Goal: Task Accomplishment & Management: Complete application form

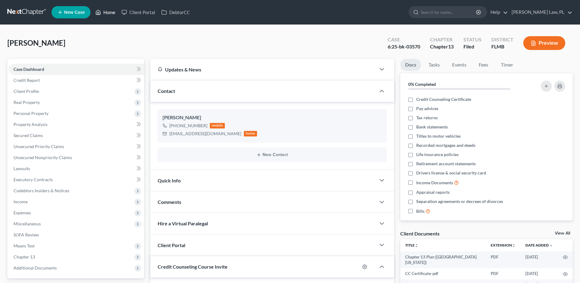
click at [114, 10] on link "Home" at bounding box center [105, 12] width 26 height 11
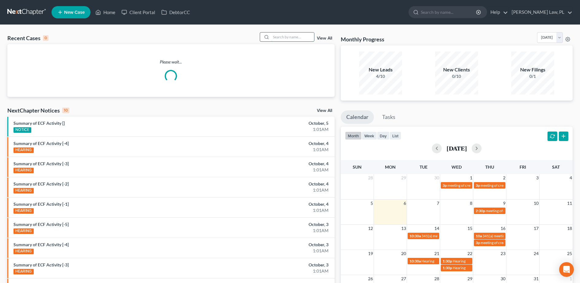
click at [280, 39] on input "search" at bounding box center [292, 37] width 43 height 9
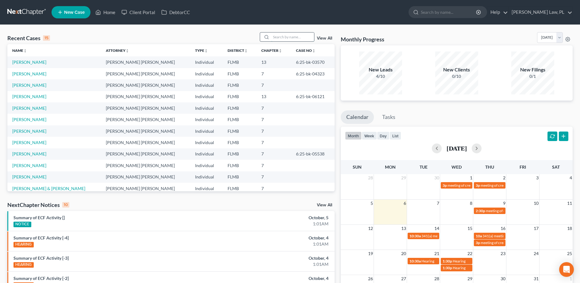
type input "n"
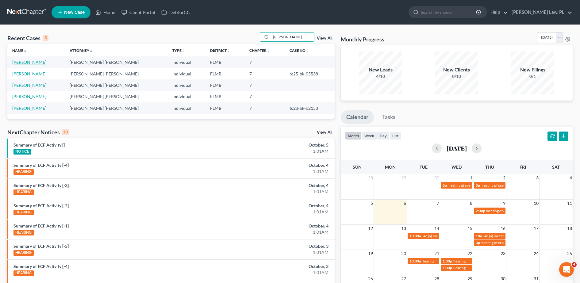
type input "[PERSON_NAME]"
click at [24, 61] on link "[PERSON_NAME]" at bounding box center [29, 61] width 34 height 5
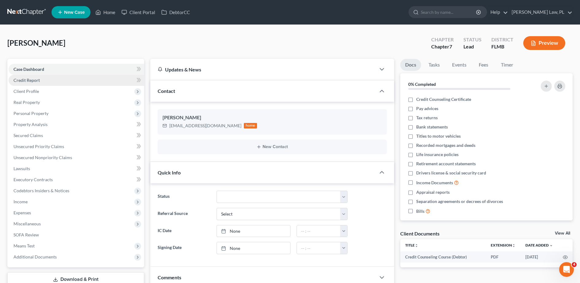
click at [57, 77] on link "Credit Report" at bounding box center [77, 80] width 136 height 11
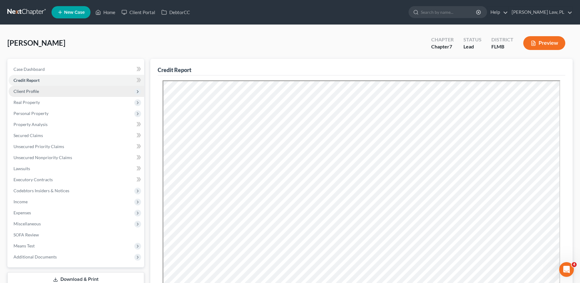
click at [68, 94] on span "Client Profile" at bounding box center [77, 91] width 136 height 11
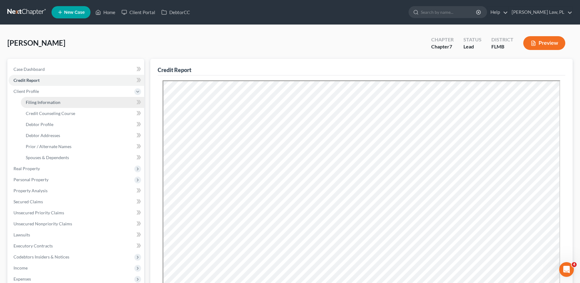
click at [61, 102] on link "Filing Information" at bounding box center [82, 102] width 123 height 11
select select "1"
select select "0"
select select "9"
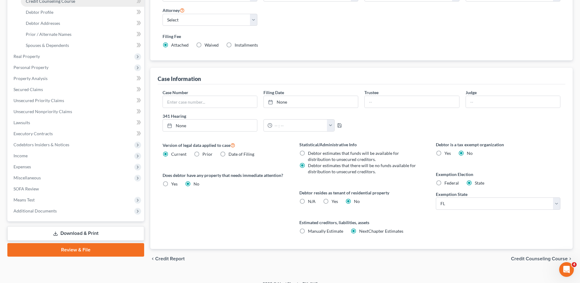
scroll to position [57, 0]
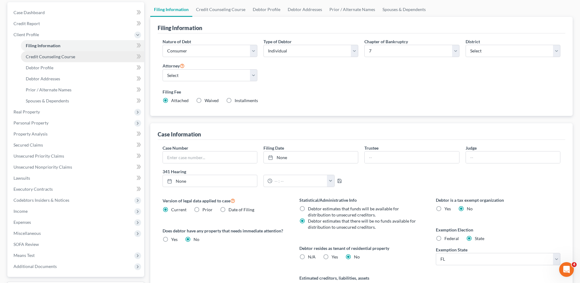
click at [50, 59] on span "Credit Counseling Course" at bounding box center [50, 56] width 49 height 5
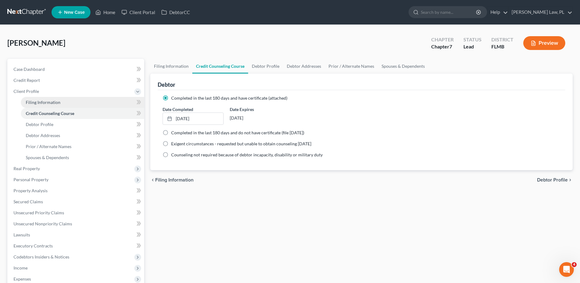
click at [52, 103] on span "Filing Information" at bounding box center [43, 102] width 35 height 5
select select "1"
select select "0"
select select "15"
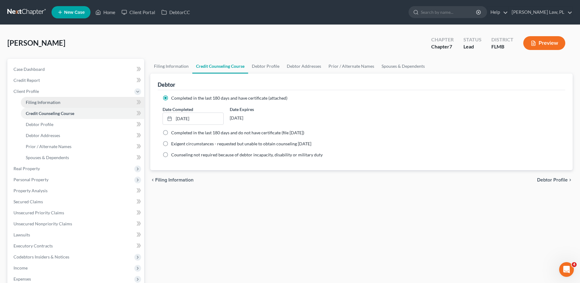
select select "0"
select select "9"
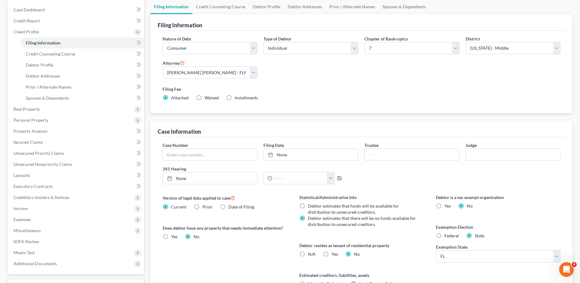
scroll to position [60, 0]
click at [332, 253] on label "Yes Yes" at bounding box center [335, 254] width 6 height 6
click at [334, 253] on input "Yes Yes" at bounding box center [336, 253] width 4 height 4
radio input "true"
radio input "false"
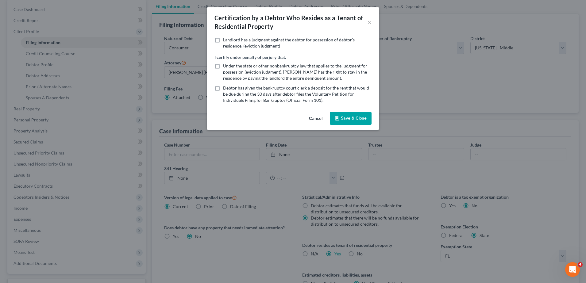
click at [348, 121] on button "Save & Close" at bounding box center [351, 118] width 42 height 13
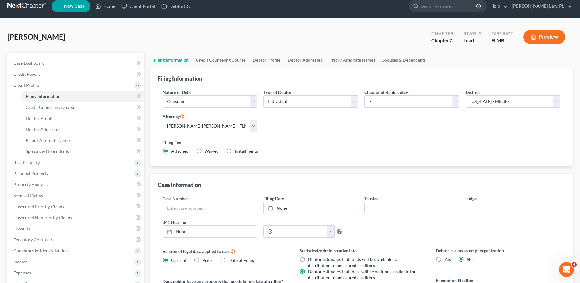
scroll to position [6, 0]
click at [97, 106] on link "Credit Counseling Course" at bounding box center [82, 107] width 123 height 11
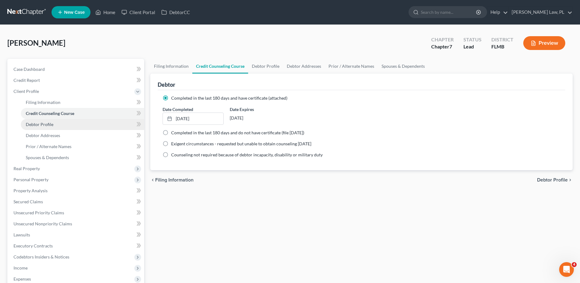
click at [64, 125] on link "Debtor Profile" at bounding box center [82, 124] width 123 height 11
select select "0"
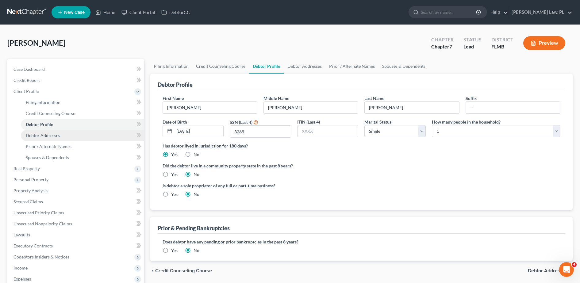
click at [56, 140] on link "Debtor Addresses" at bounding box center [82, 135] width 123 height 11
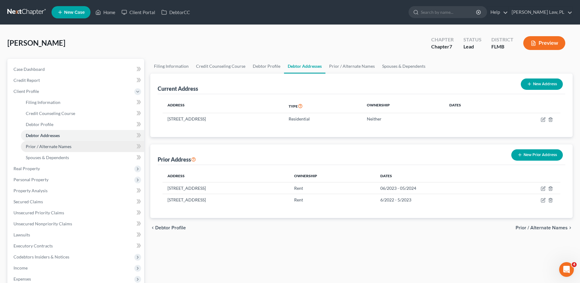
click at [54, 147] on span "Prior / Alternate Names" at bounding box center [49, 146] width 46 height 5
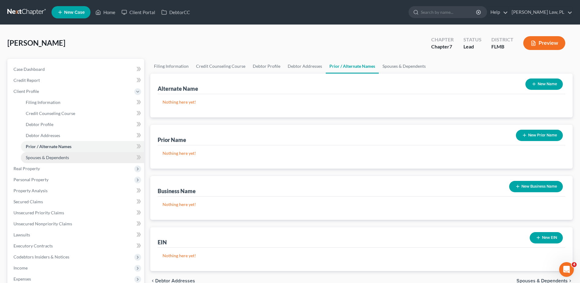
click at [58, 158] on span "Spouses & Dependents" at bounding box center [47, 157] width 43 height 5
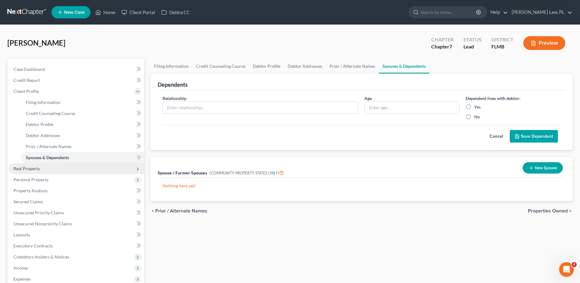
click at [45, 164] on span "Real Property" at bounding box center [77, 168] width 136 height 11
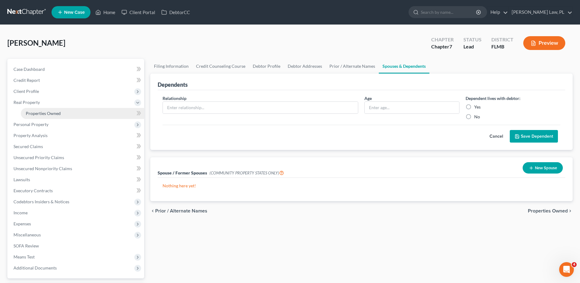
click at [50, 115] on span "Properties Owned" at bounding box center [43, 113] width 35 height 5
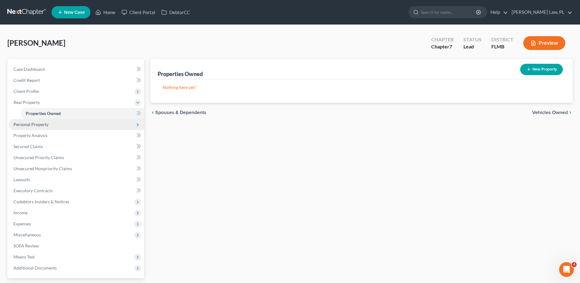
click at [40, 124] on span "Personal Property" at bounding box center [30, 124] width 35 height 5
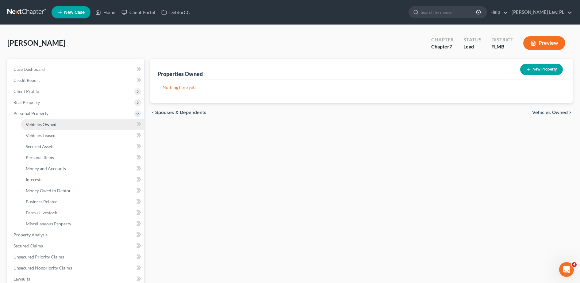
click at [45, 125] on span "Vehicles Owned" at bounding box center [41, 124] width 31 height 5
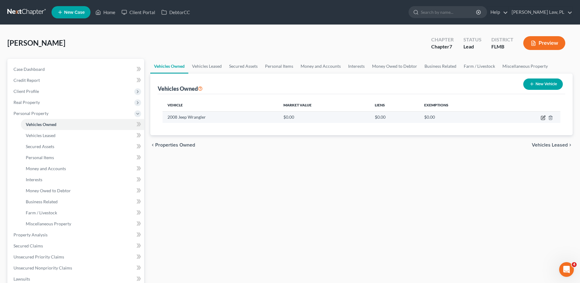
click at [543, 118] on icon "button" at bounding box center [543, 117] width 3 height 3
select select "0"
select select "18"
select select "4"
select select "0"
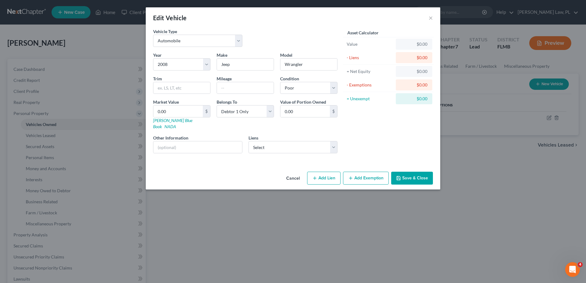
click at [428, 17] on div "Edit Vehicle ×" at bounding box center [293, 17] width 294 height 21
click at [431, 17] on button "×" at bounding box center [430, 17] width 4 height 7
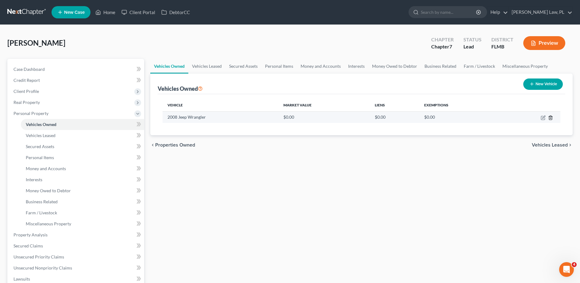
click at [549, 117] on icon "button" at bounding box center [550, 118] width 3 height 4
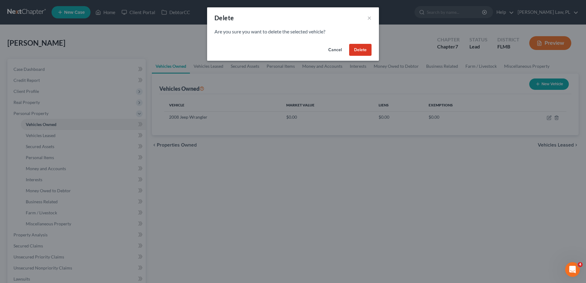
click at [370, 51] on button "Delete" at bounding box center [360, 50] width 22 height 12
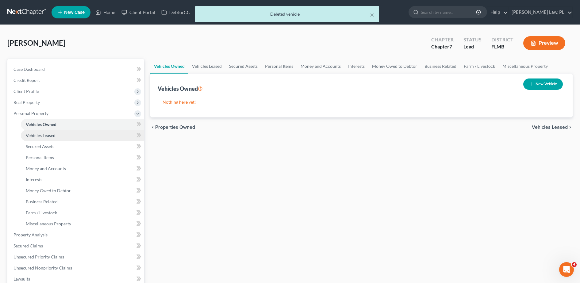
click at [86, 135] on link "Vehicles Leased" at bounding box center [82, 135] width 123 height 11
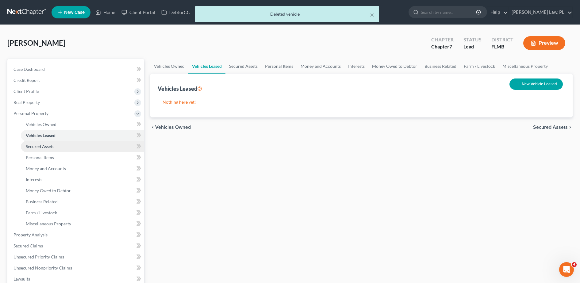
click at [65, 148] on link "Secured Assets" at bounding box center [82, 146] width 123 height 11
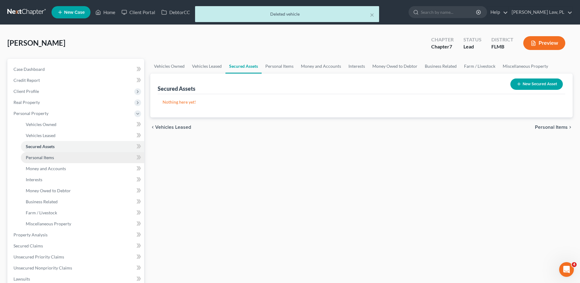
click at [58, 155] on link "Personal Items" at bounding box center [82, 157] width 123 height 11
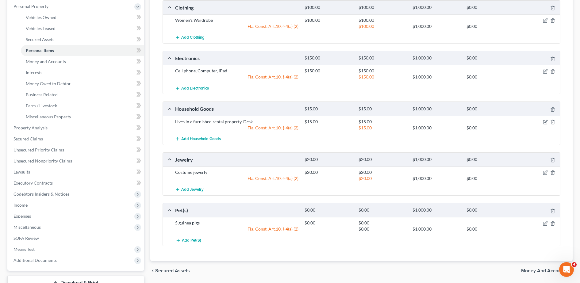
scroll to position [108, 0]
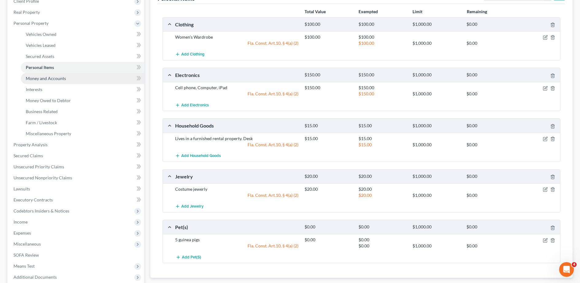
click at [83, 83] on link "Money and Accounts" at bounding box center [82, 78] width 123 height 11
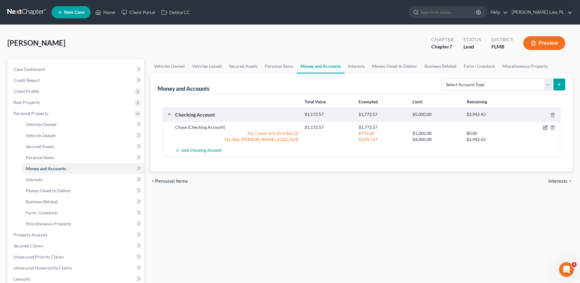
click at [545, 128] on icon "button" at bounding box center [545, 127] width 5 height 5
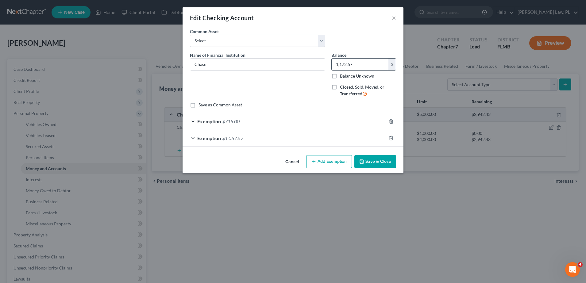
click at [370, 66] on input "1,172.57" at bounding box center [360, 65] width 57 height 12
type input ",172.57"
click at [259, 116] on div "Exemption $715.00" at bounding box center [284, 121] width 204 height 16
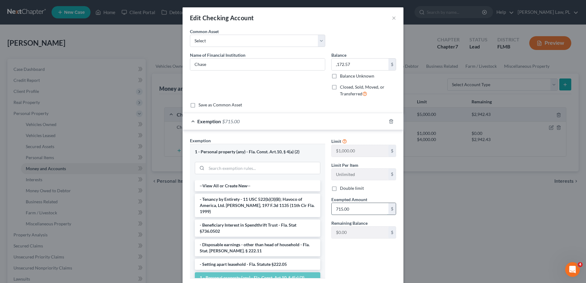
click at [353, 207] on input "715.00" at bounding box center [360, 209] width 57 height 12
click at [349, 251] on div "Limit $1,000.00 $ Limit Per Item Unlimited $ Double limit Exempted Amount * 15.…" at bounding box center [363, 210] width 71 height 146
click at [350, 211] on input "15.00" at bounding box center [360, 209] width 57 height 12
drag, startPoint x: 350, startPoint y: 211, endPoint x: 310, endPoint y: 212, distance: 40.2
click at [310, 212] on div "Exemption Set must be selected for CA. Exemption * 1 - Personal property (any) …" at bounding box center [293, 210] width 212 height 146
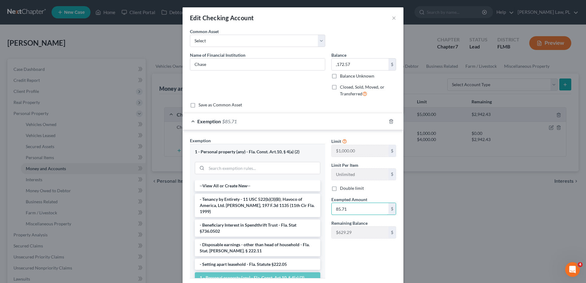
type input "85.71"
click at [363, 249] on div "Limit $1,000.00 $ Limit Per Item Unlimited $ Double limit Exempted Amount * 85.…" at bounding box center [363, 210] width 71 height 146
click at [354, 63] on input ",172.57" at bounding box center [360, 65] width 57 height 12
type input "85.71"
click at [279, 84] on div "Name of Financial Institution * Chase" at bounding box center [257, 77] width 141 height 50
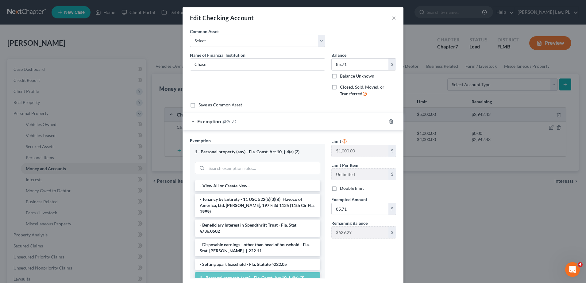
click at [293, 118] on div "Exemption $85.71" at bounding box center [284, 121] width 204 height 16
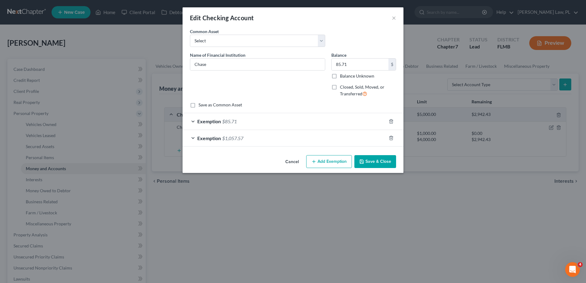
click at [387, 136] on div at bounding box center [394, 138] width 17 height 10
click at [391, 137] on icon "button" at bounding box center [391, 138] width 5 height 5
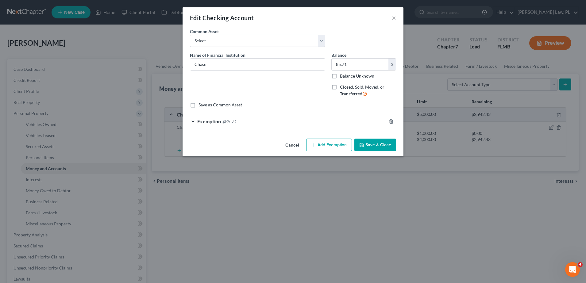
click at [375, 150] on button "Save & Close" at bounding box center [375, 145] width 42 height 13
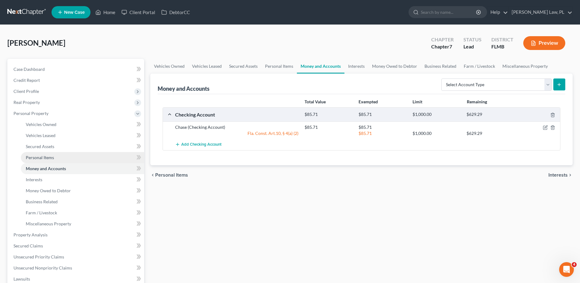
click at [67, 158] on link "Personal Items" at bounding box center [82, 157] width 123 height 11
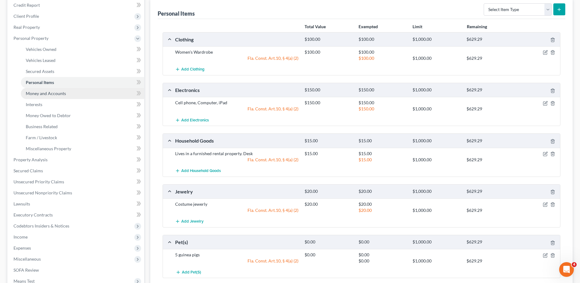
click at [85, 96] on link "Money and Accounts" at bounding box center [82, 93] width 123 height 11
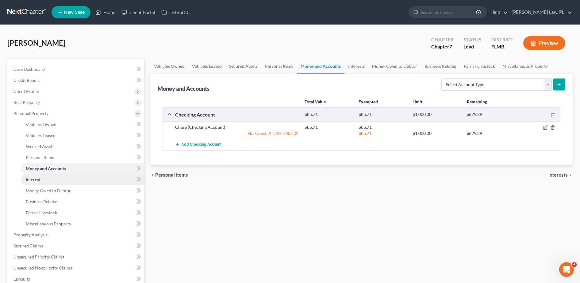
click at [52, 179] on link "Interests" at bounding box center [82, 179] width 123 height 11
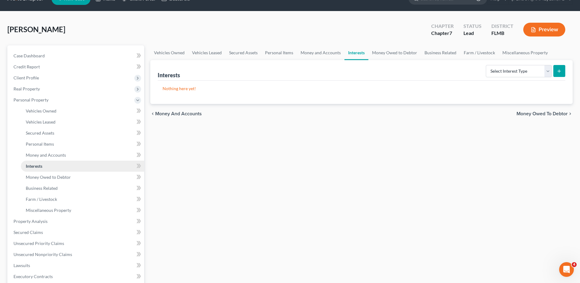
scroll to position [14, 0]
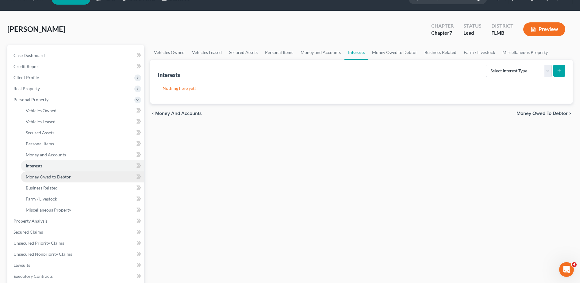
click at [48, 179] on span "Money Owed to Debtor" at bounding box center [48, 176] width 45 height 5
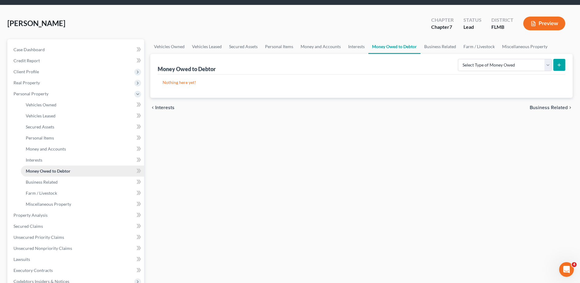
scroll to position [20, 0]
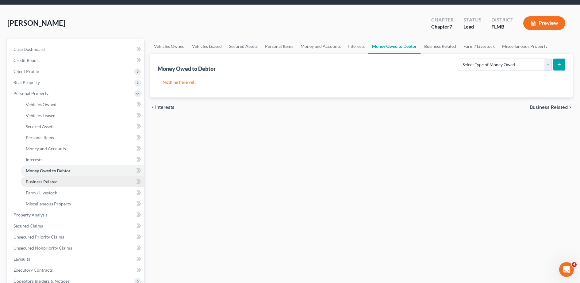
click at [40, 180] on span "Business Related" at bounding box center [42, 181] width 32 height 5
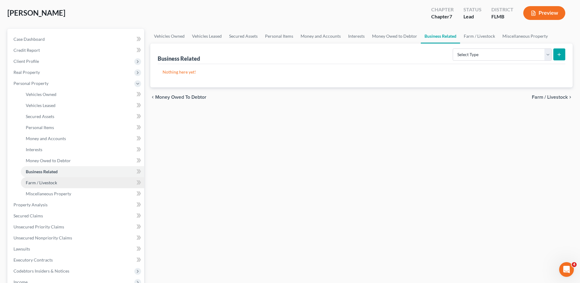
click at [34, 183] on span "Farm / Livestock" at bounding box center [41, 182] width 31 height 5
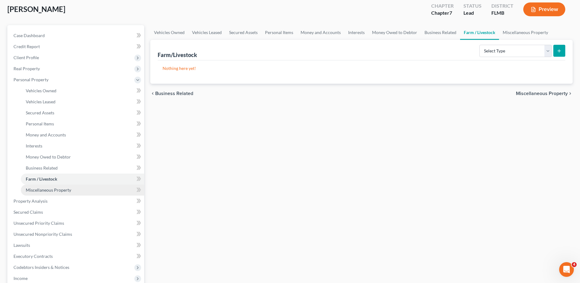
click at [30, 185] on link "Miscellaneous Property" at bounding box center [82, 190] width 123 height 11
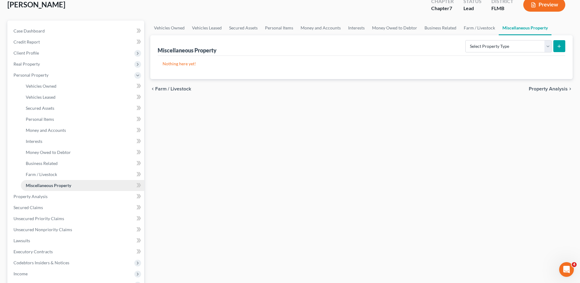
scroll to position [39, 0]
click at [23, 198] on span "Property Analysis" at bounding box center [30, 196] width 34 height 5
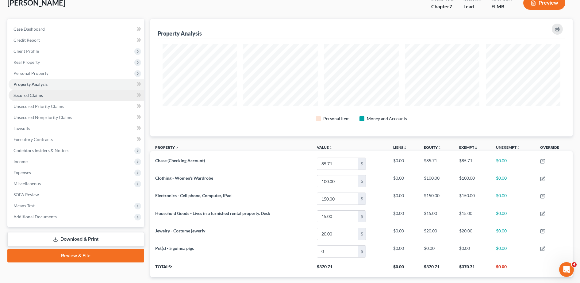
click at [52, 95] on link "Secured Claims" at bounding box center [77, 95] width 136 height 11
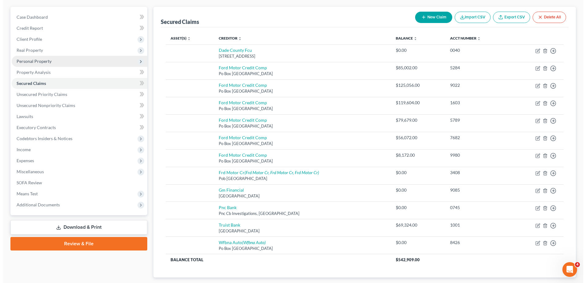
scroll to position [52, 0]
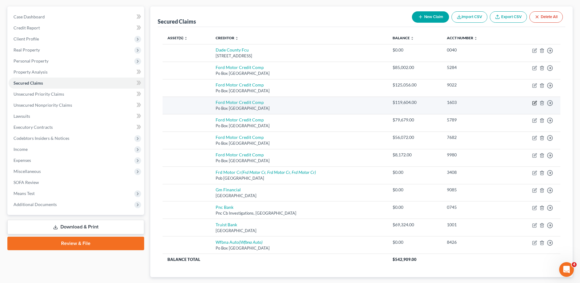
click at [533, 103] on icon "button" at bounding box center [534, 103] width 4 height 4
select select "30"
select select "0"
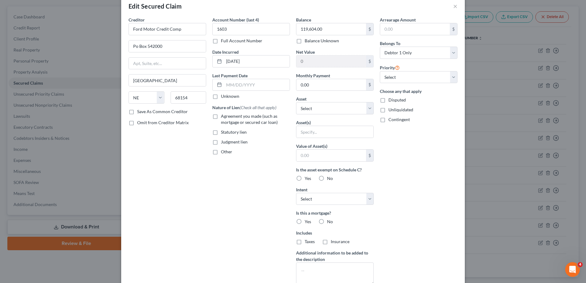
scroll to position [16, 0]
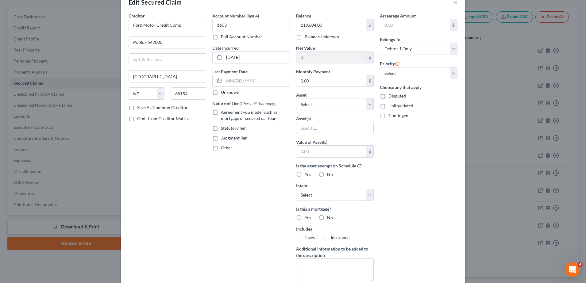
click at [163, 107] on label "Save As Common Creditor" at bounding box center [162, 108] width 51 height 6
click at [144, 107] on input "Save As Common Creditor" at bounding box center [142, 107] width 4 height 4
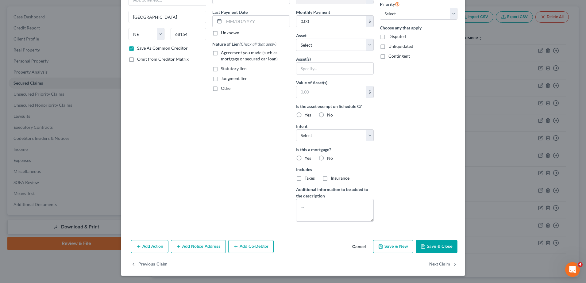
click at [441, 246] on button "Save & Close" at bounding box center [437, 246] width 42 height 13
checkbox input "false"
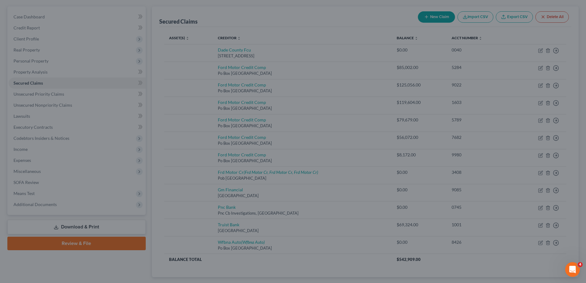
type input "0"
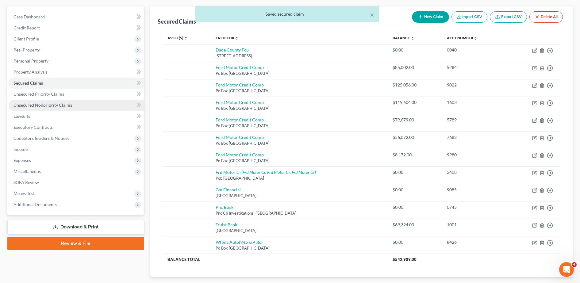
click at [79, 102] on link "Unsecured Nonpriority Claims" at bounding box center [77, 105] width 136 height 11
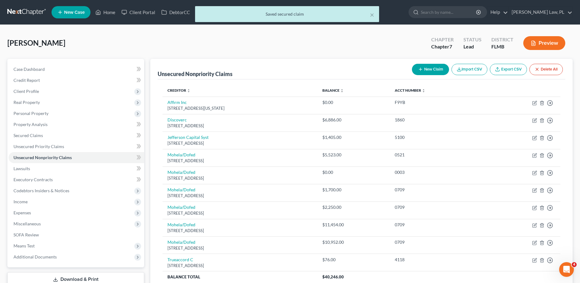
click at [421, 67] on icon "button" at bounding box center [420, 69] width 5 height 5
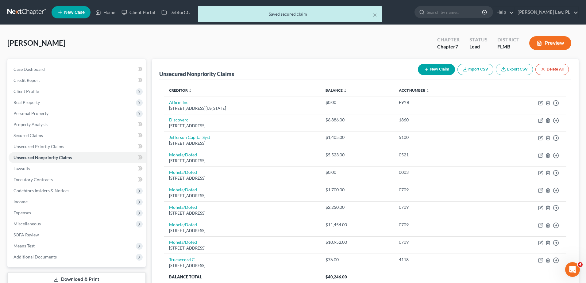
select select "0"
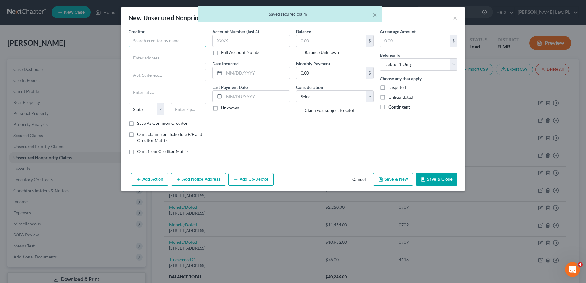
click at [162, 36] on input "text" at bounding box center [168, 41] width 78 height 12
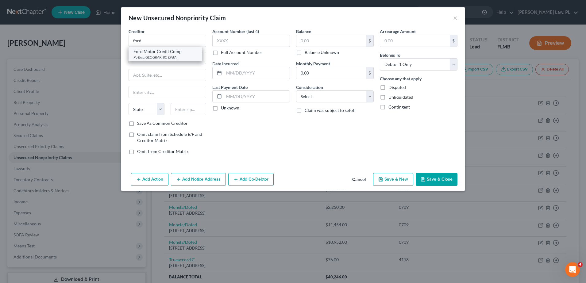
click at [170, 53] on div "Ford Motor Credit Comp" at bounding box center [165, 51] width 64 height 6
type input "Ford Motor Credit Comp"
type input "Po Box 542000"
type input "[GEOGRAPHIC_DATA]"
select select "30"
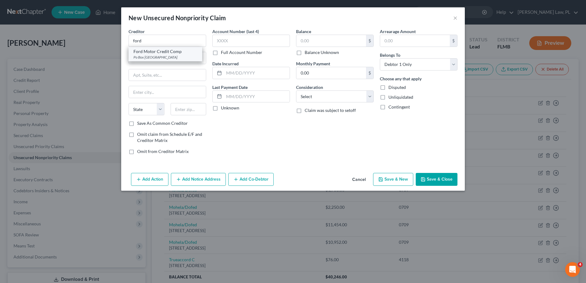
type input "68154"
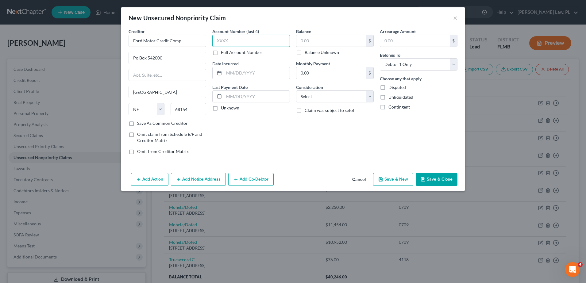
click at [227, 40] on input "text" at bounding box center [251, 41] width 78 height 12
type input "1603"
click at [237, 73] on input "text" at bounding box center [257, 73] width 66 height 12
type input "[DATE]"
click at [315, 38] on input "text" at bounding box center [331, 41] width 70 height 12
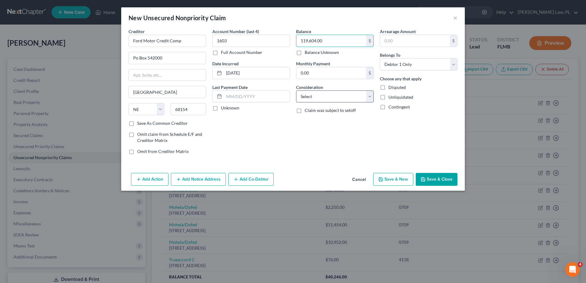
type input "119,604.00"
click at [347, 98] on select "Select Cable / Satellite Services Collection Agency Credit Card Debt Debt Couns…" at bounding box center [335, 96] width 78 height 12
select select "4"
click at [296, 90] on select "Select Cable / Satellite Services Collection Agency Credit Card Debt Debt Couns…" at bounding box center [335, 96] width 78 height 12
click at [436, 179] on button "Save & Close" at bounding box center [437, 179] width 42 height 13
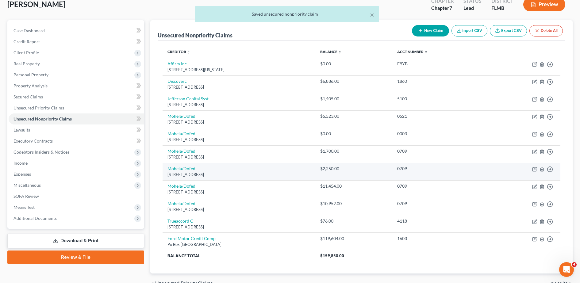
scroll to position [38, 0]
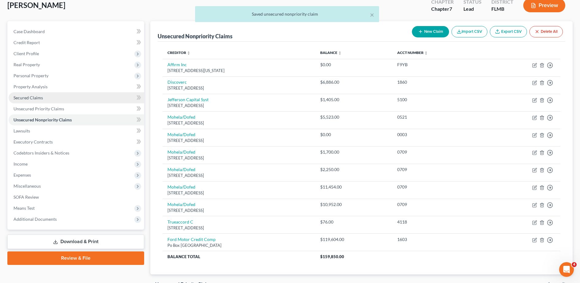
click at [33, 97] on span "Secured Claims" at bounding box center [27, 97] width 29 height 5
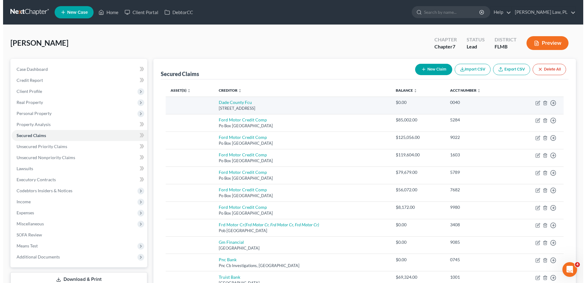
scroll to position [90, 0]
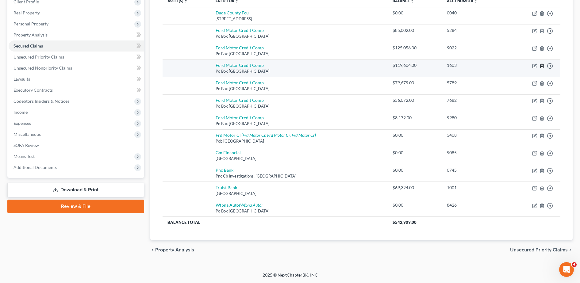
click at [543, 65] on icon "button" at bounding box center [541, 66] width 3 height 4
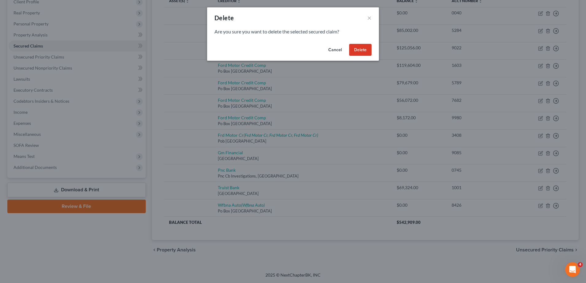
click at [363, 51] on button "Delete" at bounding box center [360, 50] width 22 height 12
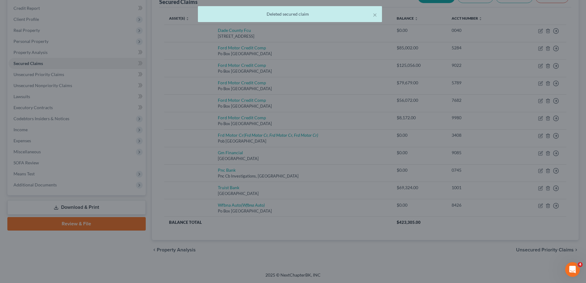
scroll to position [72, 0]
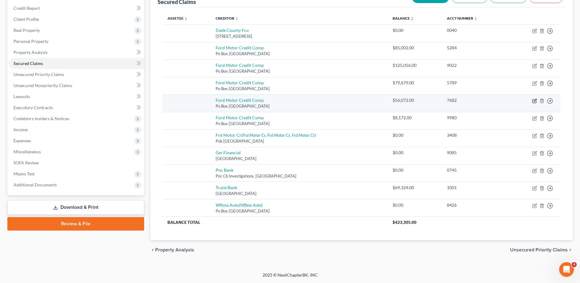
click at [533, 102] on icon "button" at bounding box center [534, 100] width 5 height 5
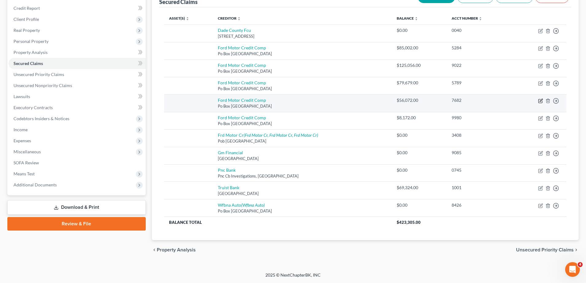
select select "30"
select select "0"
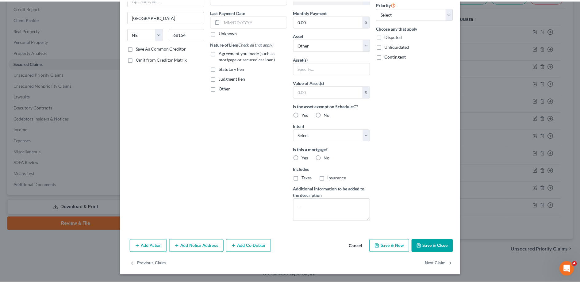
scroll to position [0, 0]
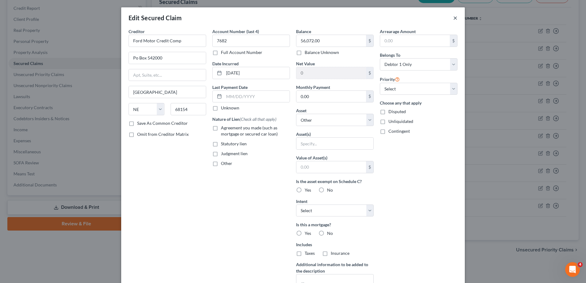
click at [453, 18] on button "×" at bounding box center [455, 17] width 4 height 7
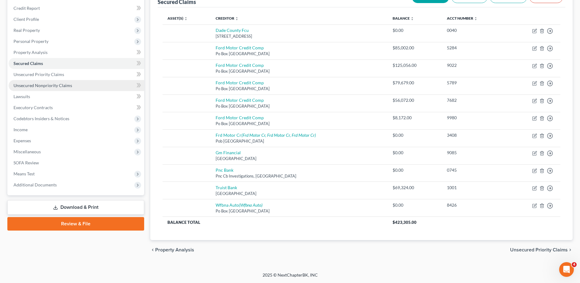
click at [74, 86] on link "Unsecured Nonpriority Claims" at bounding box center [77, 85] width 136 height 11
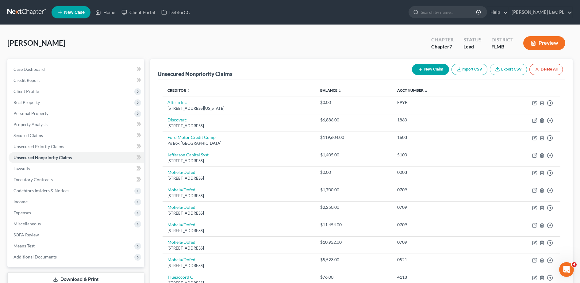
click at [430, 64] on button "New Claim" at bounding box center [430, 69] width 37 height 11
select select "0"
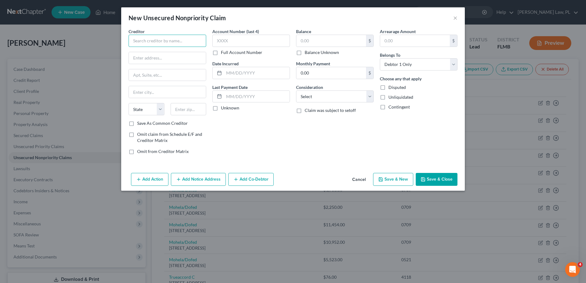
click at [138, 43] on input "text" at bounding box center [168, 41] width 78 height 12
click at [164, 53] on div "Ford Motor Credit Comp" at bounding box center [165, 51] width 64 height 6
type input "Ford Motor Credit Comp"
type input "Po Box 542000"
type input "[GEOGRAPHIC_DATA]"
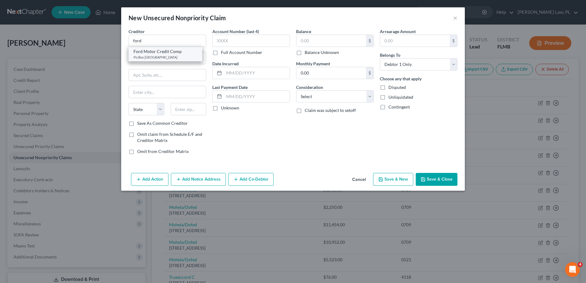
select select "30"
type input "68154"
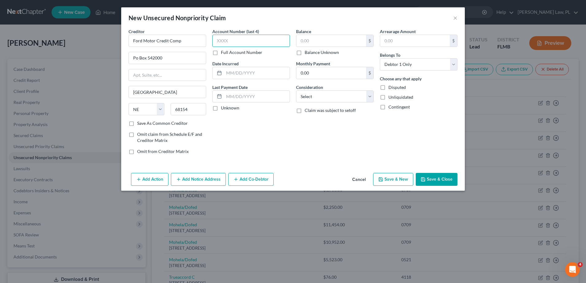
click at [263, 38] on input "text" at bounding box center [251, 41] width 78 height 12
type input "7682"
click at [265, 61] on div "Date Incurred" at bounding box center [251, 69] width 78 height 19
click at [255, 73] on input "text" at bounding box center [257, 73] width 66 height 12
type input "[DATE]"
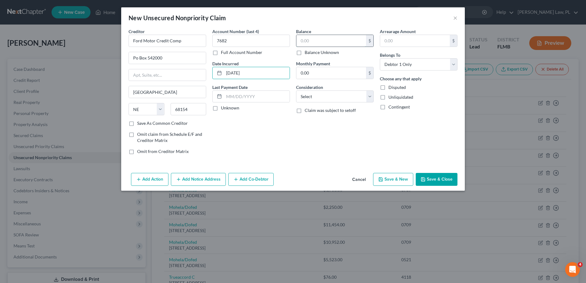
click at [328, 38] on input "text" at bounding box center [331, 41] width 70 height 12
type input "56,072.00"
click at [324, 98] on select "Select Cable / Satellite Services Collection Agency Credit Card Debt Debt Couns…" at bounding box center [335, 96] width 78 height 12
select select "4"
click at [296, 90] on select "Select Cable / Satellite Services Collection Agency Credit Card Debt Debt Couns…" at bounding box center [335, 96] width 78 height 12
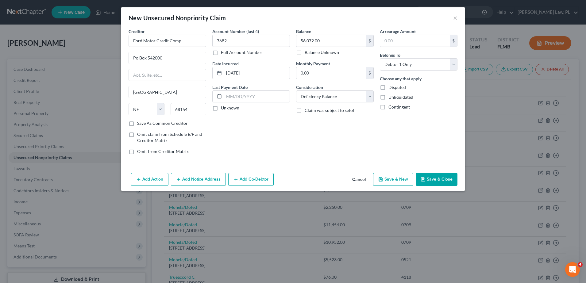
click at [432, 176] on button "Save & Close" at bounding box center [437, 179] width 42 height 13
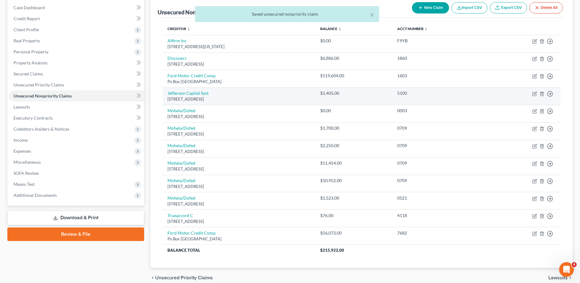
scroll to position [61, 0]
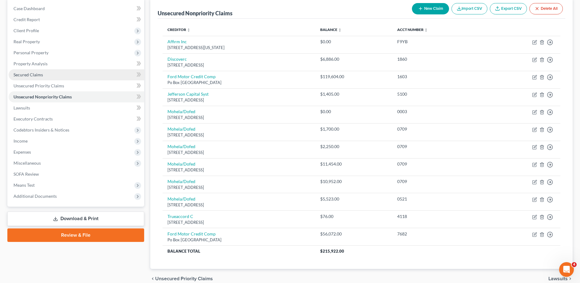
click at [67, 75] on link "Secured Claims" at bounding box center [77, 74] width 136 height 11
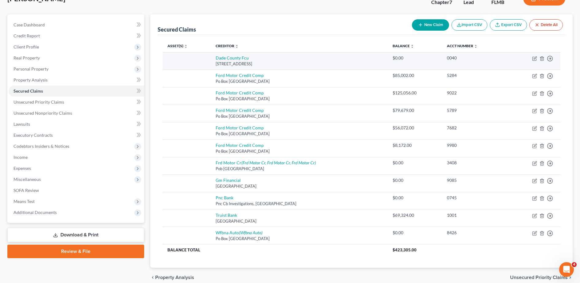
scroll to position [46, 0]
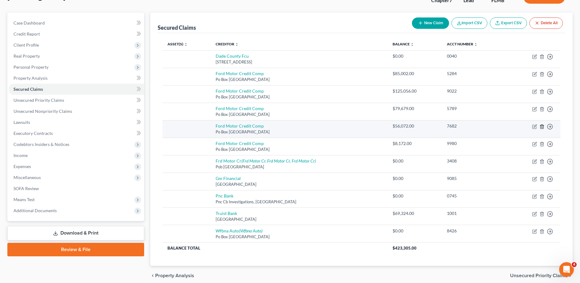
click at [542, 128] on icon "button" at bounding box center [541, 126] width 5 height 5
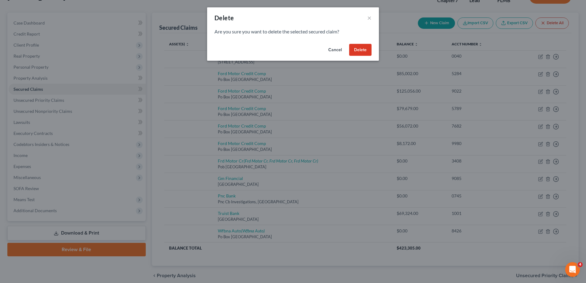
click at [352, 50] on button "Delete" at bounding box center [360, 50] width 22 height 12
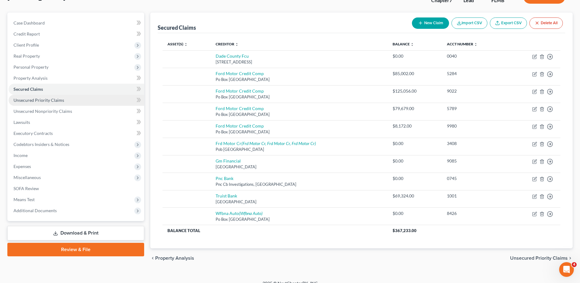
click at [83, 99] on link "Unsecured Priority Claims" at bounding box center [77, 100] width 136 height 11
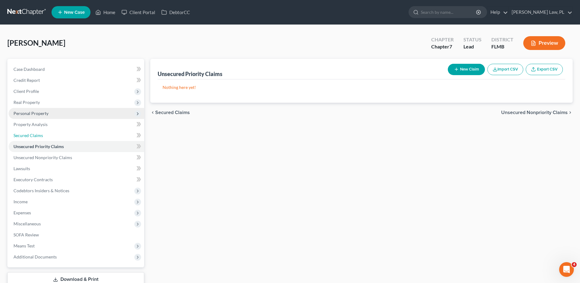
click at [83, 99] on ul "Case Dashboard Payments Invoices Payments Payments Credit Report Client Profile" at bounding box center [77, 163] width 136 height 199
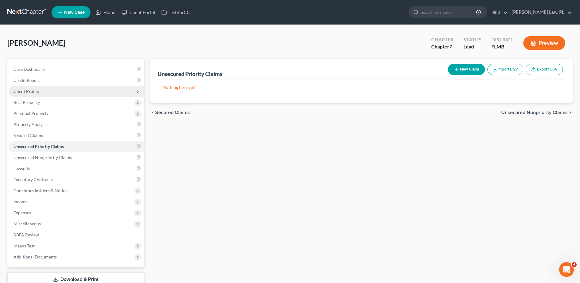
click at [62, 94] on span "Client Profile" at bounding box center [77, 91] width 136 height 11
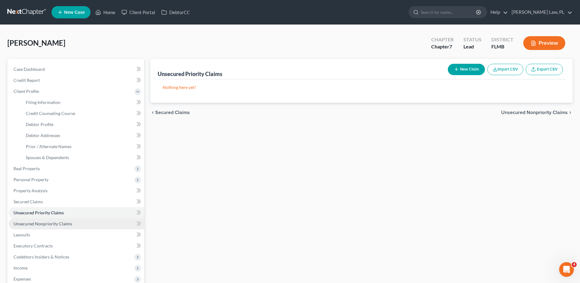
click at [45, 223] on span "Unsecured Nonpriority Claims" at bounding box center [42, 223] width 59 height 5
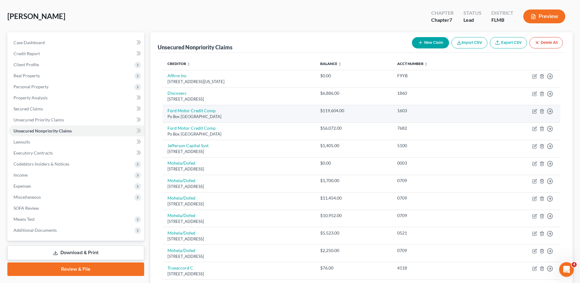
scroll to position [26, 0]
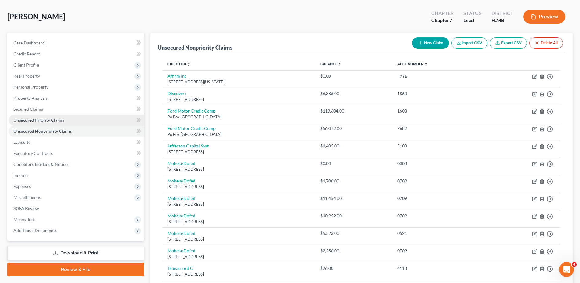
click at [72, 120] on link "Unsecured Priority Claims" at bounding box center [77, 120] width 136 height 11
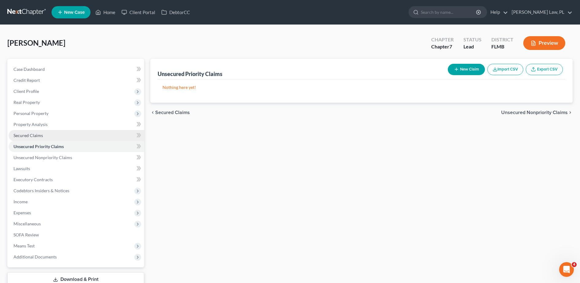
click at [57, 133] on link "Secured Claims" at bounding box center [77, 135] width 136 height 11
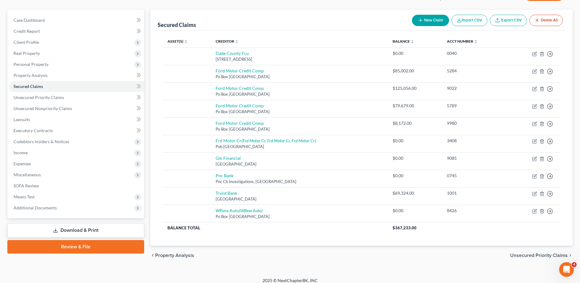
scroll to position [49, 0]
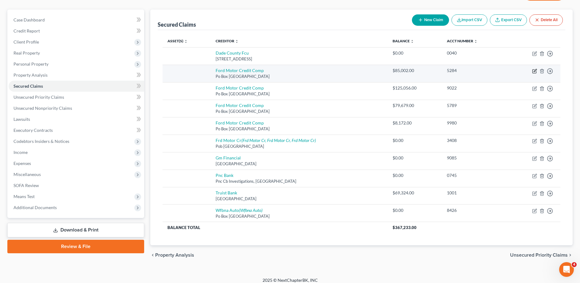
click at [533, 71] on icon "button" at bounding box center [534, 71] width 5 height 5
select select "30"
select select "0"
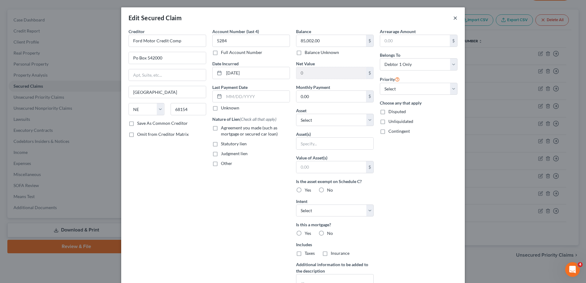
click at [453, 18] on button "×" at bounding box center [455, 17] width 4 height 7
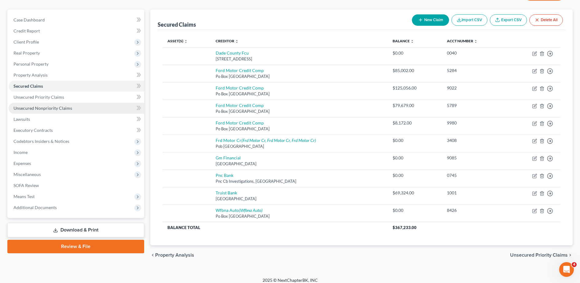
click at [44, 110] on span "Unsecured Nonpriority Claims" at bounding box center [42, 108] width 59 height 5
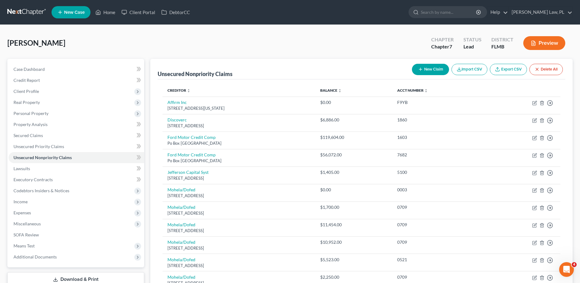
click at [438, 66] on button "New Claim" at bounding box center [430, 69] width 37 height 11
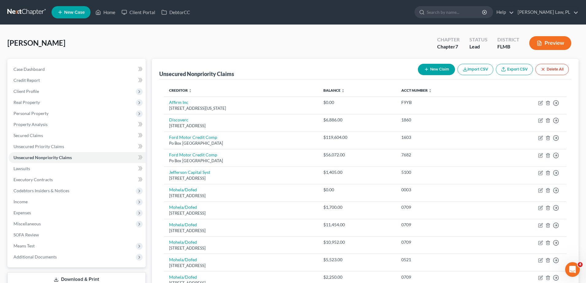
select select "0"
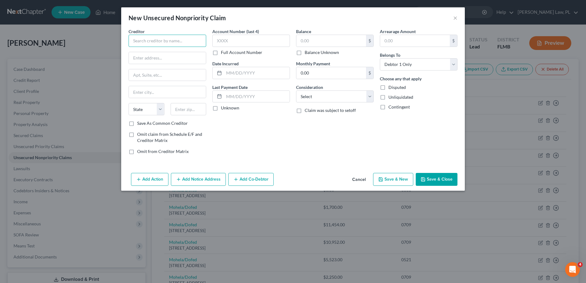
click at [161, 47] on input "text" at bounding box center [168, 41] width 78 height 12
click at [164, 52] on div "Ford Motor Credit Comp" at bounding box center [165, 51] width 64 height 6
type input "Ford Motor Credit Comp"
type input "Po Box 542000"
type input "[GEOGRAPHIC_DATA]"
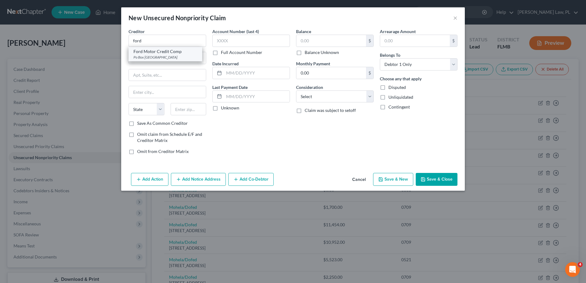
select select "30"
type input "68154"
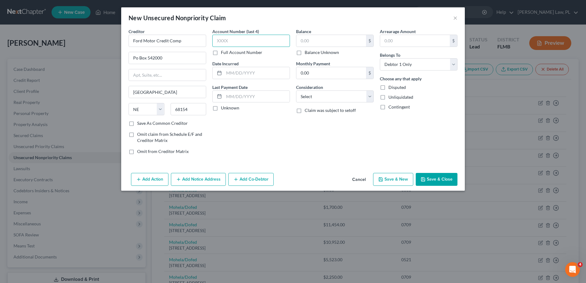
click at [245, 38] on input "text" at bounding box center [251, 41] width 78 height 12
type input "5284"
click at [243, 70] on input "text" at bounding box center [257, 73] width 66 height 12
type input "[DATE]"
click at [332, 44] on input "text" at bounding box center [331, 41] width 70 height 12
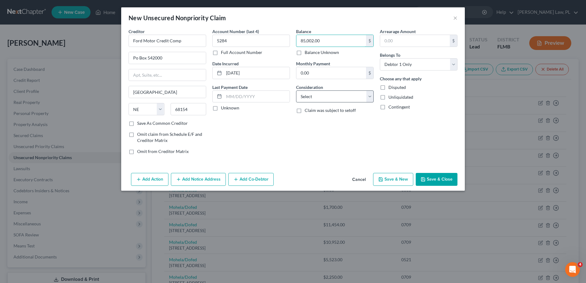
type input "85,002.00"
click at [332, 97] on select "Select Cable / Satellite Services Collection Agency Credit Card Debt Debt Couns…" at bounding box center [335, 96] width 78 height 12
drag, startPoint x: 421, startPoint y: 117, endPoint x: 421, endPoint y: 113, distance: 3.7
click at [421, 113] on div "Arrearage Amount $ Belongs To * Select Debtor 1 Only Debtor 2 Only Debtor 1 And…" at bounding box center [419, 93] width 84 height 131
click at [354, 95] on select "Select Cable / Satellite Services Collection Agency Credit Card Debt Debt Couns…" at bounding box center [335, 96] width 78 height 12
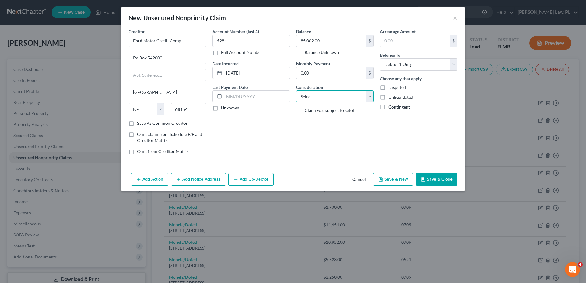
select select "4"
click at [296, 90] on select "Select Cable / Satellite Services Collection Agency Credit Card Debt Debt Couns…" at bounding box center [335, 96] width 78 height 12
click at [309, 26] on div "New Unsecured Nonpriority Claim ×" at bounding box center [293, 17] width 344 height 21
click at [425, 177] on icon "button" at bounding box center [422, 179] width 5 height 5
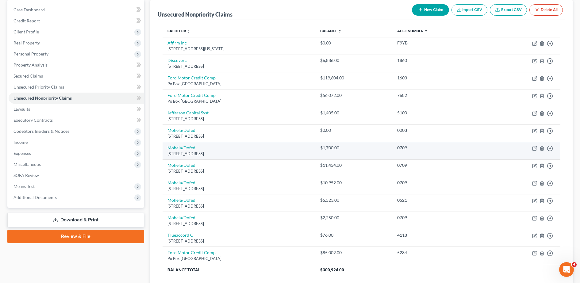
scroll to position [58, 0]
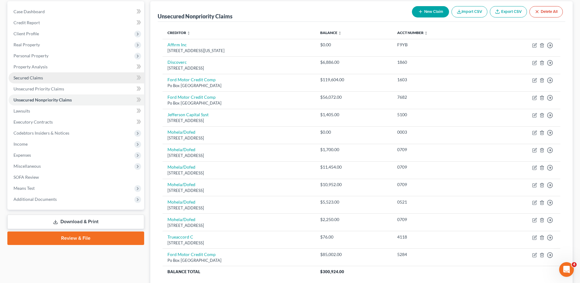
click at [53, 81] on link "Secured Claims" at bounding box center [77, 77] width 136 height 11
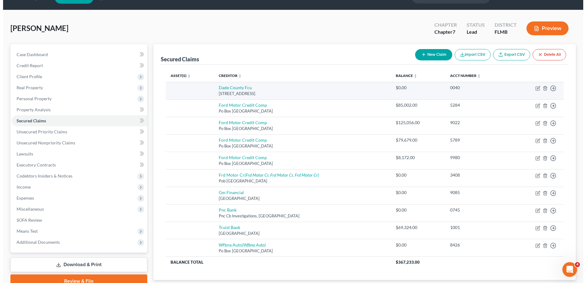
scroll to position [14, 0]
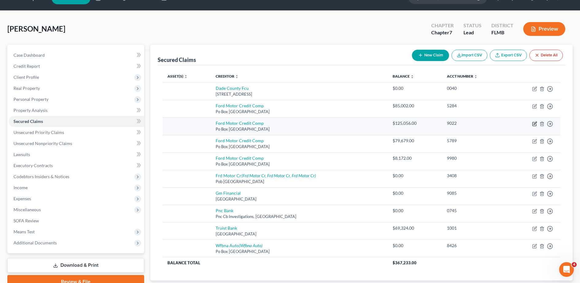
click at [534, 124] on icon "button" at bounding box center [534, 123] width 5 height 5
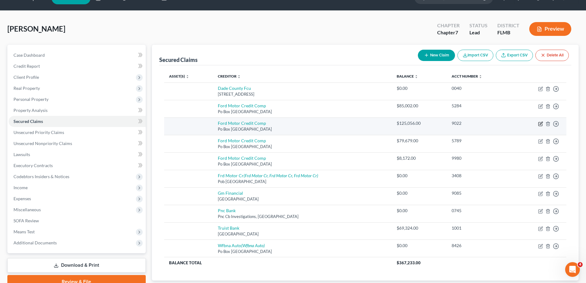
select select "30"
select select "0"
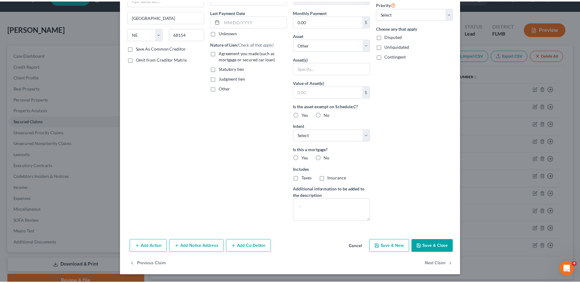
scroll to position [0, 0]
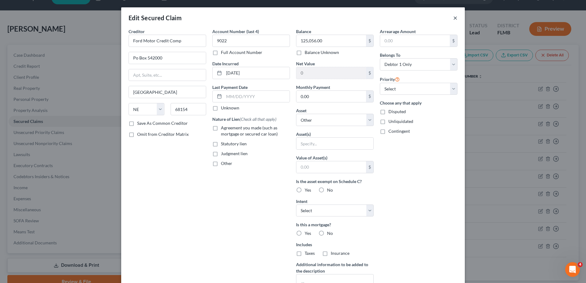
click at [453, 21] on button "×" at bounding box center [455, 17] width 4 height 7
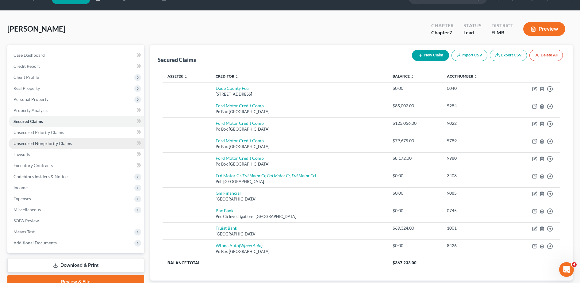
click at [87, 146] on link "Unsecured Nonpriority Claims" at bounding box center [77, 143] width 136 height 11
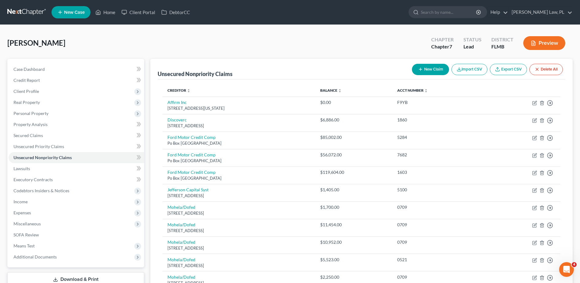
click at [427, 69] on button "New Claim" at bounding box center [430, 69] width 37 height 11
select select "0"
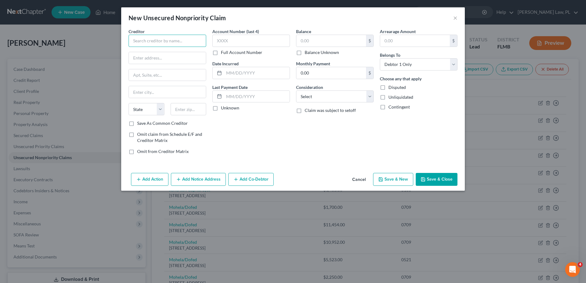
click at [160, 44] on input "text" at bounding box center [168, 41] width 78 height 12
click at [163, 53] on div "Ford Motor Credit Comp" at bounding box center [165, 51] width 64 height 6
type input "Ford Motor Credit Comp"
type input "Po Box 542000"
type input "[GEOGRAPHIC_DATA]"
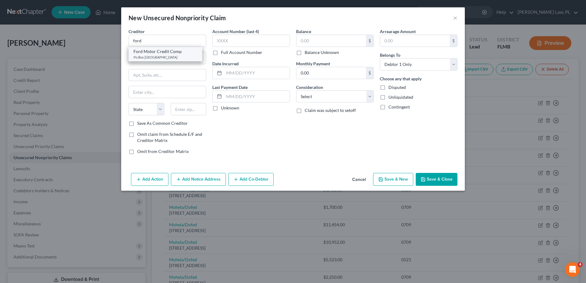
select select "30"
type input "68154"
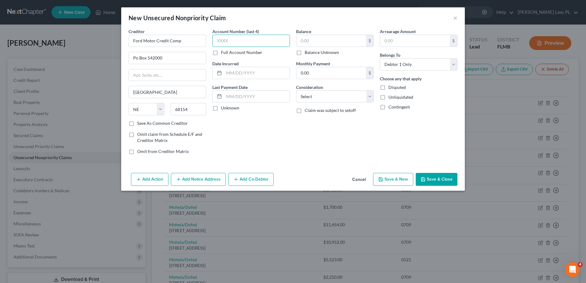
click at [251, 39] on input "text" at bounding box center [251, 41] width 78 height 12
type input "9022"
click at [240, 71] on input "text" at bounding box center [257, 73] width 66 height 12
type input "[DATE]"
click at [316, 39] on input "text" at bounding box center [331, 41] width 70 height 12
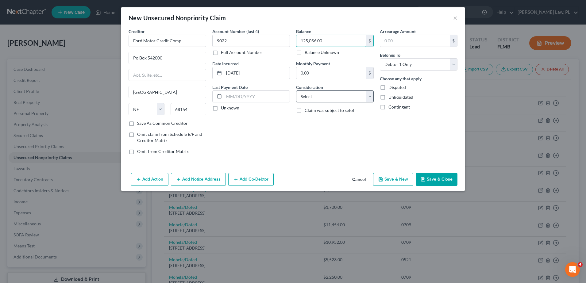
type input "125,056.00"
click at [318, 99] on select "Select Cable / Satellite Services Collection Agency Credit Card Debt Debt Couns…" at bounding box center [335, 96] width 78 height 12
select select "4"
click at [296, 90] on select "Select Cable / Satellite Services Collection Agency Credit Card Debt Debt Couns…" at bounding box center [335, 96] width 78 height 12
click at [428, 179] on button "Save & Close" at bounding box center [437, 179] width 42 height 13
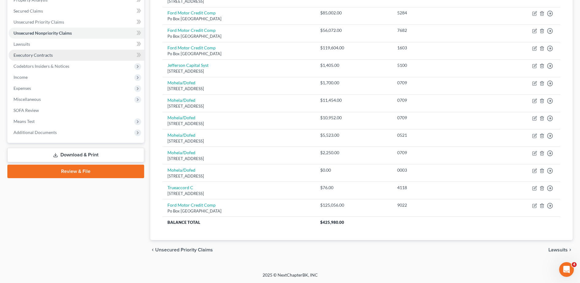
scroll to position [112, 0]
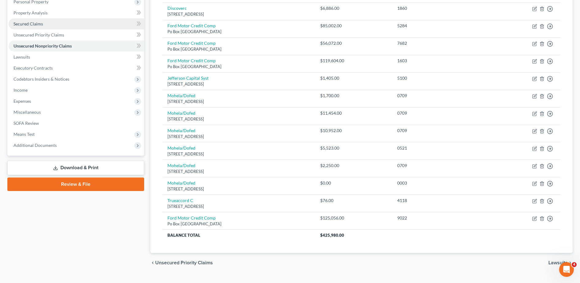
click at [48, 25] on link "Secured Claims" at bounding box center [77, 23] width 136 height 11
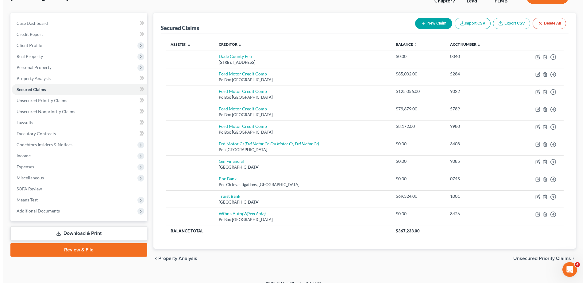
scroll to position [46, 0]
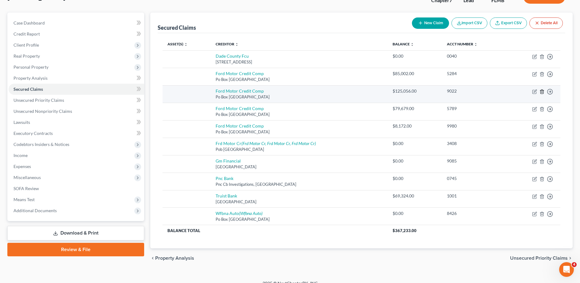
click at [543, 90] on polyline "button" at bounding box center [542, 90] width 4 height 0
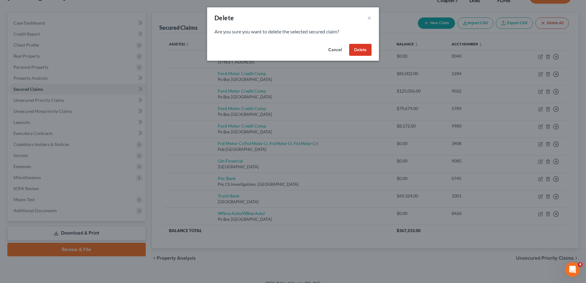
click at [365, 50] on button "Delete" at bounding box center [360, 50] width 22 height 12
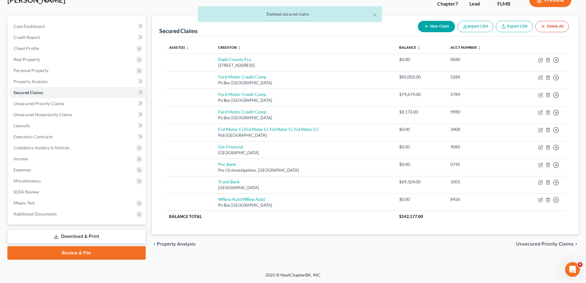
scroll to position [43, 0]
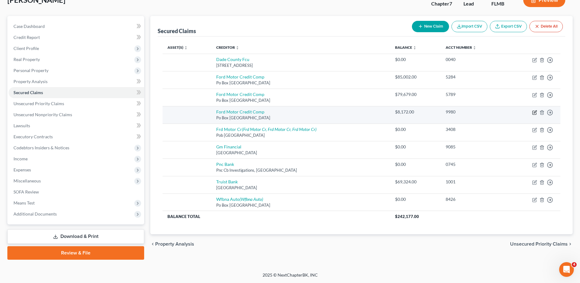
click at [534, 113] on icon "button" at bounding box center [535, 111] width 3 height 3
select select "30"
select select "0"
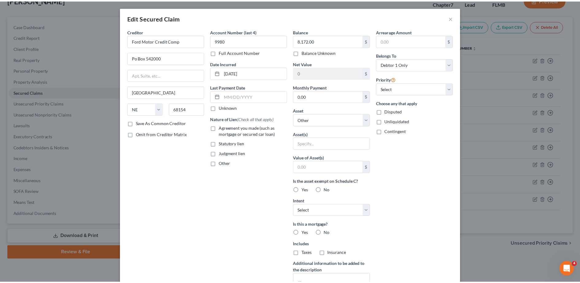
scroll to position [0, 0]
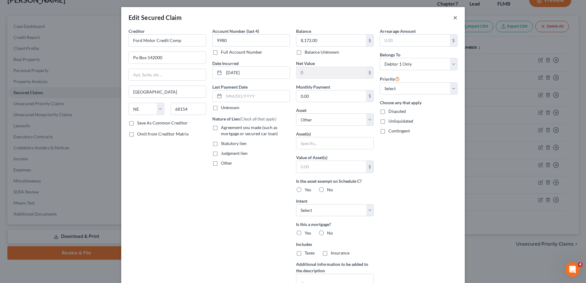
click at [453, 19] on button "×" at bounding box center [455, 17] width 4 height 7
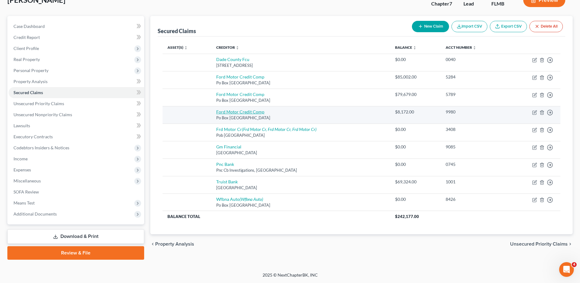
click at [246, 109] on link "Ford Motor Credit Comp" at bounding box center [240, 111] width 48 height 5
select select "30"
select select "0"
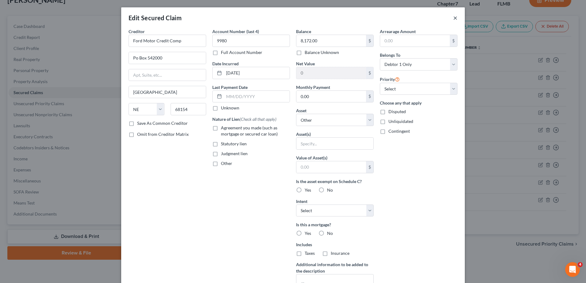
click at [454, 18] on button "×" at bounding box center [455, 17] width 4 height 7
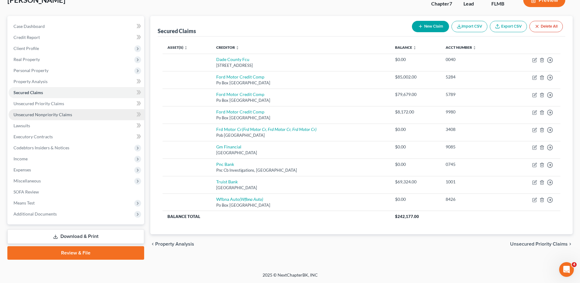
click at [68, 114] on span "Unsecured Nonpriority Claims" at bounding box center [42, 114] width 59 height 5
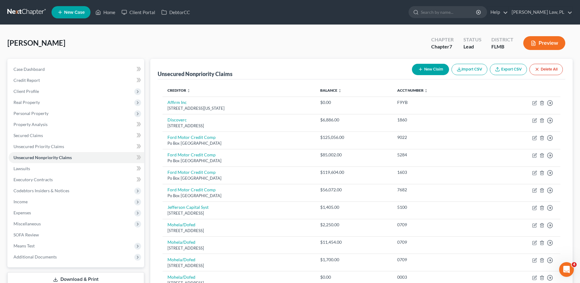
click at [431, 68] on button "New Claim" at bounding box center [430, 69] width 37 height 11
select select "0"
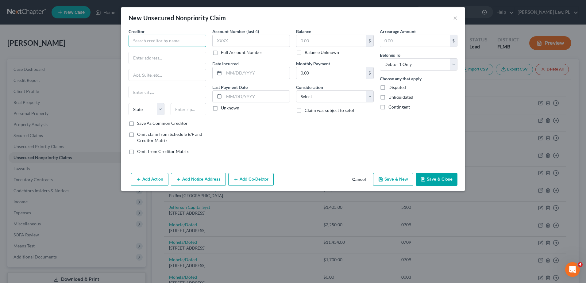
click at [138, 41] on input "text" at bounding box center [168, 41] width 78 height 12
click at [161, 53] on div "Ford Motor Credit Comp" at bounding box center [165, 51] width 64 height 6
type input "Ford Motor Credit Comp"
type input "Po Box 542000"
type input "[GEOGRAPHIC_DATA]"
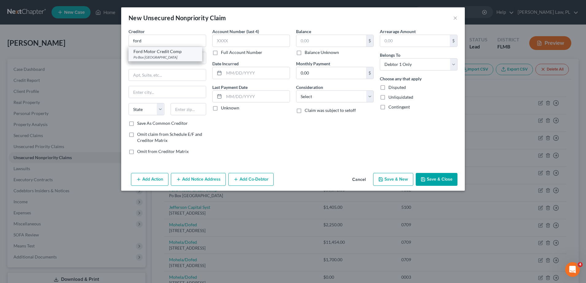
select select "30"
type input "68154"
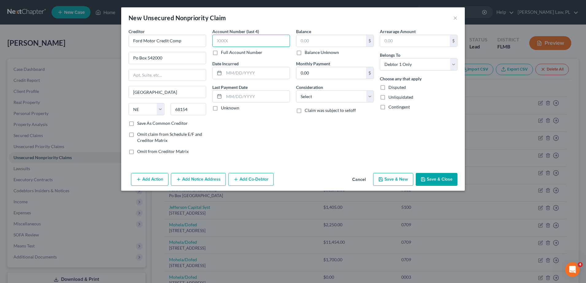
click at [224, 41] on input "text" at bounding box center [251, 41] width 78 height 12
type input "9980"
click at [326, 36] on input "text" at bounding box center [331, 41] width 70 height 12
type input "8,172.00"
click at [255, 72] on input "text" at bounding box center [257, 73] width 66 height 12
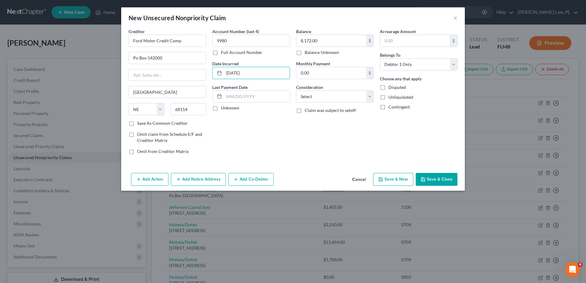
type input "[DATE]"
click at [273, 147] on div "Account Number (last 4) 9980 Full Account Number Date Incurred [DATE] Last Paym…" at bounding box center [251, 93] width 84 height 131
click at [335, 101] on select "Select Cable / Satellite Services Collection Agency Credit Card Debt Debt Couns…" at bounding box center [335, 96] width 78 height 12
select select "4"
click at [296, 90] on select "Select Cable / Satellite Services Collection Agency Credit Card Debt Debt Couns…" at bounding box center [335, 96] width 78 height 12
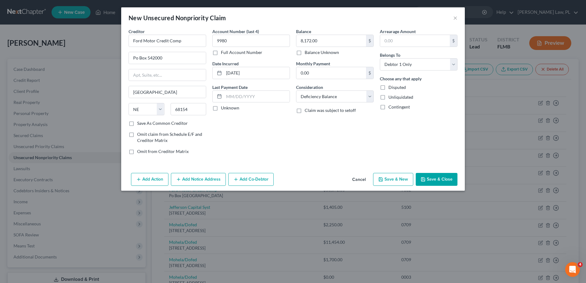
click at [422, 176] on button "Save & Close" at bounding box center [437, 179] width 42 height 13
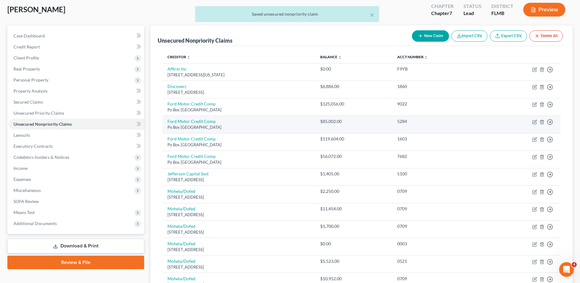
scroll to position [27, 0]
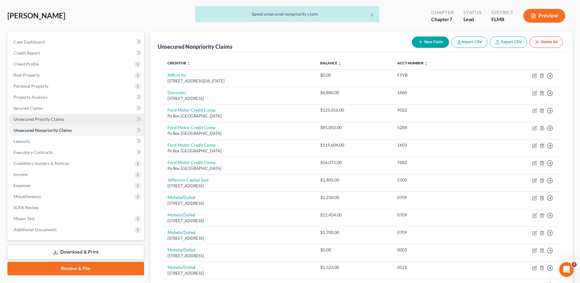
click at [69, 120] on link "Unsecured Priority Claims" at bounding box center [77, 119] width 136 height 11
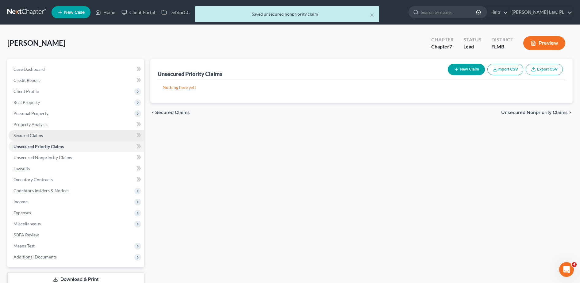
click at [48, 132] on link "Secured Claims" at bounding box center [77, 135] width 136 height 11
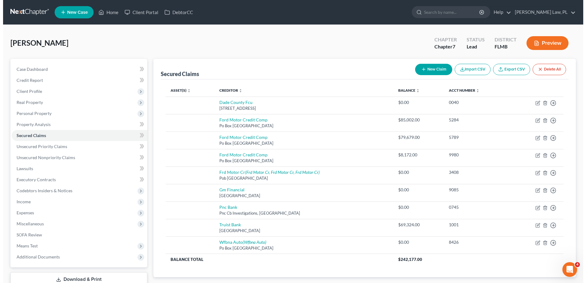
scroll to position [35, 0]
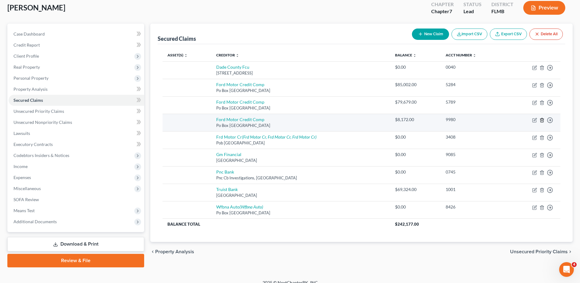
click at [541, 121] on icon "button" at bounding box center [541, 120] width 5 height 5
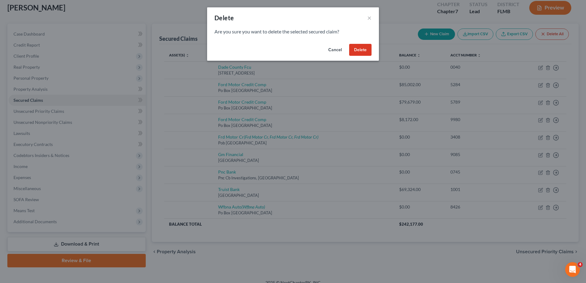
click at [365, 50] on button "Delete" at bounding box center [360, 50] width 22 height 12
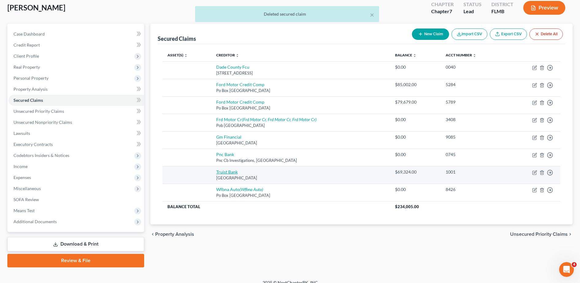
click at [232, 171] on link "Truist Bank" at bounding box center [226, 171] width 21 height 5
select select "48"
select select "0"
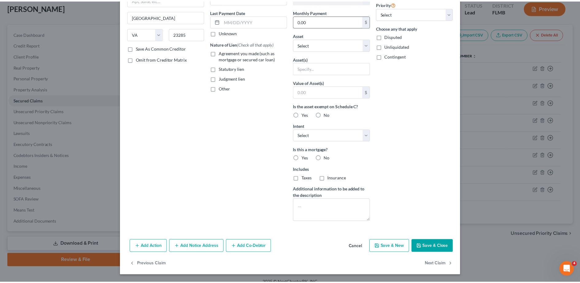
scroll to position [0, 0]
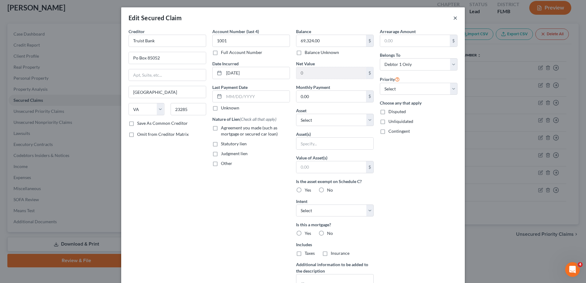
click at [453, 18] on button "×" at bounding box center [455, 17] width 4 height 7
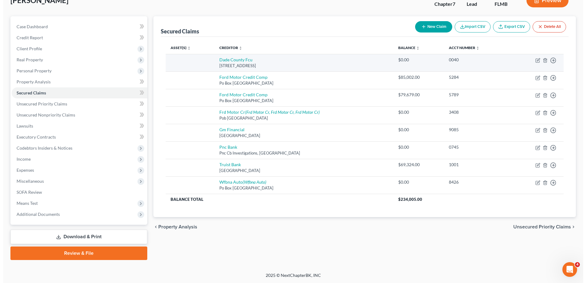
scroll to position [43, 0]
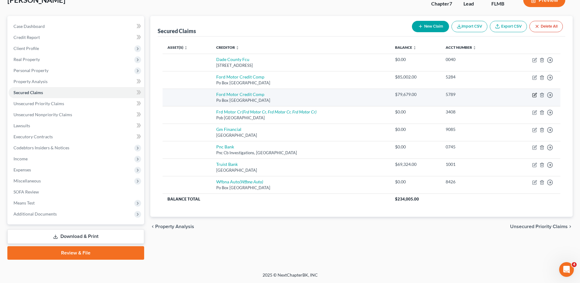
click at [532, 96] on icon "button" at bounding box center [534, 95] width 5 height 5
select select "30"
select select "0"
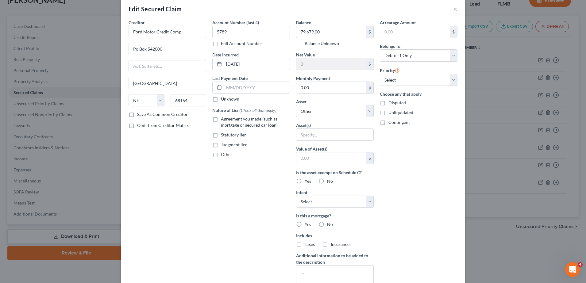
scroll to position [9, 0]
click at [414, 95] on label "Choose any that apply" at bounding box center [419, 93] width 78 height 6
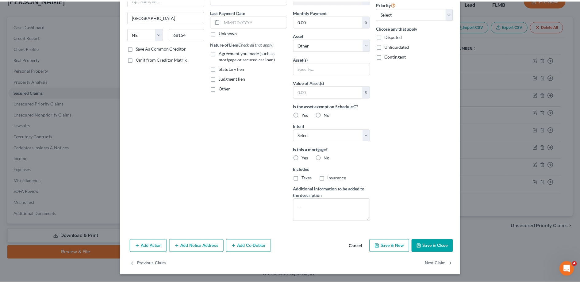
scroll to position [0, 0]
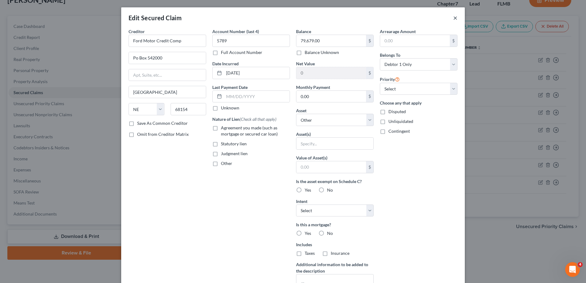
click at [453, 20] on button "×" at bounding box center [455, 17] width 4 height 7
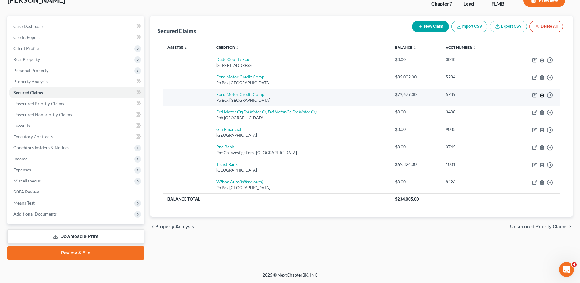
click at [542, 94] on polyline "button" at bounding box center [542, 94] width 4 height 0
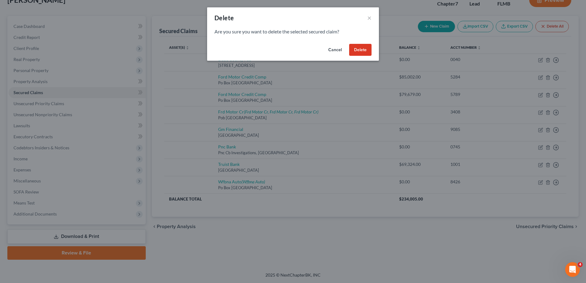
click at [368, 51] on button "Delete" at bounding box center [360, 50] width 22 height 12
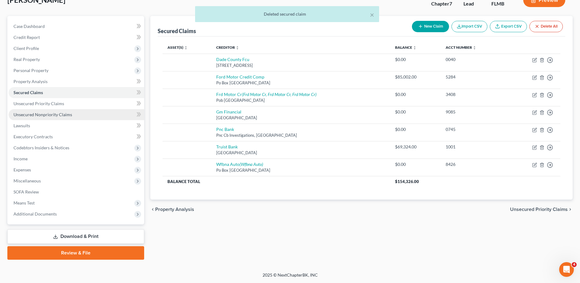
click at [49, 112] on span "Unsecured Nonpriority Claims" at bounding box center [42, 114] width 59 height 5
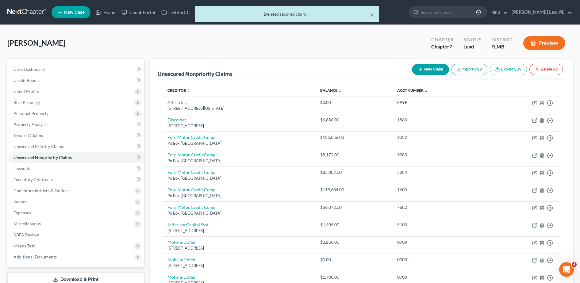
click at [431, 68] on button "New Claim" at bounding box center [430, 69] width 37 height 11
select select "0"
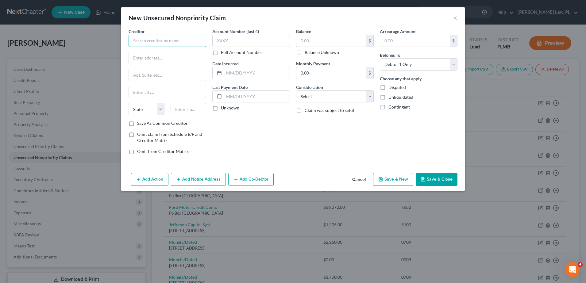
click at [163, 36] on input "text" at bounding box center [168, 41] width 78 height 12
click at [176, 57] on div "Po Box [GEOGRAPHIC_DATA]" at bounding box center [165, 57] width 64 height 5
type input "Ford Motor Credit Comp"
type input "Po Box 542000"
type input "[GEOGRAPHIC_DATA]"
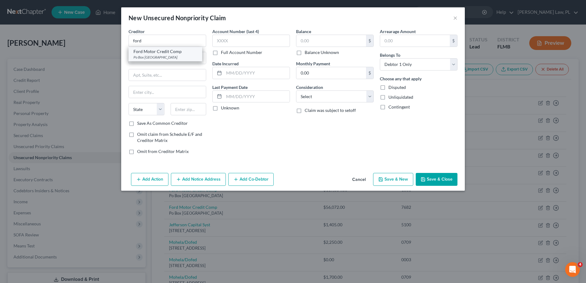
select select "30"
type input "68154"
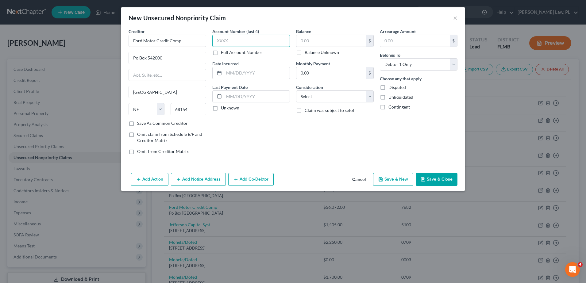
click at [250, 39] on input "text" at bounding box center [251, 41] width 78 height 12
type input "5789"
click at [255, 73] on input "text" at bounding box center [257, 73] width 66 height 12
type input "[DATE]"
click at [318, 45] on input "text" at bounding box center [331, 41] width 70 height 12
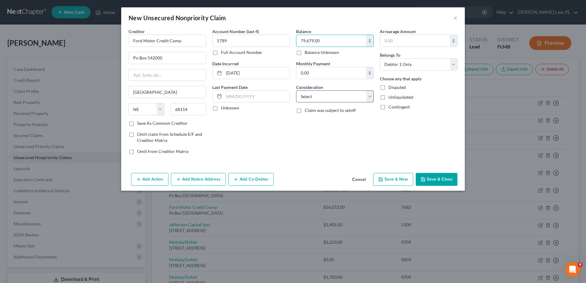
type input "79,679.00"
click at [335, 96] on select "Select Cable / Satellite Services Collection Agency Credit Card Debt Debt Couns…" at bounding box center [335, 96] width 78 height 12
select select "4"
click at [296, 90] on select "Select Cable / Satellite Services Collection Agency Credit Card Debt Debt Couns…" at bounding box center [335, 96] width 78 height 12
click at [432, 180] on button "Save & Close" at bounding box center [437, 179] width 42 height 13
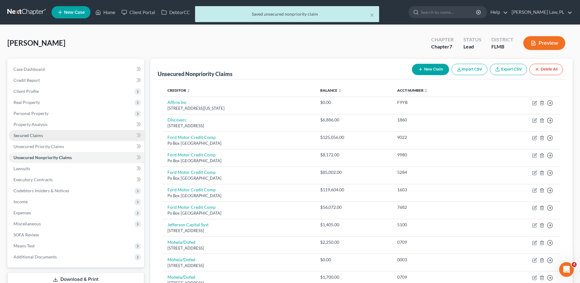
click at [78, 134] on link "Secured Claims" at bounding box center [77, 135] width 136 height 11
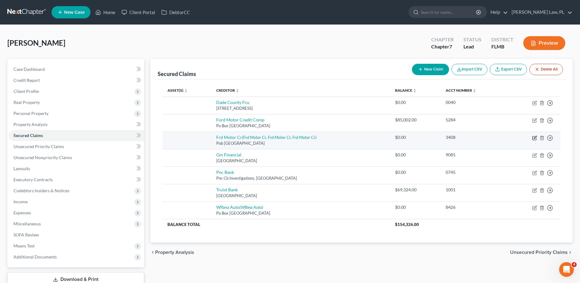
click at [533, 140] on icon "button" at bounding box center [534, 138] width 5 height 5
select select "30"
select select "0"
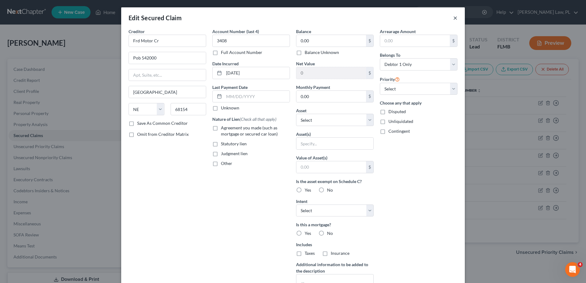
click at [454, 18] on button "×" at bounding box center [455, 17] width 4 height 7
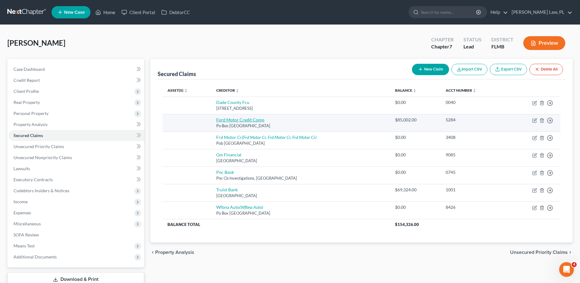
click at [254, 119] on link "Ford Motor Credit Comp" at bounding box center [240, 119] width 48 height 5
select select "30"
select select "0"
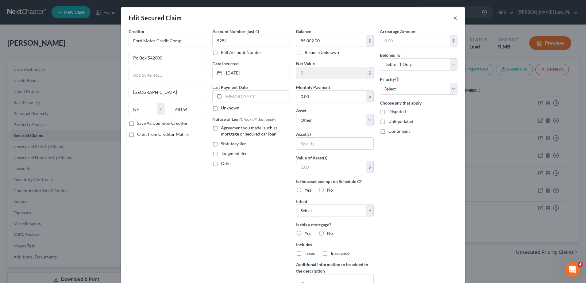
click at [453, 18] on button "×" at bounding box center [455, 17] width 4 height 7
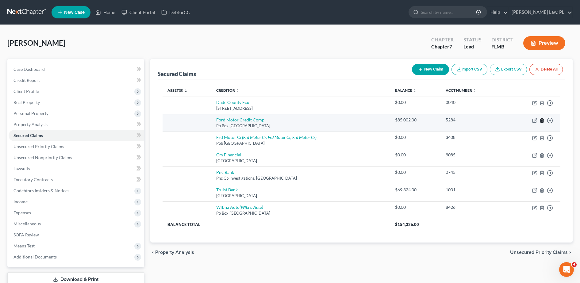
click at [543, 123] on icon "button" at bounding box center [541, 120] width 5 height 5
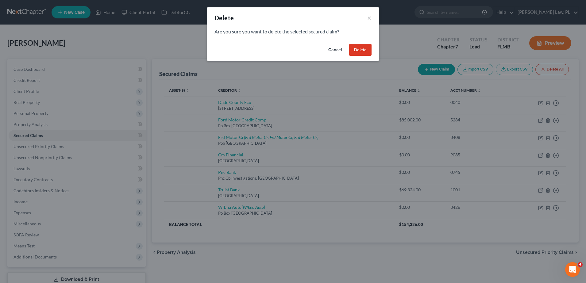
click at [363, 51] on button "Delete" at bounding box center [360, 50] width 22 height 12
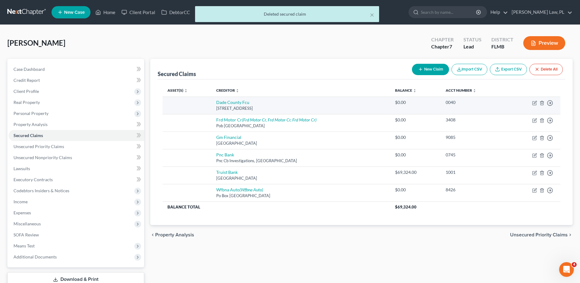
click at [239, 99] on td "Dade County Fcu [STREET_ADDRESS]" at bounding box center [300, 105] width 179 height 17
click at [239, 103] on link "Dade County Fcu" at bounding box center [232, 102] width 33 height 5
select select "9"
select select "0"
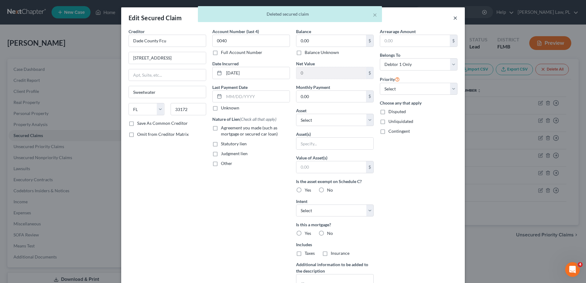
click at [453, 18] on button "×" at bounding box center [455, 17] width 4 height 7
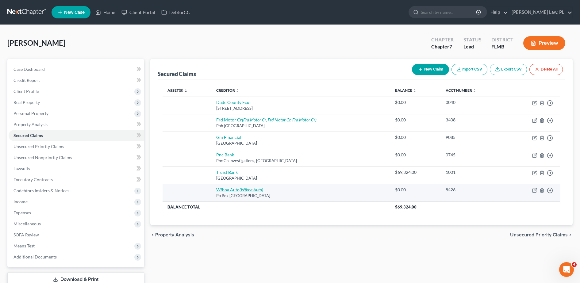
click at [255, 189] on icon "(Wfbna Auto)" at bounding box center [252, 189] width 24 height 5
select select "28"
select select "0"
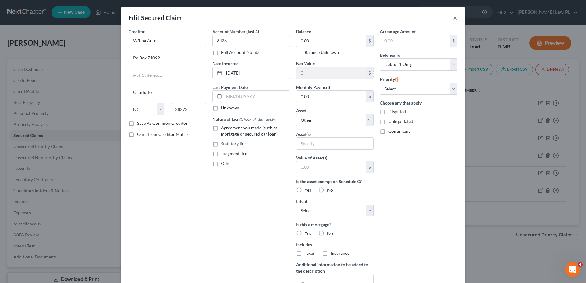
click at [453, 19] on button "×" at bounding box center [455, 17] width 4 height 7
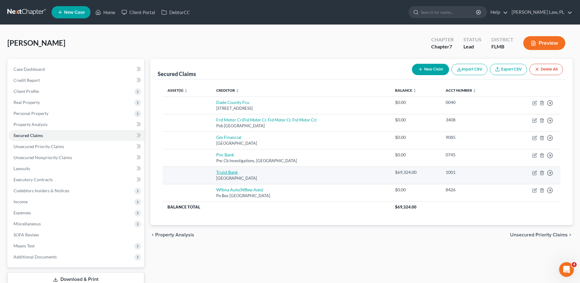
click at [225, 173] on link "Truist Bank" at bounding box center [226, 172] width 21 height 5
select select "48"
select select "0"
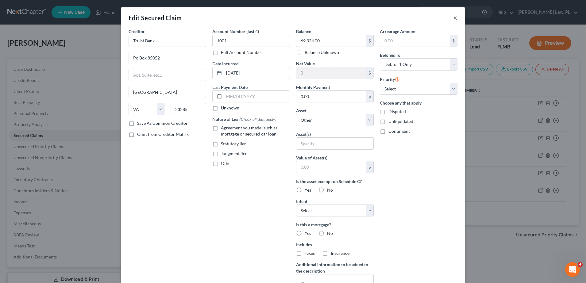
click at [453, 15] on button "×" at bounding box center [455, 17] width 4 height 7
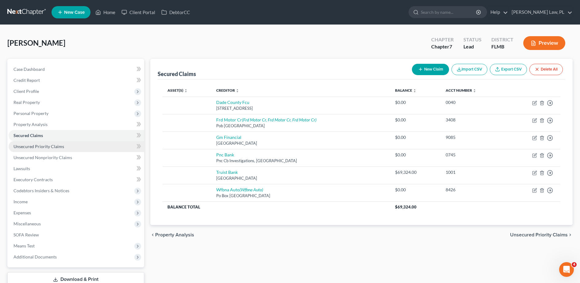
click at [47, 142] on link "Unsecured Priority Claims" at bounding box center [77, 146] width 136 height 11
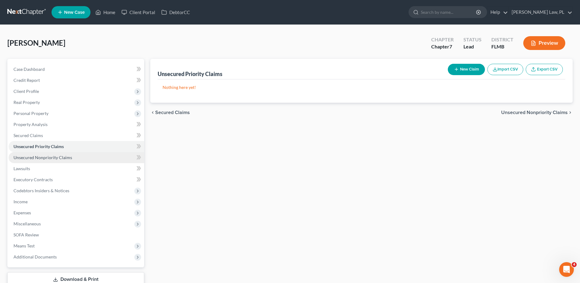
click at [49, 162] on link "Unsecured Nonpriority Claims" at bounding box center [77, 157] width 136 height 11
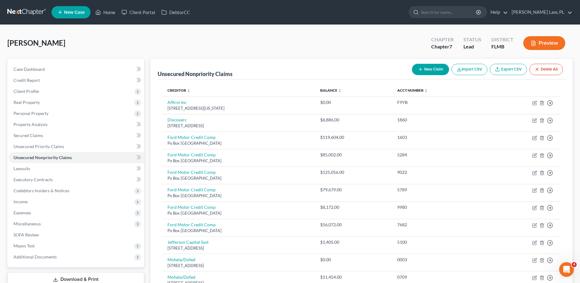
click at [438, 67] on button "New Claim" at bounding box center [430, 69] width 37 height 11
select select "0"
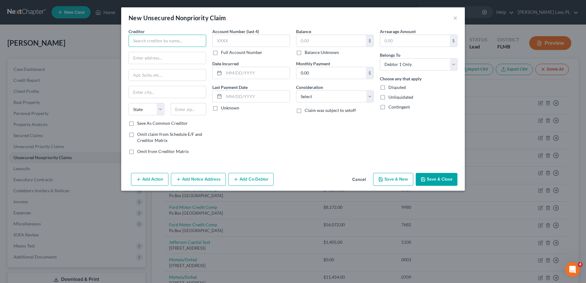
click at [177, 44] on input "text" at bounding box center [168, 41] width 78 height 12
click at [176, 53] on div "Ford Motor Credit Comp" at bounding box center [165, 51] width 64 height 6
type input "Ford Motor Credit Comp"
type input "Po Box 542000"
type input "[GEOGRAPHIC_DATA]"
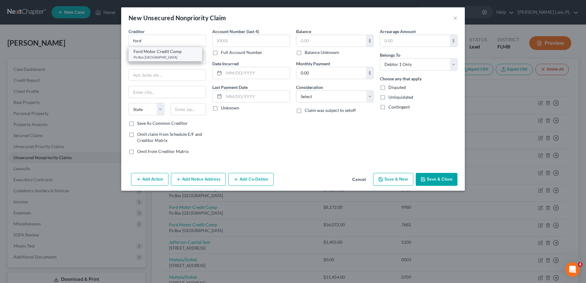
select select "30"
type input "68154"
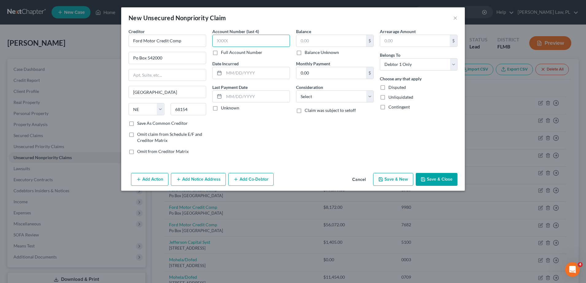
click at [260, 40] on input "text" at bounding box center [251, 41] width 78 height 12
type input "5284"
click at [254, 77] on input "text" at bounding box center [257, 73] width 66 height 12
type input "[DATE]"
click at [332, 44] on input "text" at bounding box center [331, 41] width 70 height 12
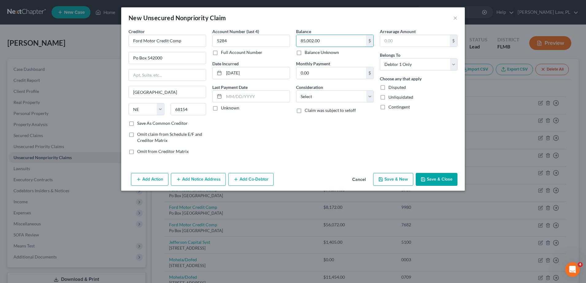
type input "85,002.00"
click at [434, 176] on button "Save & Close" at bounding box center [437, 179] width 42 height 13
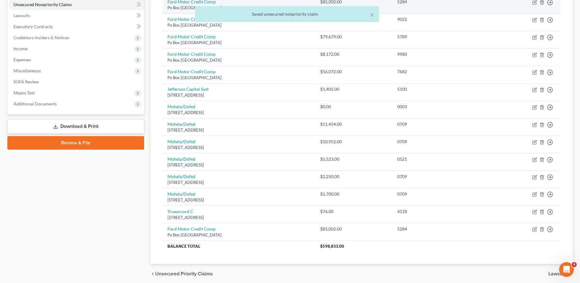
scroll to position [177, 0]
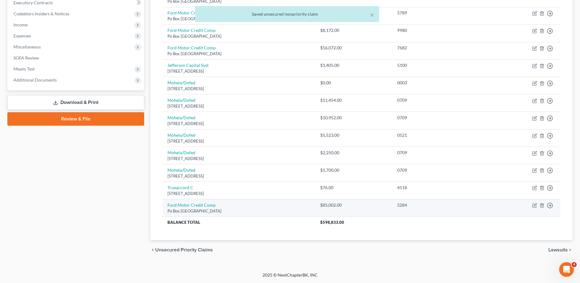
click at [214, 206] on td "Ford Motor Credit Comp Po Box 542000, [GEOGRAPHIC_DATA]" at bounding box center [239, 207] width 153 height 17
click at [193, 202] on link "Ford Motor Credit Comp" at bounding box center [191, 204] width 48 height 5
select select "30"
select select "0"
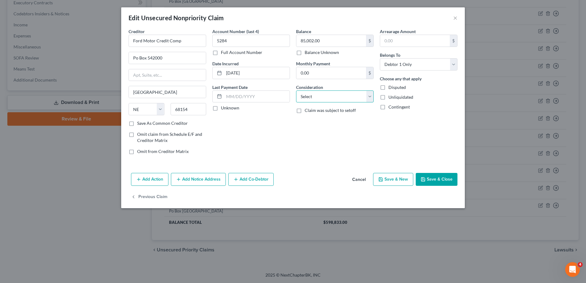
click at [314, 100] on select "Select Cable / Satellite Services Collection Agency Credit Card Debt Debt Couns…" at bounding box center [335, 96] width 78 height 12
select select "4"
click at [296, 90] on select "Select Cable / Satellite Services Collection Agency Credit Card Debt Debt Couns…" at bounding box center [335, 96] width 78 height 12
click at [440, 181] on button "Save & Close" at bounding box center [437, 179] width 42 height 13
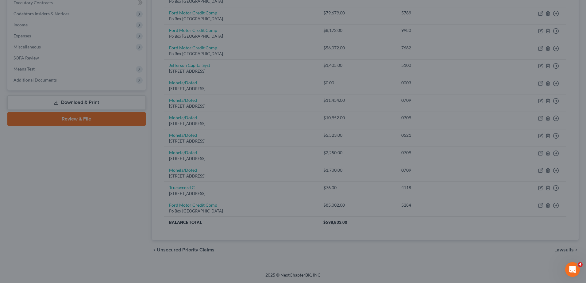
type input "0"
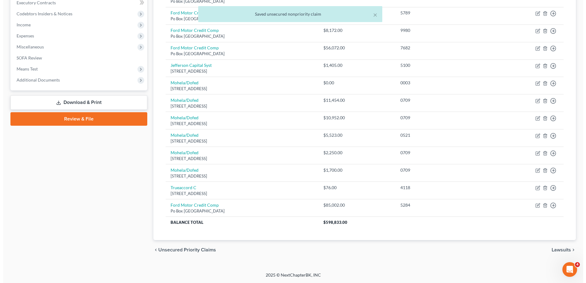
scroll to position [0, 0]
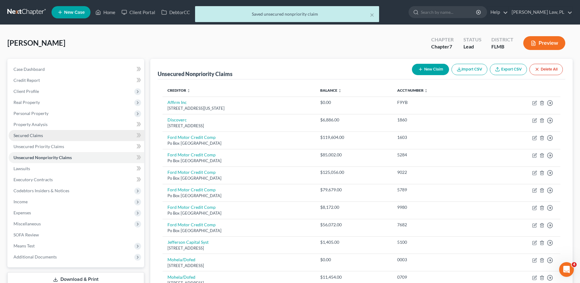
click at [88, 137] on link "Secured Claims" at bounding box center [77, 135] width 136 height 11
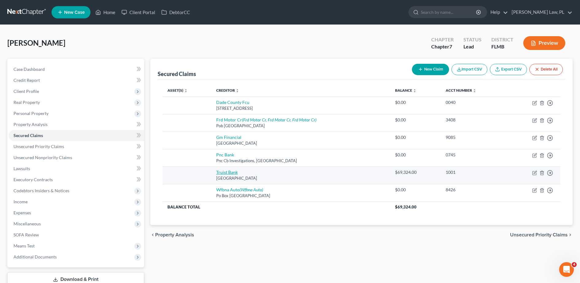
click at [228, 173] on link "Truist Bank" at bounding box center [226, 172] width 21 height 5
select select "48"
select select "0"
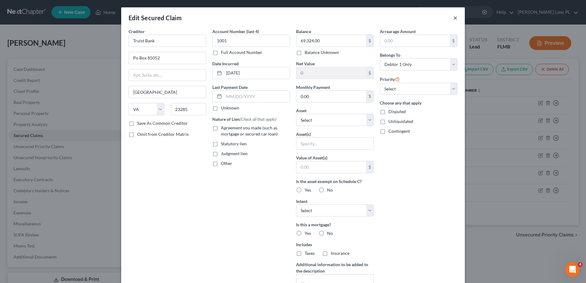
click at [454, 19] on button "×" at bounding box center [455, 17] width 4 height 7
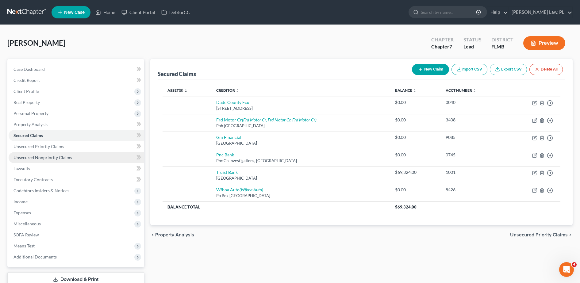
drag, startPoint x: 59, startPoint y: 157, endPoint x: 66, endPoint y: 156, distance: 6.9
click at [59, 157] on span "Unsecured Nonpriority Claims" at bounding box center [42, 157] width 59 height 5
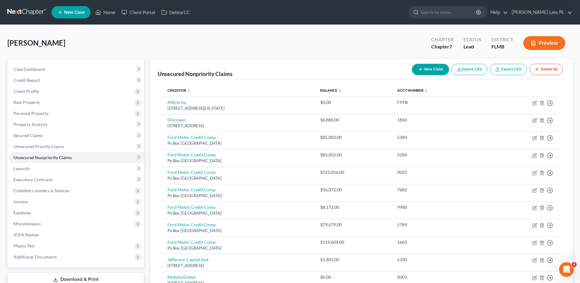
click at [440, 73] on button "New Claim" at bounding box center [430, 69] width 37 height 11
select select "0"
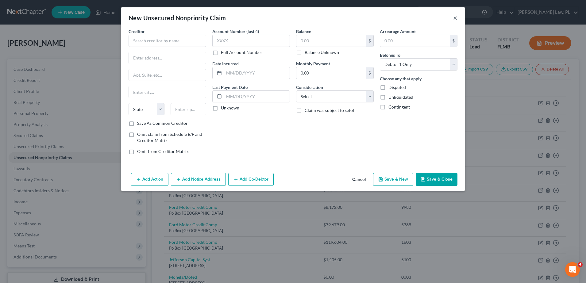
click at [455, 15] on button "×" at bounding box center [455, 17] width 4 height 7
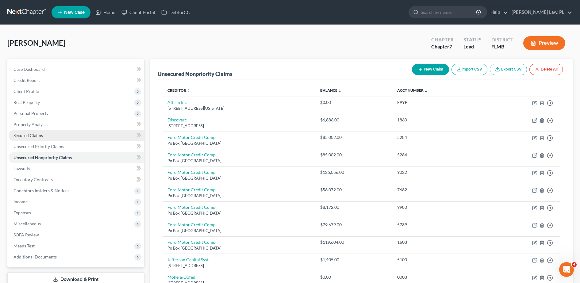
click at [53, 137] on link "Secured Claims" at bounding box center [77, 135] width 136 height 11
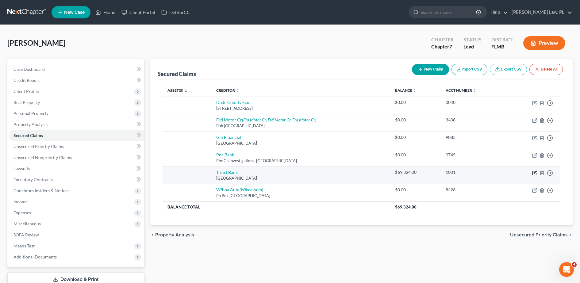
click at [535, 174] on icon "button" at bounding box center [534, 173] width 5 height 5
select select "48"
select select "0"
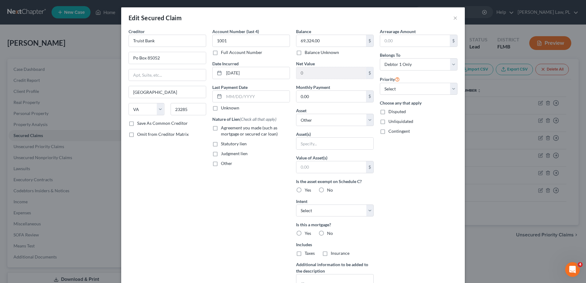
click at [143, 123] on label "Save As Common Creditor" at bounding box center [162, 123] width 51 height 6
click at [143, 123] on input "Save As Common Creditor" at bounding box center [142, 122] width 4 height 4
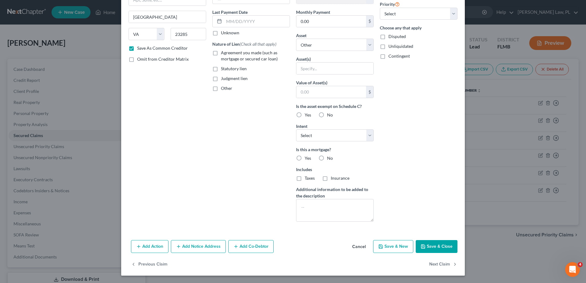
click at [432, 247] on button "Save & Close" at bounding box center [437, 246] width 42 height 13
checkbox input "false"
select select
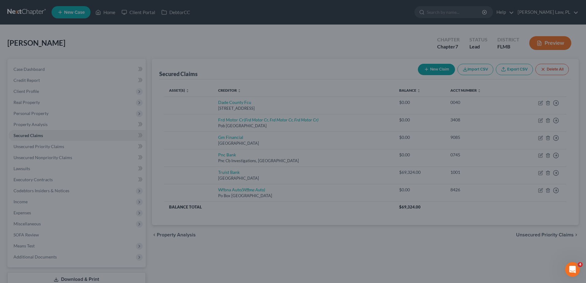
type input "0"
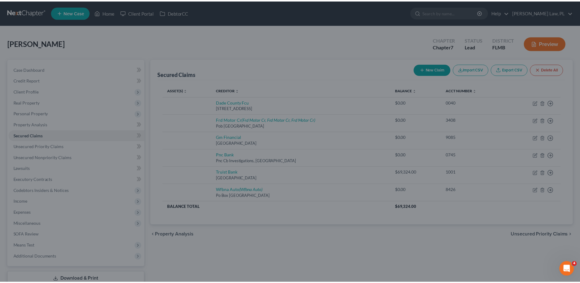
scroll to position [8, 0]
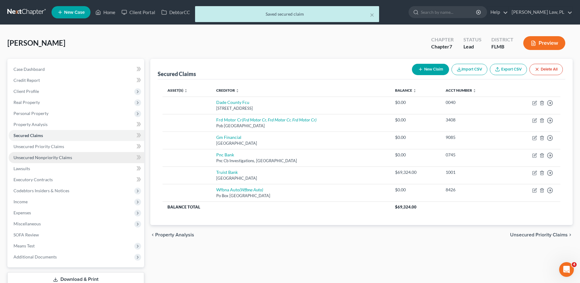
click at [26, 161] on link "Unsecured Nonpriority Claims" at bounding box center [77, 157] width 136 height 11
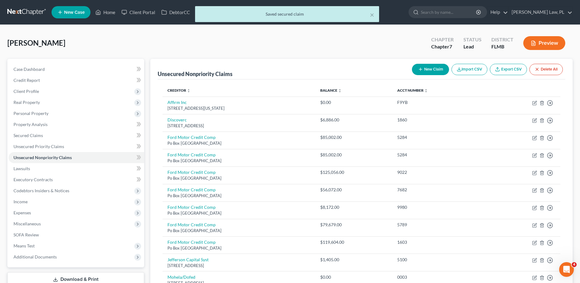
click at [416, 68] on button "New Claim" at bounding box center [430, 69] width 37 height 11
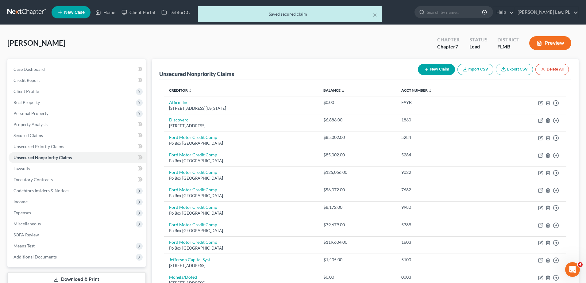
select select "0"
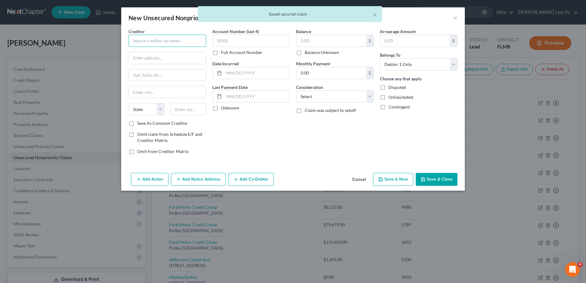
click at [167, 40] on input "text" at bounding box center [168, 41] width 78 height 12
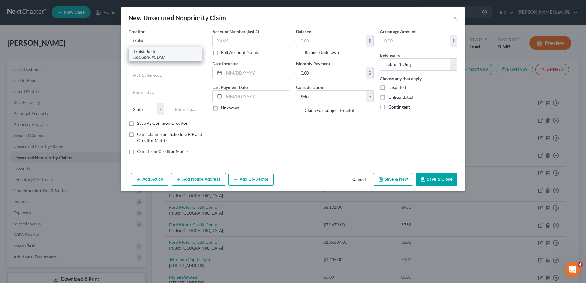
click at [174, 54] on div "Truist Bank" at bounding box center [165, 51] width 64 height 6
type input "Truist Bank"
type input "Po Box 85052"
type input "[GEOGRAPHIC_DATA]"
select select "48"
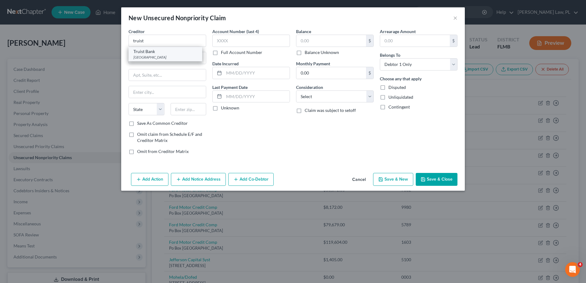
type input "23285"
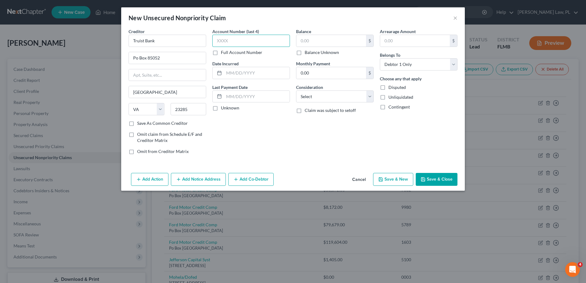
click at [254, 38] on input "text" at bounding box center [251, 41] width 78 height 12
type input "1001"
click at [315, 95] on select "Select Cable / Satellite Services Collection Agency Credit Card Debt Debt Couns…" at bounding box center [335, 96] width 78 height 12
select select "4"
click at [296, 90] on select "Select Cable / Satellite Services Collection Agency Credit Card Debt Debt Couns…" at bounding box center [335, 96] width 78 height 12
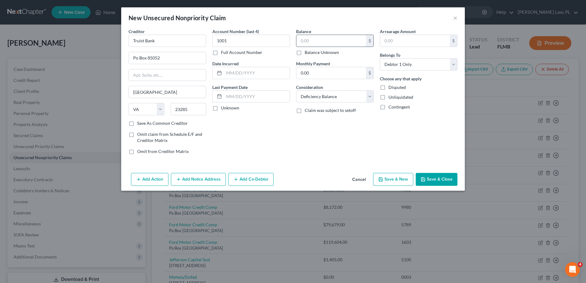
click at [319, 46] on input "text" at bounding box center [331, 41] width 70 height 12
type input "69,324.00"
click at [336, 113] on label "Claim was subject to setoff" at bounding box center [330, 110] width 51 height 6
click at [311, 111] on input "Claim was subject to setoff" at bounding box center [309, 109] width 4 height 4
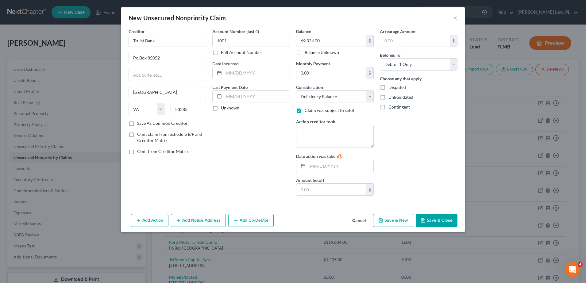
click at [323, 112] on span "Claim was subject to setoff" at bounding box center [330, 110] width 51 height 5
click at [311, 111] on input "Claim was subject to setoff" at bounding box center [309, 109] width 4 height 4
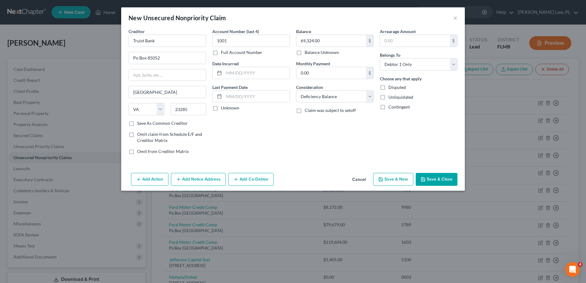
click at [323, 113] on label "Claim was subject to setoff" at bounding box center [330, 110] width 51 height 6
click at [311, 111] on input "Claim was subject to setoff" at bounding box center [309, 109] width 4 height 4
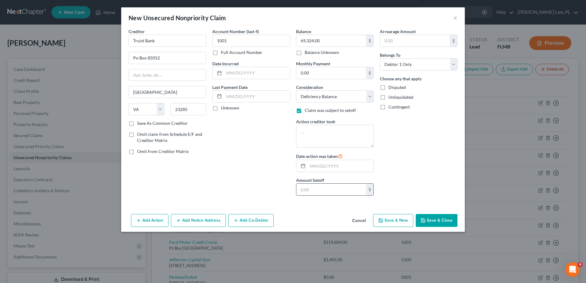
click at [346, 193] on input "text" at bounding box center [331, 190] width 70 height 12
click at [305, 109] on label "Claim was subject to setoff" at bounding box center [330, 110] width 51 height 6
click at [307, 109] on input "Claim was subject to setoff" at bounding box center [309, 109] width 4 height 4
checkbox input "false"
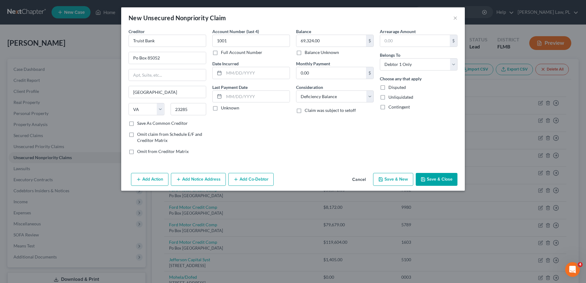
click at [427, 177] on button "Save & Close" at bounding box center [437, 179] width 42 height 13
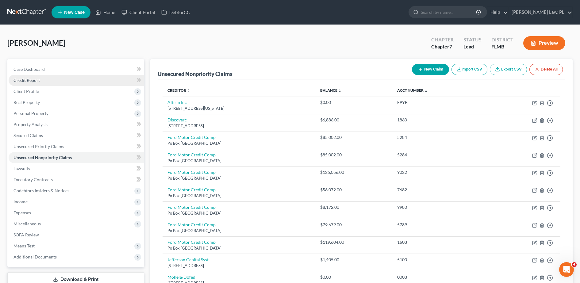
click at [98, 81] on link "Credit Report" at bounding box center [77, 80] width 136 height 11
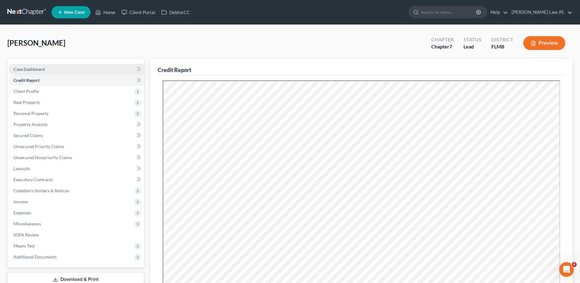
click at [72, 65] on link "Case Dashboard" at bounding box center [77, 69] width 136 height 11
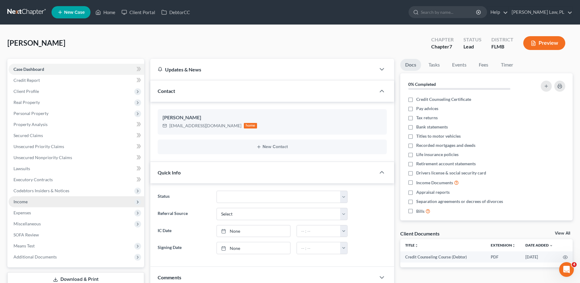
click at [34, 201] on span "Income" at bounding box center [77, 201] width 136 height 11
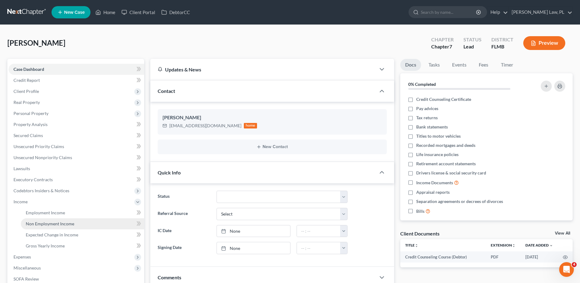
click at [53, 220] on link "Non Employment Income" at bounding box center [82, 223] width 123 height 11
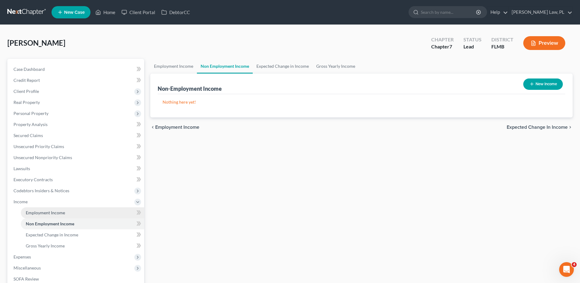
click at [52, 211] on span "Employment Income" at bounding box center [45, 212] width 39 height 5
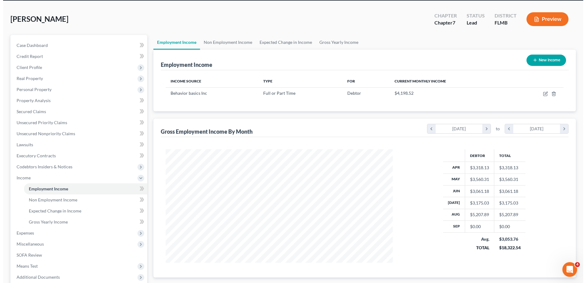
scroll to position [87, 0]
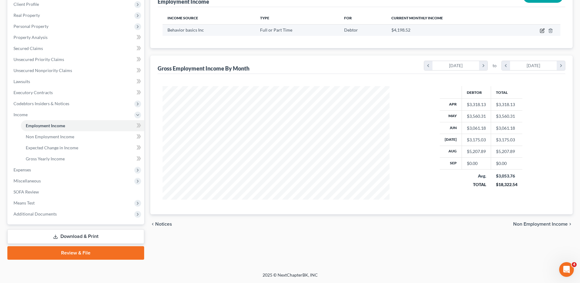
click at [542, 33] on icon "button" at bounding box center [542, 31] width 4 height 4
select select "0"
select select "9"
select select "2"
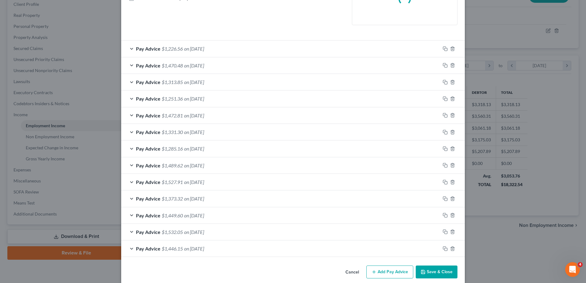
scroll to position [156, 0]
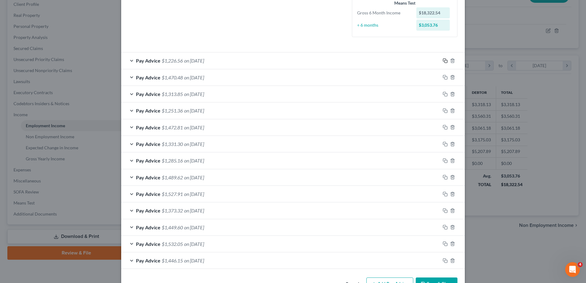
click at [443, 60] on icon "button" at bounding box center [445, 60] width 5 height 5
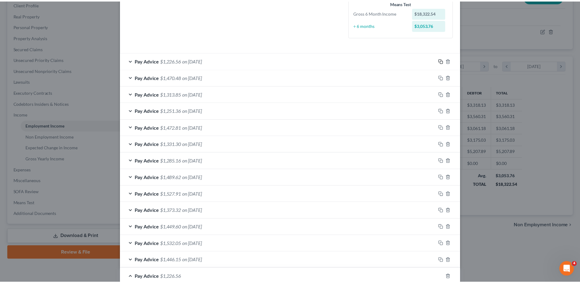
scroll to position [377, 0]
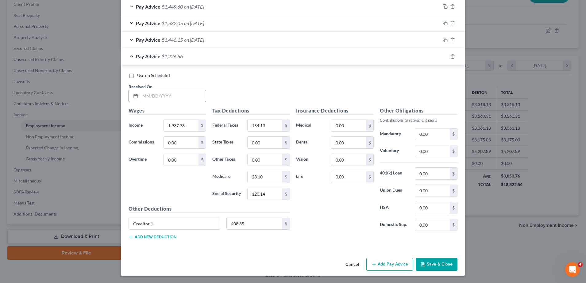
click at [159, 92] on input "text" at bounding box center [173, 96] width 66 height 12
type input "[DATE]"
type input "1,628.54"
click at [273, 129] on input "154.13" at bounding box center [265, 126] width 35 height 12
type input "117.02"
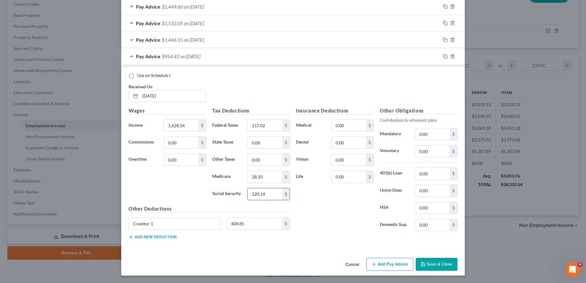
click at [263, 194] on input "120.14" at bounding box center [265, 194] width 35 height 12
type input "100.97"
click at [267, 173] on input "28.10" at bounding box center [265, 177] width 35 height 12
type input "23.62"
click at [249, 221] on input "408.85" at bounding box center [255, 224] width 56 height 12
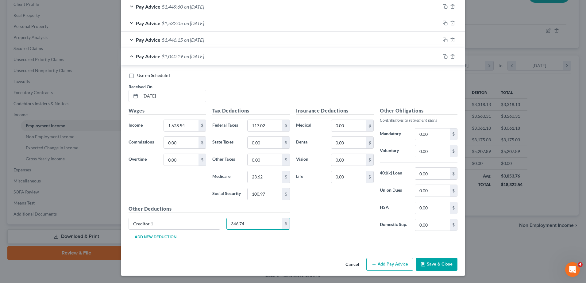
type input "346.74"
click at [299, 217] on div "Insurance Deductions Medical 0.00 $ Dental 0.00 $ Vision 0.00 $ Life 0.00 $" at bounding box center [335, 171] width 84 height 129
click at [429, 263] on button "Save & Close" at bounding box center [437, 264] width 42 height 13
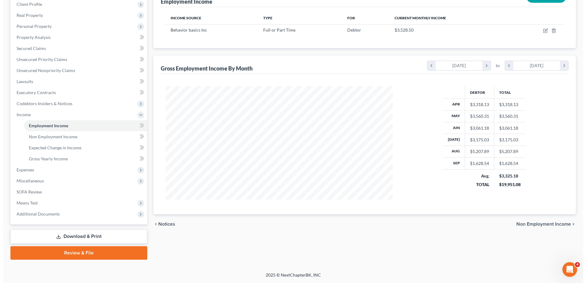
scroll to position [79, 0]
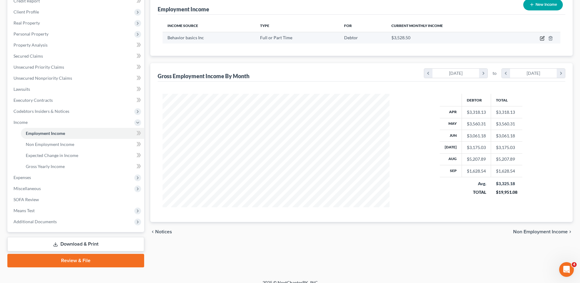
click at [543, 39] on icon "button" at bounding box center [542, 38] width 5 height 5
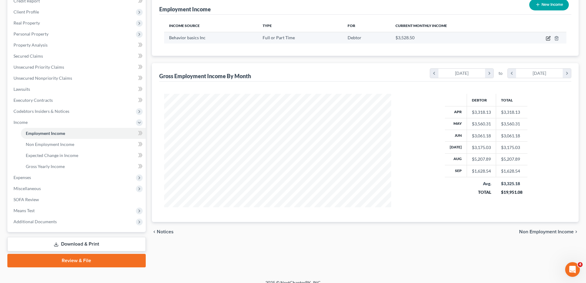
select select "0"
select select "9"
select select "2"
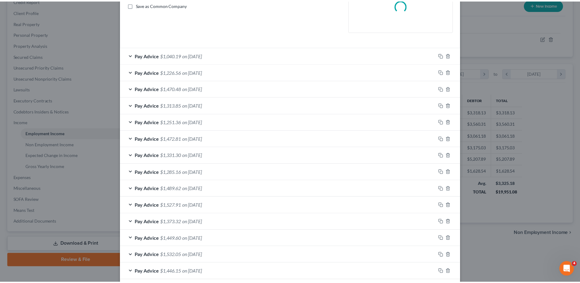
scroll to position [173, 0]
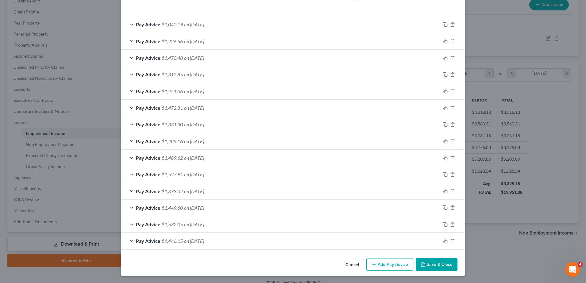
click at [430, 269] on button "Save & Close" at bounding box center [437, 264] width 42 height 13
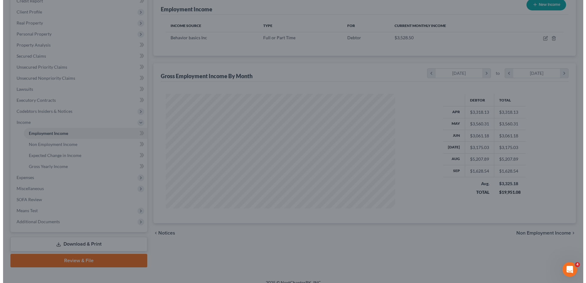
scroll to position [306586, 306460]
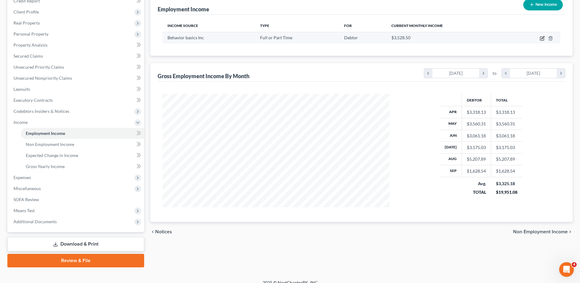
click at [543, 37] on icon "button" at bounding box center [542, 38] width 5 height 5
select select "0"
select select "9"
select select "2"
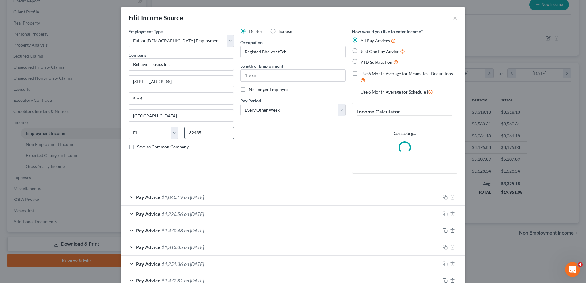
scroll to position [173, 0]
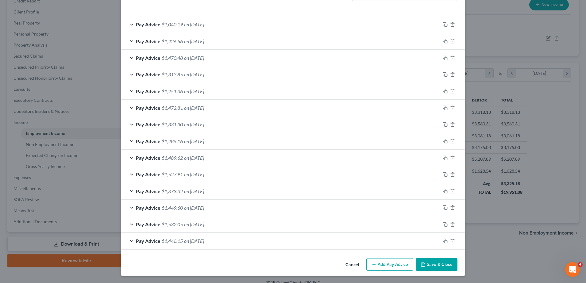
click at [389, 267] on button "Add Pay Advice" at bounding box center [389, 264] width 47 height 13
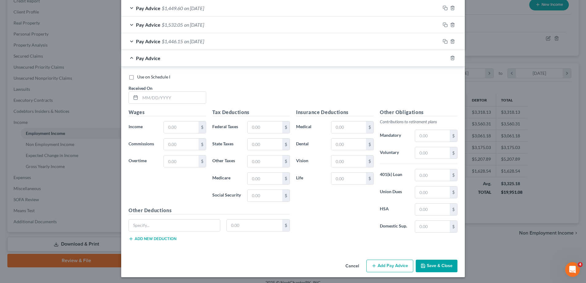
scroll to position [374, 0]
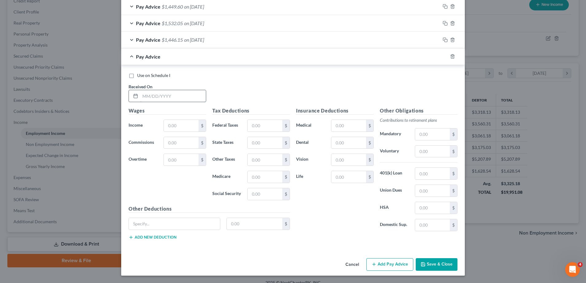
click at [175, 96] on input "text" at bounding box center [173, 96] width 66 height 12
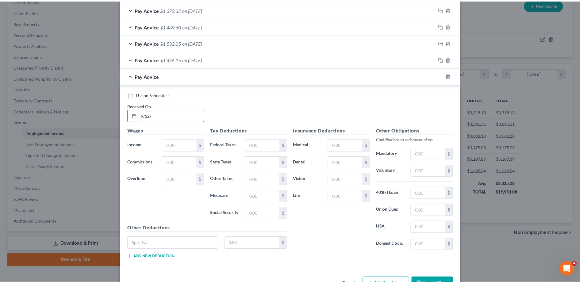
scroll to position [393, 0]
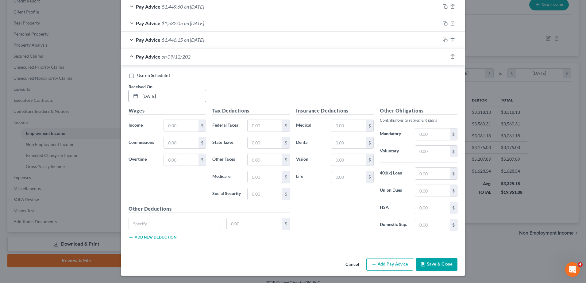
type input "[DATE]"
type input "1,672.95"
type input "122.35"
click at [269, 200] on div "$" at bounding box center [268, 194] width 43 height 12
click at [265, 194] on input "text" at bounding box center [265, 194] width 35 height 12
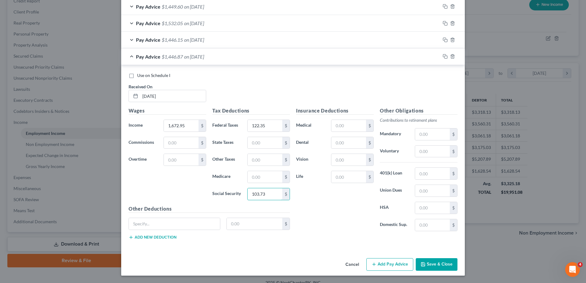
type input "103.73"
click at [264, 174] on input "text" at bounding box center [265, 177] width 35 height 12
type input "24.25"
click at [168, 224] on input "text" at bounding box center [174, 224] width 91 height 12
type input "Creditor 1"
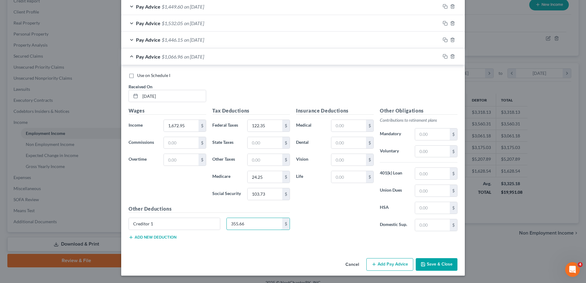
type input "355.66"
click at [322, 248] on div "Use on Schedule I Received On * [DATE] Wages Income * 1,672.95 $ Commissions $ …" at bounding box center [293, 157] width 344 height 184
click at [441, 264] on button "Save & Close" at bounding box center [437, 264] width 42 height 13
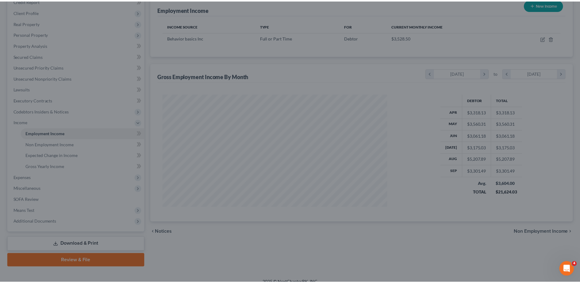
scroll to position [306586, 306460]
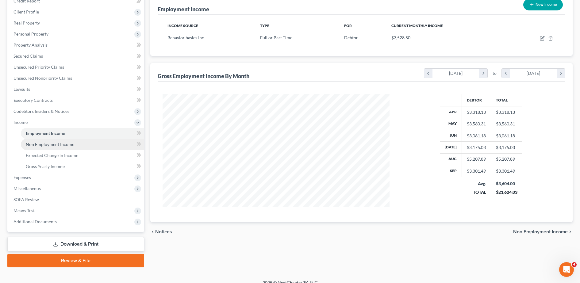
click at [75, 143] on link "Non Employment Income" at bounding box center [82, 144] width 123 height 11
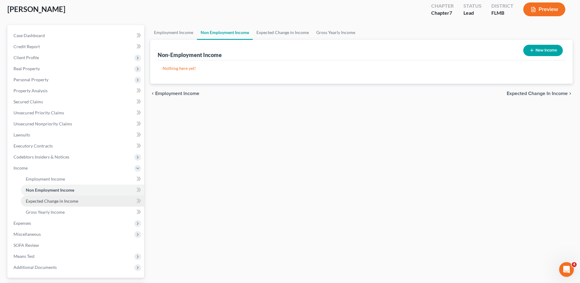
click at [59, 202] on span "Expected Change in Income" at bounding box center [52, 200] width 52 height 5
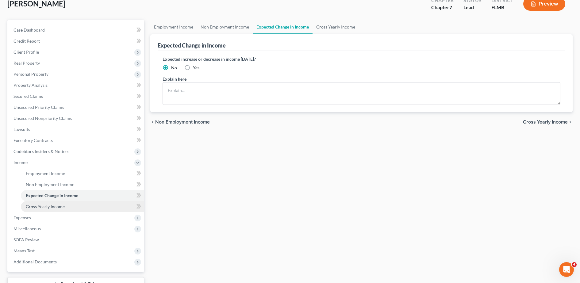
click at [54, 205] on span "Gross Yearly Income" at bounding box center [45, 206] width 39 height 5
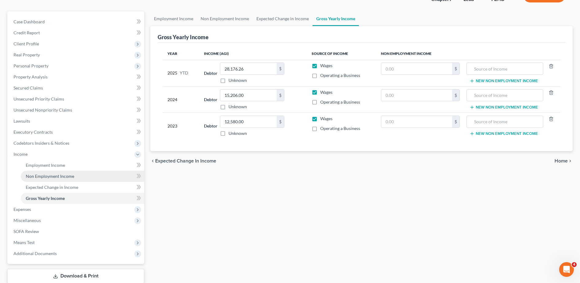
scroll to position [51, 0]
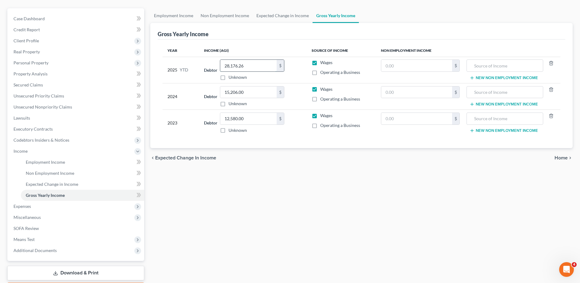
click at [252, 63] on input "28,176.26" at bounding box center [248, 66] width 56 height 12
type input "33,190.92"
click at [253, 179] on div "Employment Income Non Employment Income Expected Change in Income Gross Yearly …" at bounding box center [361, 152] width 428 height 288
click at [56, 209] on span "Expenses" at bounding box center [77, 206] width 136 height 11
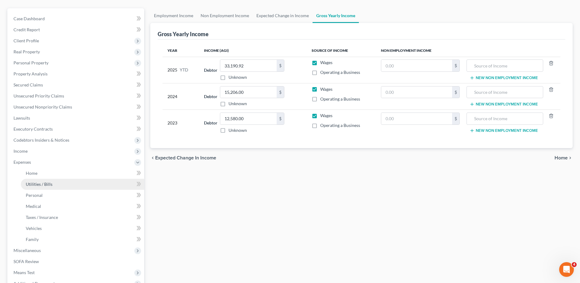
click at [48, 180] on link "Utilities / Bills" at bounding box center [82, 184] width 123 height 11
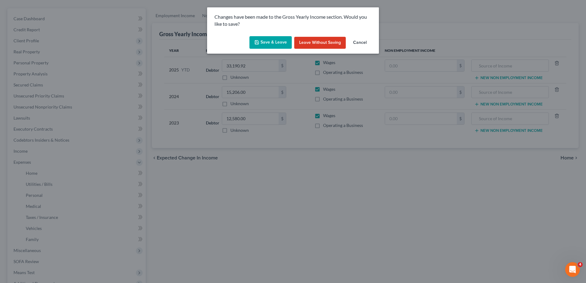
click at [265, 45] on button "Save & Leave" at bounding box center [270, 42] width 42 height 13
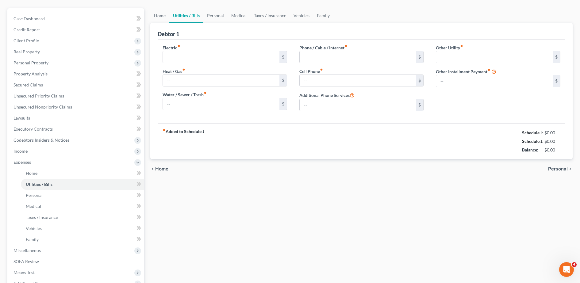
type input "0.00"
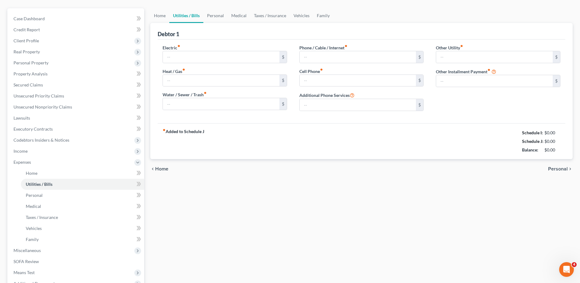
type input "0.00"
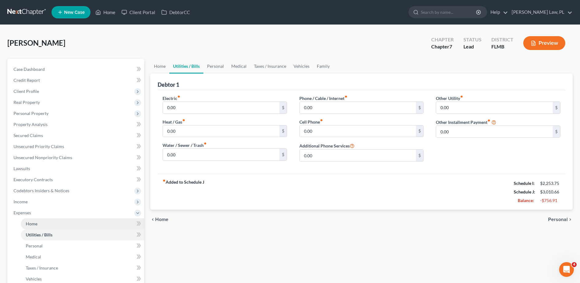
click at [48, 220] on link "Home" at bounding box center [82, 223] width 123 height 11
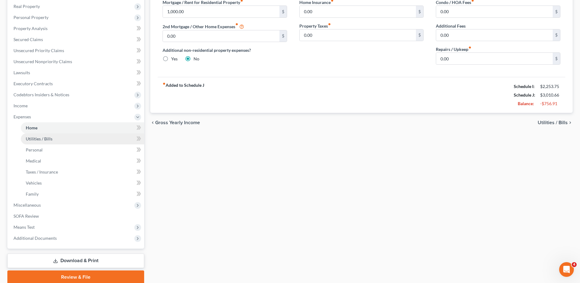
scroll to position [97, 0]
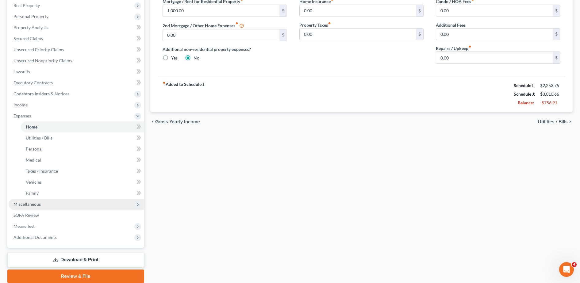
click at [54, 207] on span "Miscellaneous" at bounding box center [77, 204] width 136 height 11
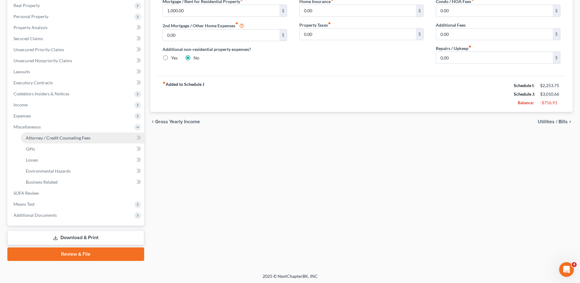
click at [66, 142] on link "Attorney / Credit Counseling Fees" at bounding box center [82, 137] width 123 height 11
select select "0"
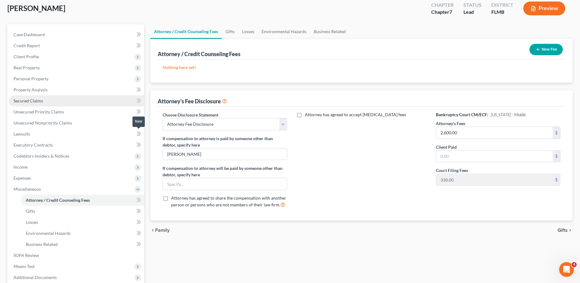
scroll to position [98, 0]
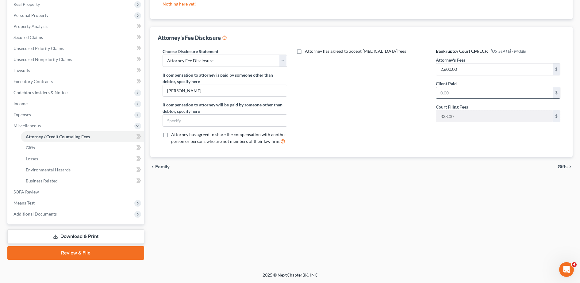
click at [474, 88] on input "text" at bounding box center [494, 93] width 117 height 12
type input "1,000.00"
click at [235, 185] on div "Attorney / Credit Counseling Fees Gifts Losses Environmental Hazards Business R…" at bounding box center [361, 110] width 428 height 299
click at [37, 152] on link "Gifts" at bounding box center [82, 147] width 123 height 11
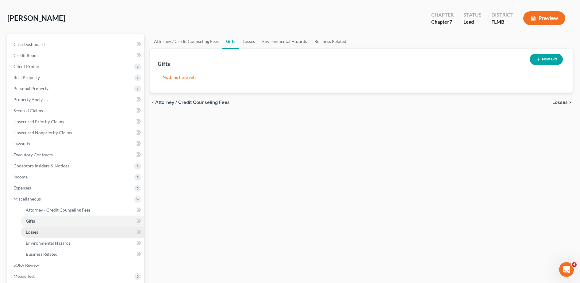
click at [52, 229] on link "Losses" at bounding box center [82, 232] width 123 height 11
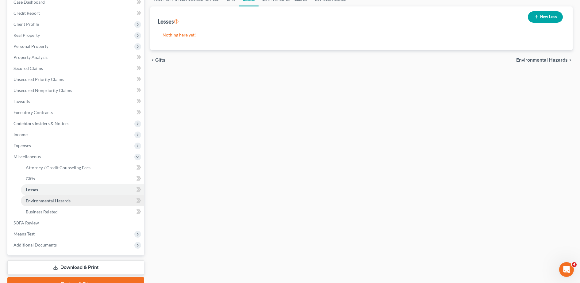
click at [50, 202] on span "Environmental Hazards" at bounding box center [48, 200] width 45 height 5
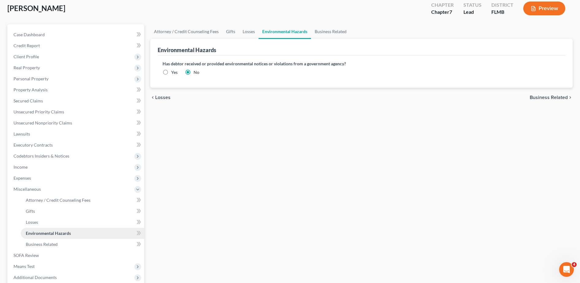
scroll to position [35, 0]
click at [54, 241] on link "Business Related" at bounding box center [82, 244] width 123 height 11
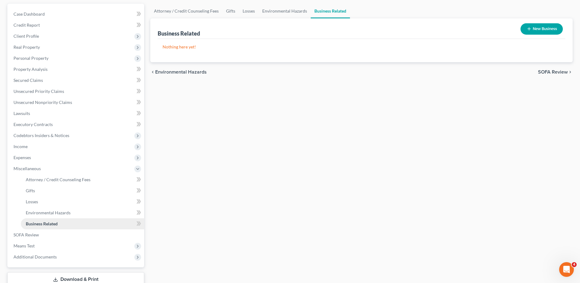
scroll to position [78, 0]
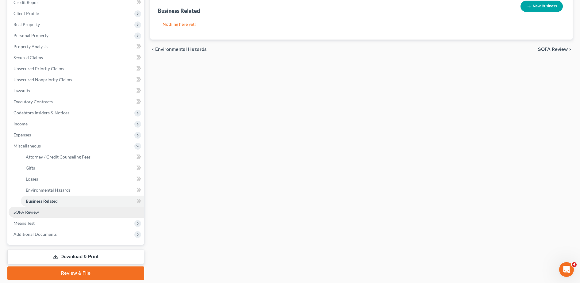
click at [51, 215] on link "SOFA Review" at bounding box center [77, 212] width 136 height 11
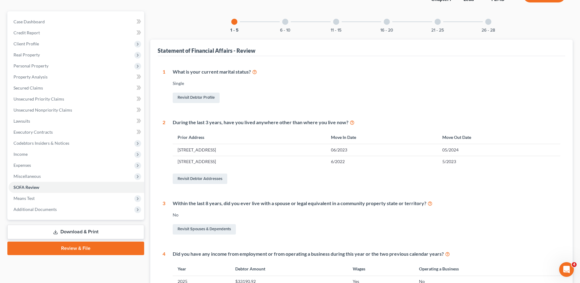
scroll to position [46, 0]
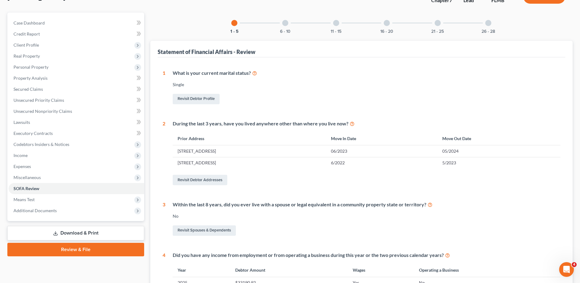
click at [284, 28] on div "6 - 10" at bounding box center [285, 23] width 21 height 21
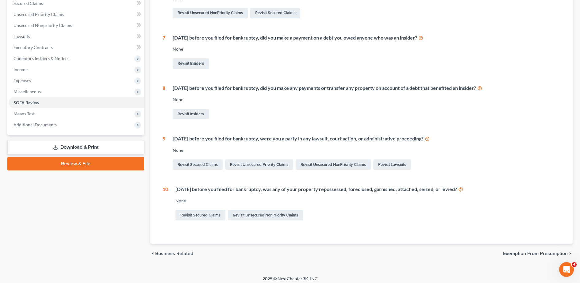
scroll to position [136, 0]
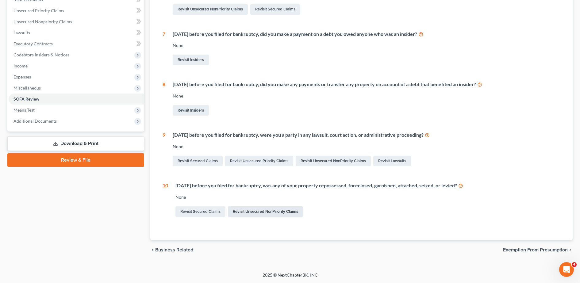
click at [254, 209] on link "Revisit Unsecured NonPriority Claims" at bounding box center [265, 211] width 75 height 10
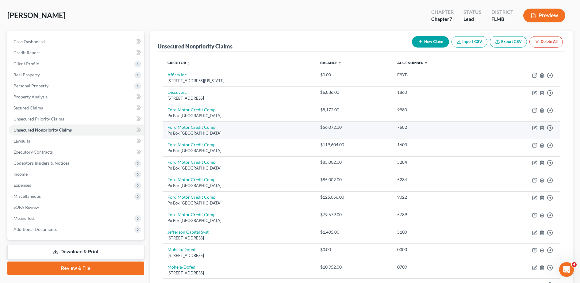
scroll to position [27, 0]
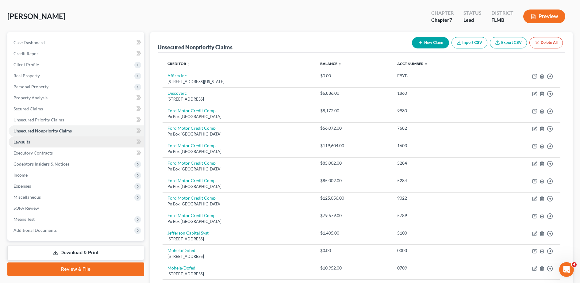
click at [63, 142] on link "Lawsuits" at bounding box center [77, 141] width 136 height 11
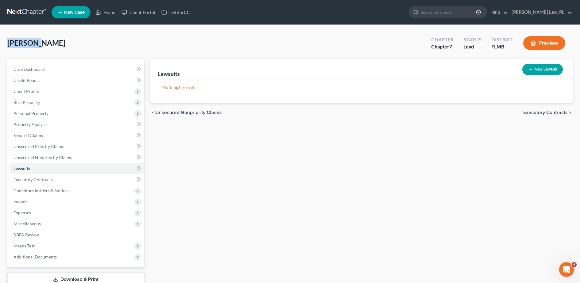
drag, startPoint x: 5, startPoint y: 43, endPoint x: 33, endPoint y: 47, distance: 28.9
click at [33, 47] on div "[PERSON_NAME] Upgraded Chapter Chapter 7 Status Lead District FLMB Preview Peti…" at bounding box center [290, 170] width 580 height 290
copy span "[PERSON_NAME]"
click at [537, 69] on button "New Lawsuit" at bounding box center [542, 69] width 40 height 11
select select "0"
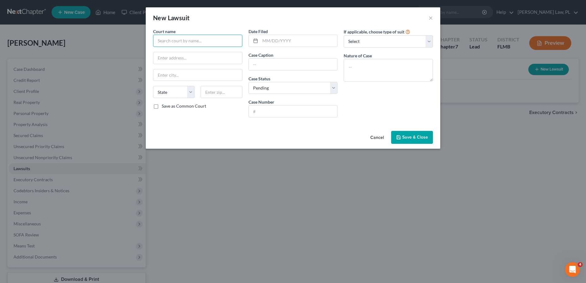
click at [214, 44] on input "text" at bounding box center [197, 41] width 89 height 12
type input "m"
type input "dade"
click at [270, 41] on input "text" at bounding box center [298, 41] width 77 height 12
click at [265, 107] on input "text" at bounding box center [293, 112] width 89 height 12
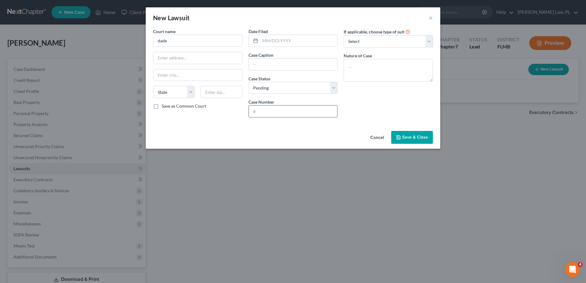
paste input "2024-014573-CA-01"
type input "2024-014573-CA-01"
click at [276, 41] on input "text" at bounding box center [298, 41] width 77 height 12
paste input "[DATE]"
type input "[DATE]"
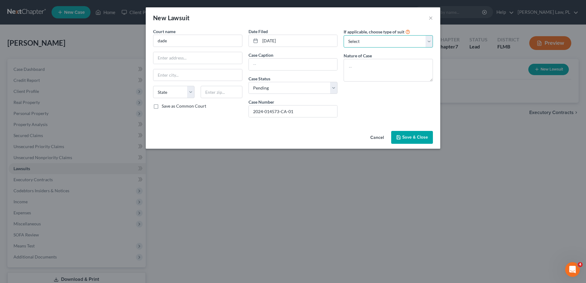
click at [363, 44] on select "Select Repossession Garnishment Foreclosure Attached, Seized, Or Levied Other" at bounding box center [388, 41] width 89 height 12
select select "1"
click at [344, 35] on select "Select Repossession Garnishment Foreclosure Attached, Seized, Or Levied Other" at bounding box center [388, 41] width 89 height 12
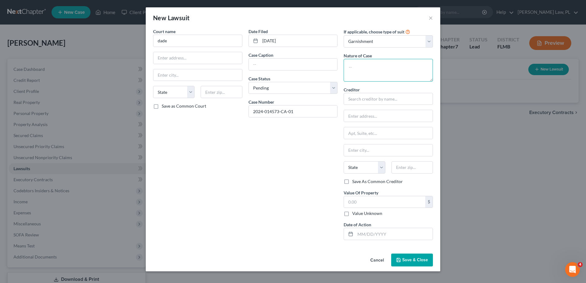
click at [382, 72] on textarea at bounding box center [388, 70] width 89 height 23
paste textarea "Contract & Indebtedness"
type textarea "Contract & Indebtedness"
click at [366, 100] on input "text" at bounding box center [388, 99] width 89 height 12
paste input "FORD MOTOR CREDIT COMPANY LLC"
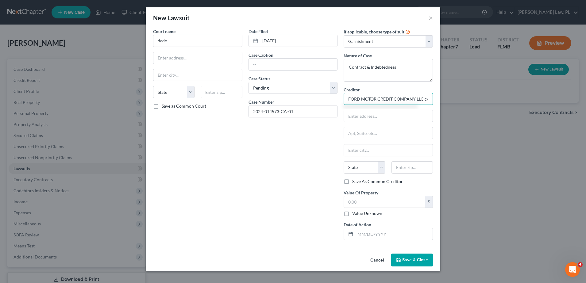
scroll to position [0, 1]
click at [361, 118] on input "text" at bounding box center [388, 116] width 89 height 12
click at [427, 100] on input "FORD MOTOR CREDIT COMPANY LLC c/o" at bounding box center [388, 99] width 89 height 12
drag, startPoint x: 353, startPoint y: 97, endPoint x: 417, endPoint y: 99, distance: 64.1
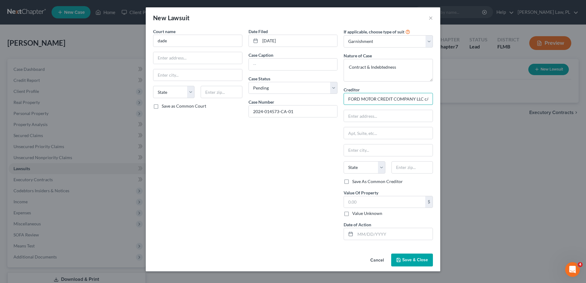
click at [417, 99] on input "FORD MOTOR CREDIT COMPANY LLC c/o" at bounding box center [388, 99] width 89 height 12
drag, startPoint x: 422, startPoint y: 100, endPoint x: 335, endPoint y: 95, distance: 87.2
click at [335, 95] on div "Court name * dade State [US_STATE] AK AR AZ CA CO CT DE DC [GEOGRAPHIC_DATA] [G…" at bounding box center [293, 136] width 286 height 217
click at [428, 98] on input "Ford Motor Credit Company LLC c/o" at bounding box center [388, 99] width 89 height 12
click at [409, 100] on input "Ford Motor Credit Company LLC c/o" at bounding box center [388, 99] width 89 height 12
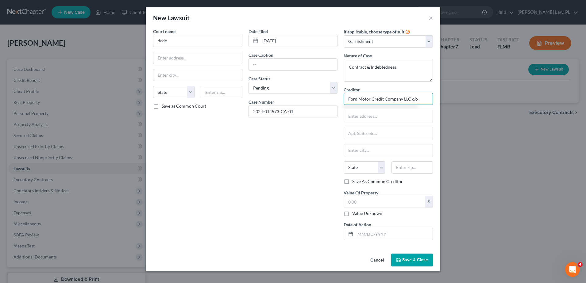
click at [416, 104] on input "Ford Motor Credit Company LLC c/o" at bounding box center [388, 99] width 89 height 12
click at [414, 102] on input "Ford Motor Credit Company LLC c/o Solomon, Vigh, & Springer" at bounding box center [388, 99] width 89 height 12
click at [380, 98] on input "Ford Motor Credit Company LLC c/o Solomon, [PERSON_NAME] & [PERSON_NAME]" at bounding box center [388, 99] width 89 height 12
type input "Ford Motor Credit Company LLC c/o Solomon, [PERSON_NAME] & [PERSON_NAME], P.A."
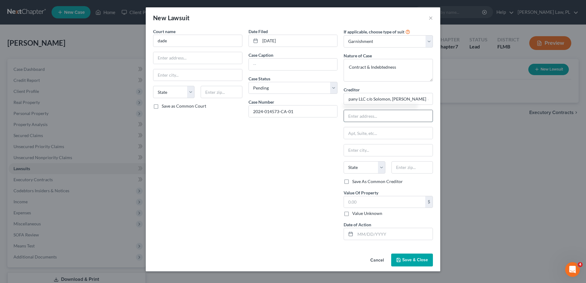
click at [369, 118] on input "text" at bounding box center [388, 116] width 89 height 12
type input "PO Box 3275"
click at [397, 167] on input "text" at bounding box center [411, 167] width 41 height 12
drag, startPoint x: 418, startPoint y: 166, endPoint x: 352, endPoint y: 157, distance: 66.9
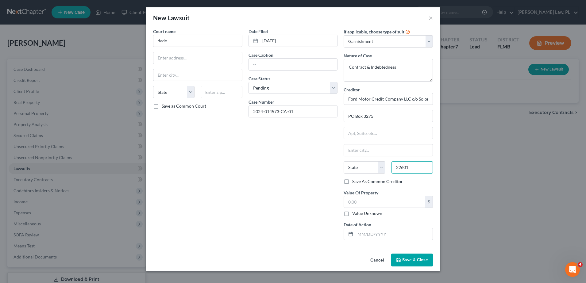
click at [352, 157] on div "Creditor * Ford Motor Credit Company LLC c/o Solomon, [PERSON_NAME] & [PERSON_N…" at bounding box center [388, 132] width 89 height 92
type input "33601"
click at [293, 178] on div "Date Filed [DATE] Case Caption Case Status * Select Pending On Appeal Concluded…" at bounding box center [292, 136] width 95 height 217
type input "[GEOGRAPHIC_DATA]"
select select "9"
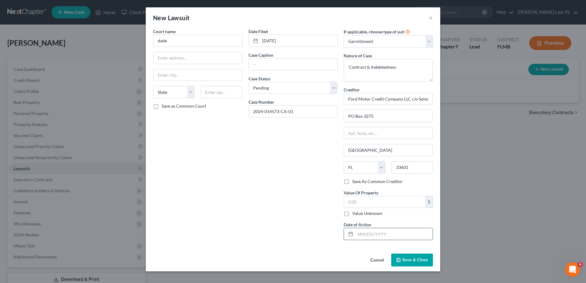
click at [375, 234] on input "text" at bounding box center [393, 234] width 77 height 12
type input "[DATE]"
click at [306, 197] on div "Date Filed [DATE] Case Caption Case Status * Select Pending On Appeal Concluded…" at bounding box center [292, 136] width 95 height 217
click at [285, 69] on input "text" at bounding box center [293, 65] width 89 height 12
paste input "FORD MOTOR CREDIT COMPANY LLC vs [PERSON_NAME] et al"
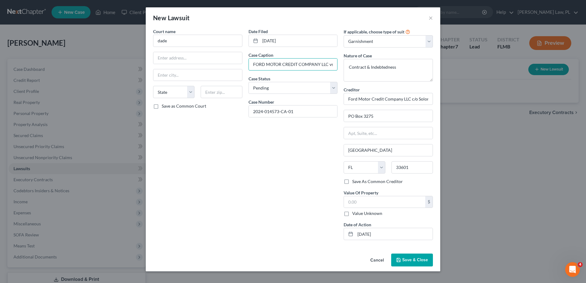
scroll to position [0, 48]
type input "FORD MOTOR CREDIT COMPANY LLC vs [PERSON_NAME] et al"
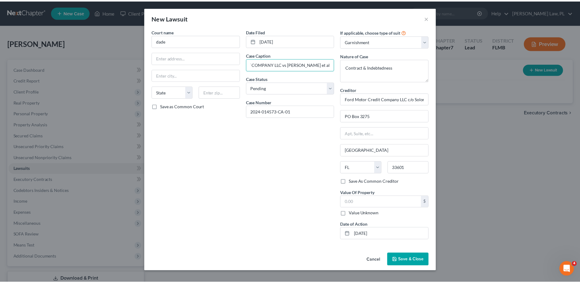
scroll to position [0, 0]
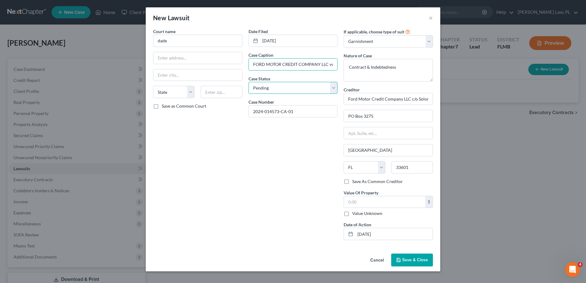
click at [279, 90] on select "Select Pending On Appeal Concluded" at bounding box center [292, 88] width 89 height 12
select select "2"
click at [248, 82] on select "Select Pending On Appeal Concluded" at bounding box center [292, 88] width 89 height 12
click at [419, 258] on span "Save & Close" at bounding box center [415, 259] width 26 height 5
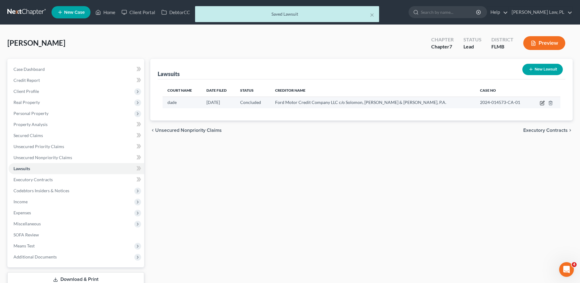
click at [543, 105] on icon "button" at bounding box center [542, 104] width 4 height 4
select select "2"
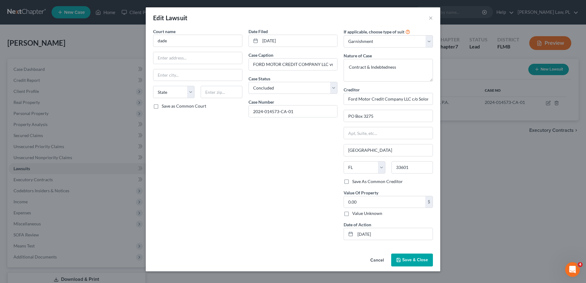
click at [411, 261] on span "Save & Close" at bounding box center [415, 259] width 26 height 5
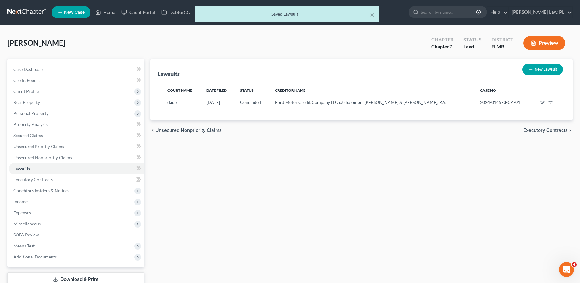
scroll to position [43, 0]
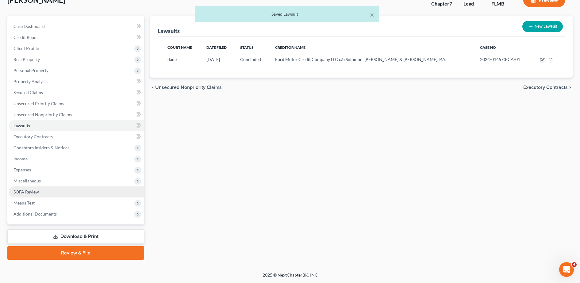
click at [46, 188] on link "SOFA Review" at bounding box center [77, 191] width 136 height 11
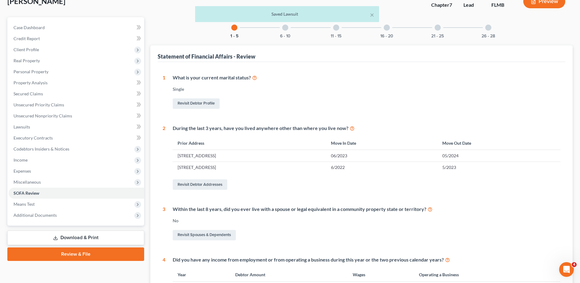
scroll to position [36, 0]
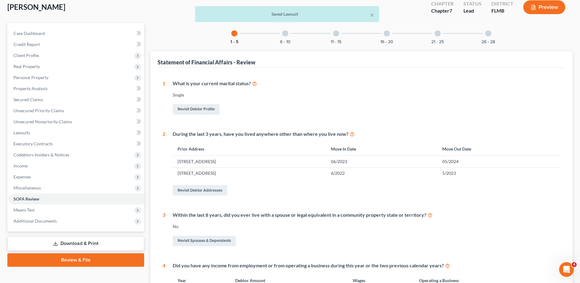
click at [276, 45] on div "1 - 5 6 - 10 11 - 15 16 - 20 21 - 25 26 - 28 Statement of Financial Affairs - R…" at bounding box center [361, 218] width 422 height 390
click at [285, 41] on button "6 - 10" at bounding box center [285, 42] width 10 height 4
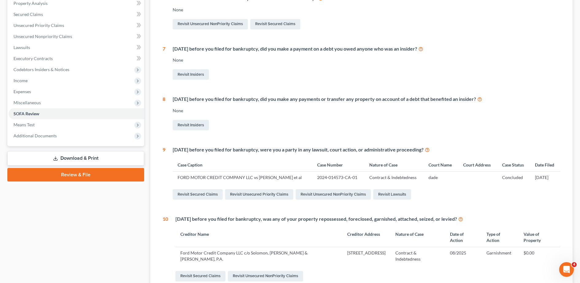
scroll to position [117, 0]
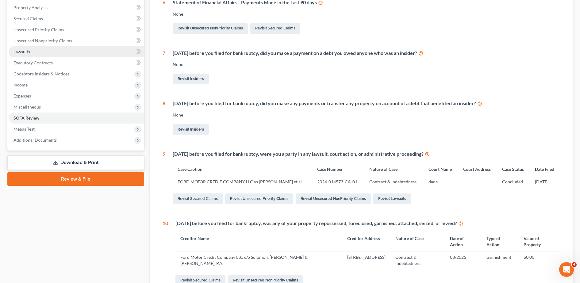
click at [54, 55] on link "Lawsuits" at bounding box center [77, 51] width 136 height 11
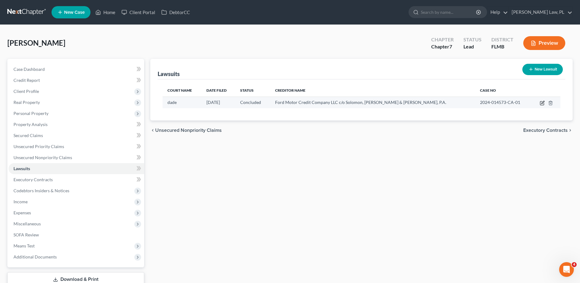
click at [541, 102] on icon "button" at bounding box center [542, 103] width 5 height 5
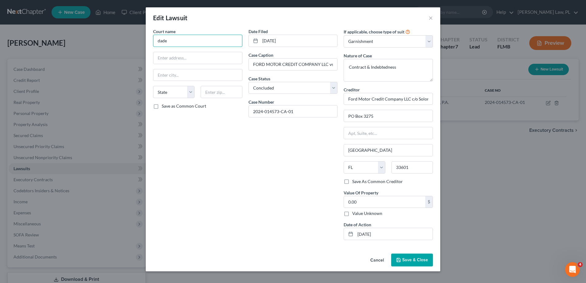
click at [182, 40] on input "dade" at bounding box center [197, 41] width 89 height 12
drag, startPoint x: 190, startPoint y: 41, endPoint x: 140, endPoint y: 38, distance: 49.5
click at [140, 38] on div "Edit Lawsuit × Court name * dade State [US_STATE] AK AR AZ CA CO CT DE DC [GEOG…" at bounding box center [293, 141] width 586 height 283
paste input "IN THE CIRCUIT COURT OF THE ELEVENTH JUDICIAL CIRCUIT, IN AND FOR [GEOGRAPHIC_D…"
click at [174, 60] on input "text" at bounding box center [197, 58] width 89 height 12
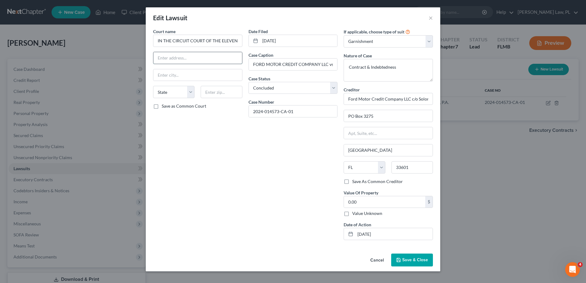
paste input "[STREET_ADDRESS][PERSON_NAME]"
click at [233, 90] on input "text" at bounding box center [221, 92] width 41 height 12
click at [231, 105] on div "Save as Common Court" at bounding box center [197, 106] width 89 height 6
drag, startPoint x: 195, startPoint y: 60, endPoint x: 244, endPoint y: 57, distance: 48.8
click at [244, 57] on div "Court name * IN THE CIRCUIT COURT OF THE ELEVENTH JUDICIAL CIRCUIT, IN AND FOR …" at bounding box center [197, 136] width 95 height 217
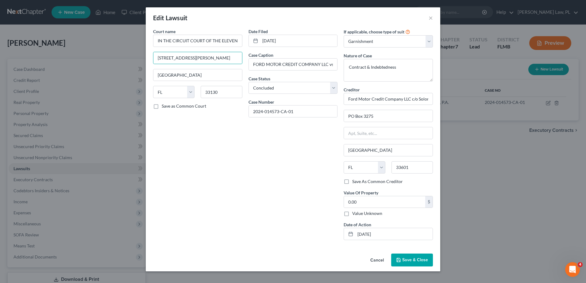
click at [171, 107] on label "Save as Common Court" at bounding box center [184, 106] width 44 height 6
click at [168, 107] on input "Save as Common Court" at bounding box center [166, 105] width 4 height 4
click at [413, 261] on span "Save & Close" at bounding box center [415, 259] width 26 height 5
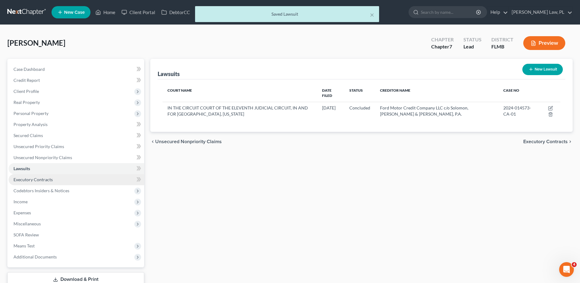
click at [81, 180] on link "Executory Contracts" at bounding box center [77, 179] width 136 height 11
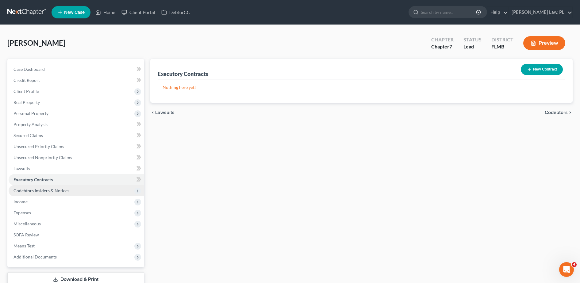
click at [65, 190] on span "Codebtors Insiders & Notices" at bounding box center [41, 190] width 56 height 5
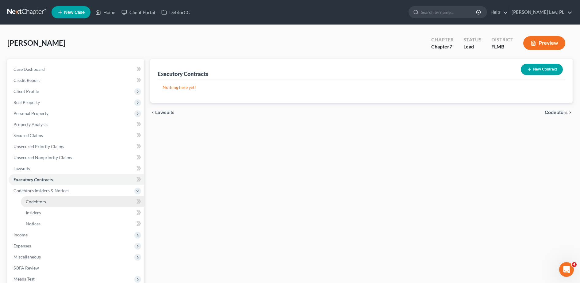
click at [52, 200] on link "Codebtors" at bounding box center [82, 201] width 123 height 11
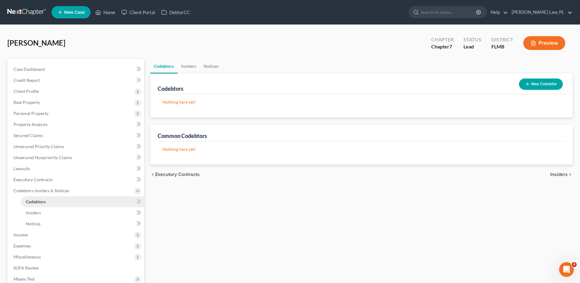
scroll to position [30, 0]
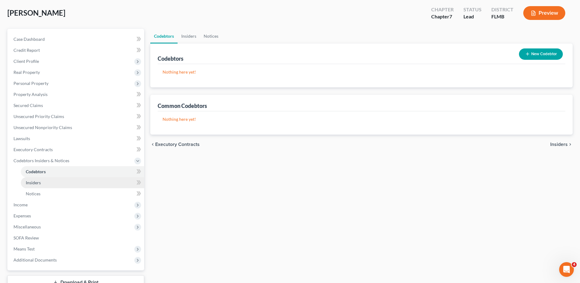
click at [43, 182] on link "Insiders" at bounding box center [82, 182] width 123 height 11
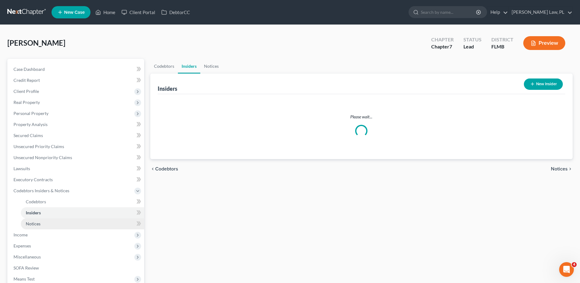
click at [47, 222] on link "Notices" at bounding box center [82, 223] width 123 height 11
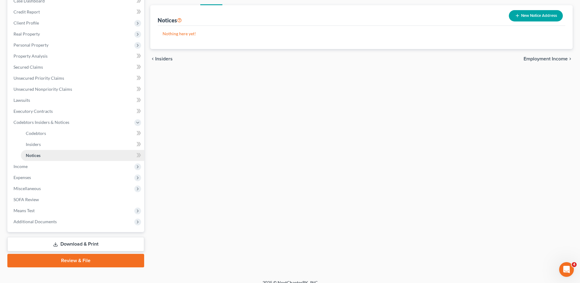
scroll to position [69, 0]
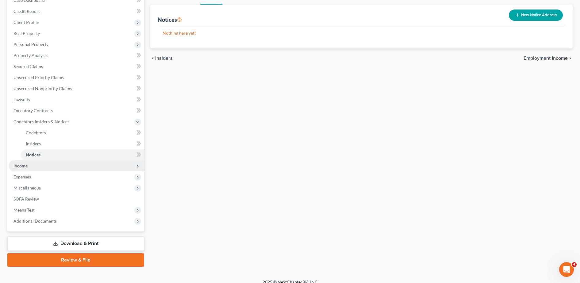
click at [41, 166] on span "Income" at bounding box center [77, 165] width 136 height 11
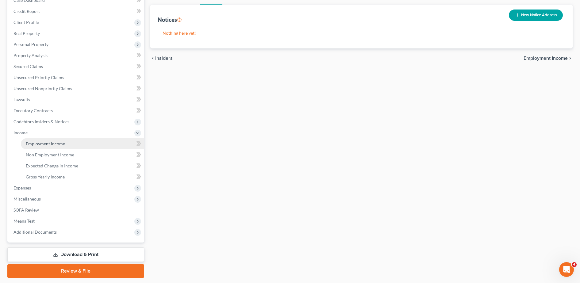
click at [52, 142] on span "Employment Income" at bounding box center [45, 143] width 39 height 5
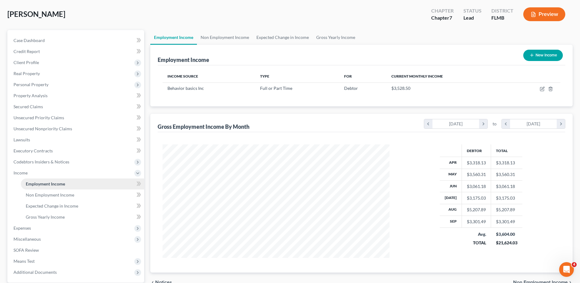
scroll to position [29, 0]
click at [58, 194] on span "Non Employment Income" at bounding box center [50, 194] width 48 height 5
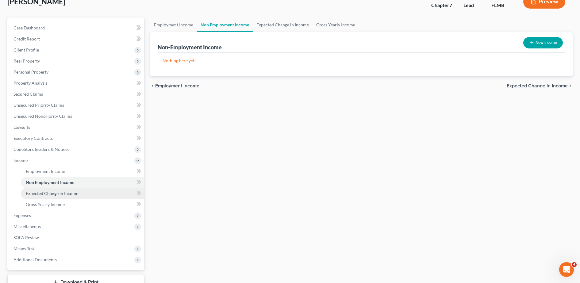
click at [53, 195] on span "Expected Change in Income" at bounding box center [52, 193] width 52 height 5
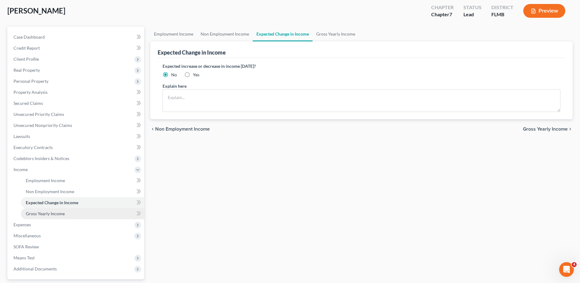
click at [55, 215] on span "Gross Yearly Income" at bounding box center [45, 213] width 39 height 5
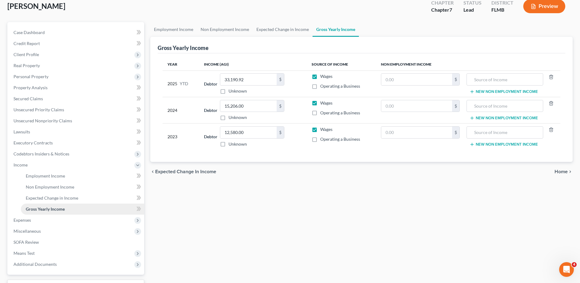
scroll to position [40, 0]
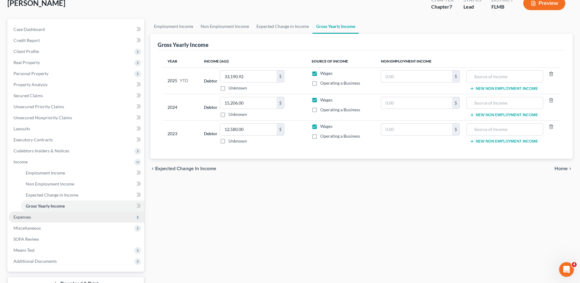
click at [51, 214] on span "Expenses" at bounding box center [77, 217] width 136 height 11
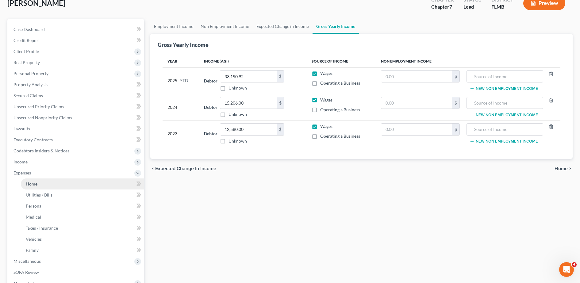
click at [55, 182] on link "Home" at bounding box center [82, 183] width 123 height 11
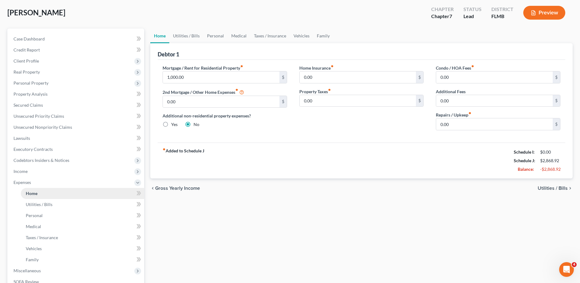
scroll to position [32, 0]
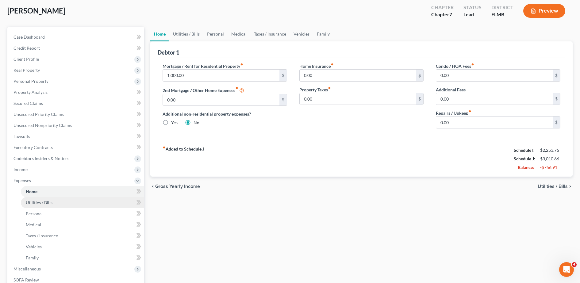
click at [56, 203] on link "Utilities / Bills" at bounding box center [82, 202] width 123 height 11
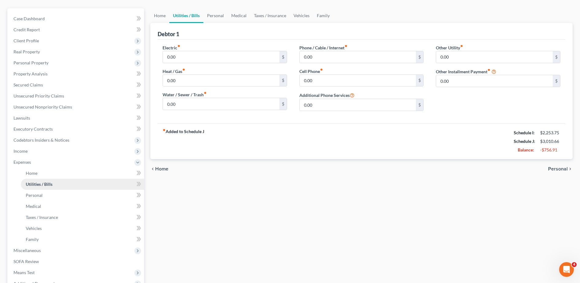
scroll to position [51, 0]
click at [47, 198] on link "Personal" at bounding box center [82, 195] width 123 height 11
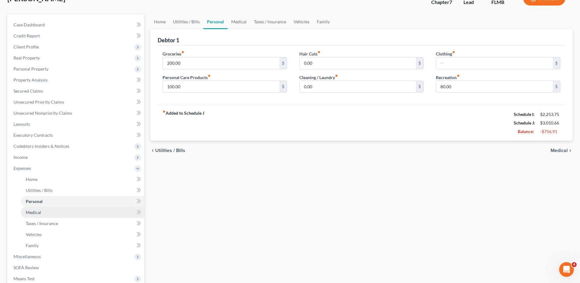
click at [39, 217] on link "Medical" at bounding box center [82, 212] width 123 height 11
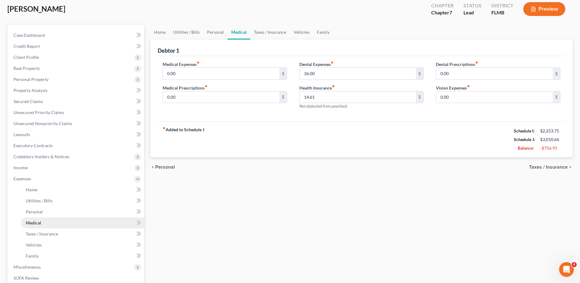
scroll to position [37, 0]
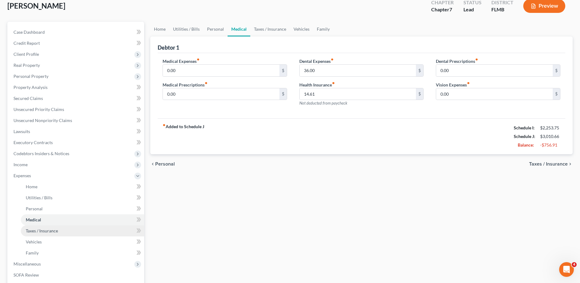
click at [42, 229] on span "Taxes / Insurance" at bounding box center [42, 230] width 32 height 5
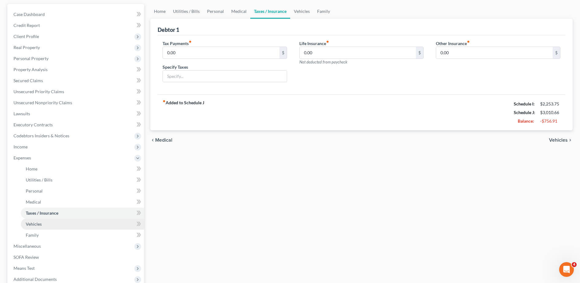
click at [38, 224] on span "Vehicles" at bounding box center [34, 223] width 16 height 5
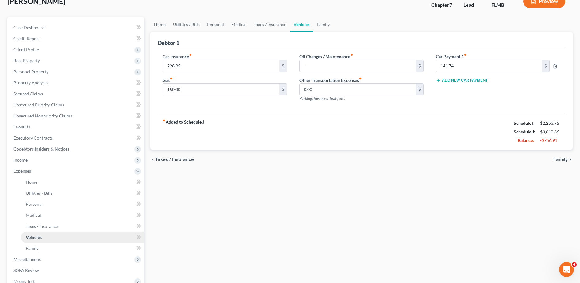
scroll to position [43, 0]
click at [40, 246] on link "Family" at bounding box center [82, 247] width 123 height 11
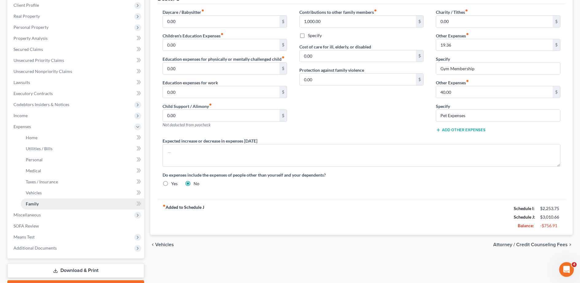
scroll to position [88, 0]
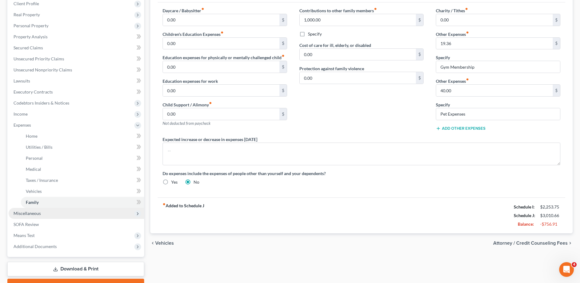
click at [43, 212] on span "Miscellaneous" at bounding box center [77, 213] width 136 height 11
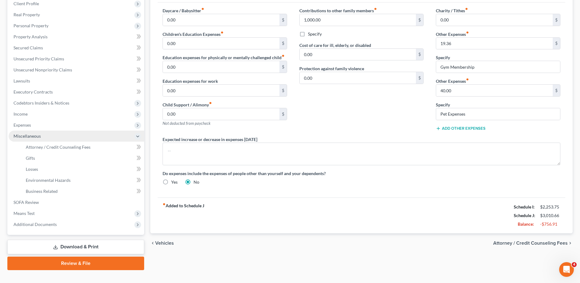
scroll to position [98, 0]
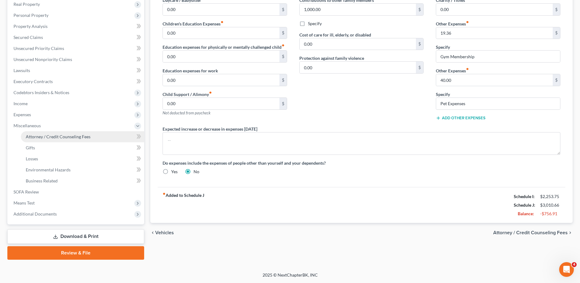
click at [51, 140] on link "Attorney / Credit Counseling Fees" at bounding box center [82, 136] width 123 height 11
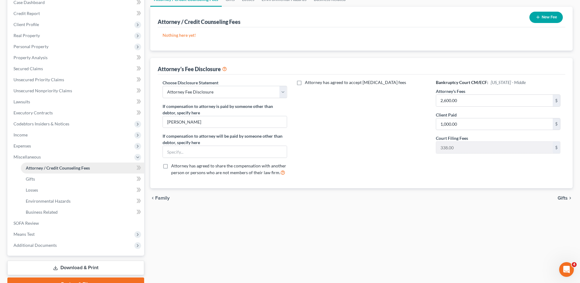
scroll to position [10, 0]
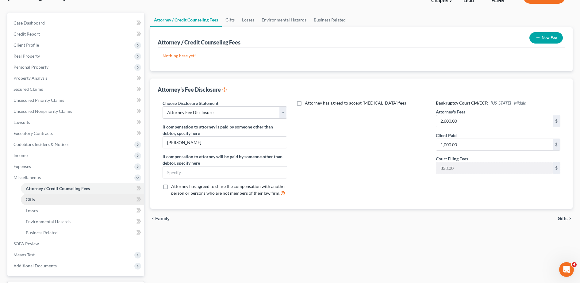
click at [60, 202] on link "Gifts" at bounding box center [82, 199] width 123 height 11
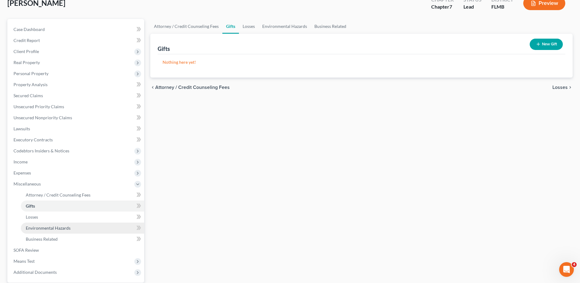
click at [58, 223] on link "Environmental Hazards" at bounding box center [82, 228] width 123 height 11
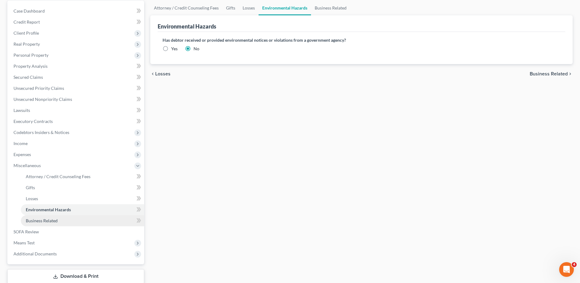
click at [52, 222] on span "Business Related" at bounding box center [42, 220] width 32 height 5
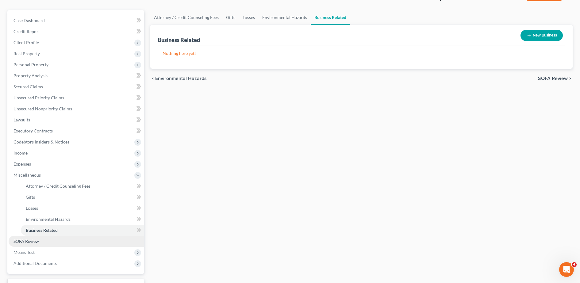
click at [48, 237] on link "SOFA Review" at bounding box center [77, 241] width 136 height 11
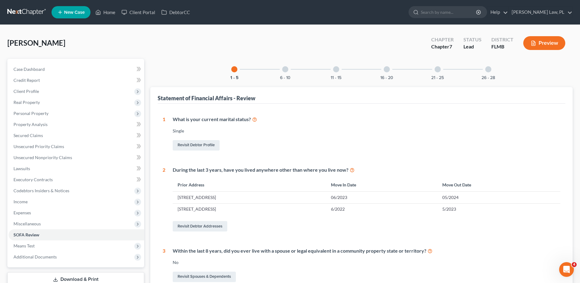
click at [277, 70] on div "6 - 10" at bounding box center [285, 69] width 21 height 21
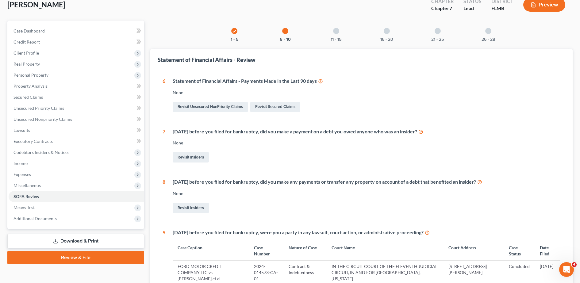
click at [335, 33] on div at bounding box center [336, 31] width 6 height 6
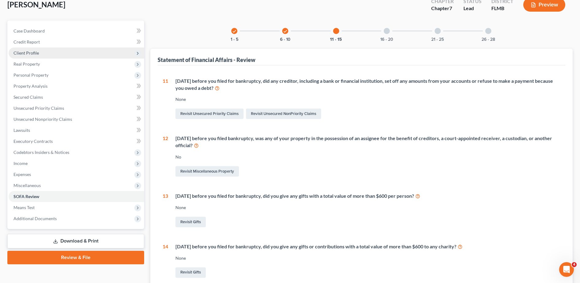
click at [56, 51] on span "Client Profile" at bounding box center [77, 53] width 136 height 11
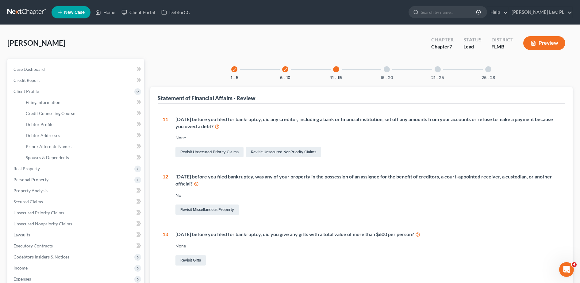
click at [284, 67] on div "check" at bounding box center [285, 69] width 6 height 6
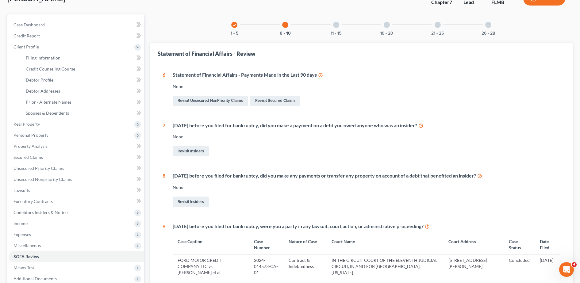
scroll to position [44, 0]
click at [332, 29] on div "11 - 15" at bounding box center [336, 25] width 21 height 21
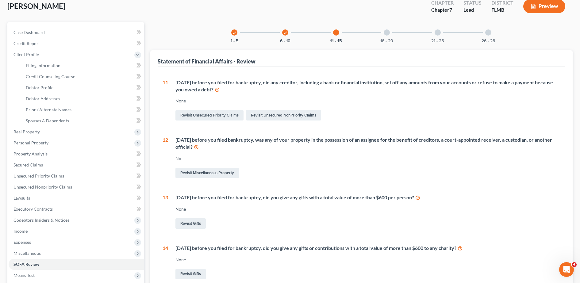
scroll to position [0, 0]
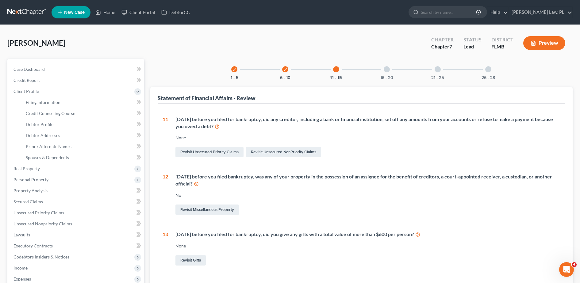
click at [390, 69] on div at bounding box center [387, 69] width 6 height 6
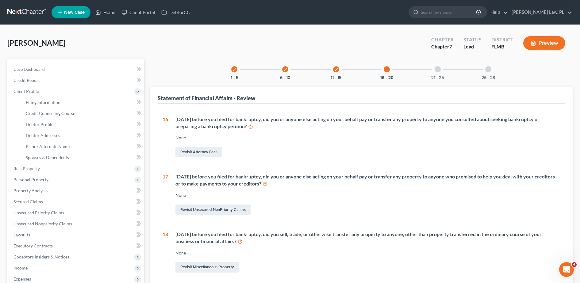
click at [433, 71] on div "21 - 25" at bounding box center [437, 69] width 21 height 21
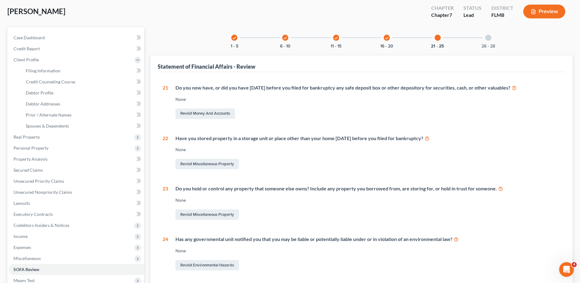
scroll to position [27, 0]
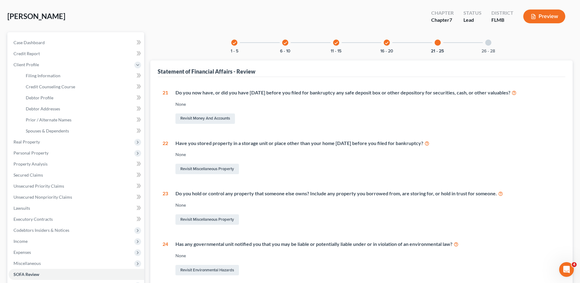
click at [489, 47] on div "26 - 28" at bounding box center [488, 42] width 21 height 21
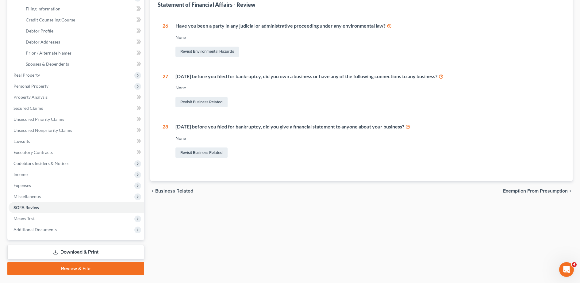
scroll to position [109, 0]
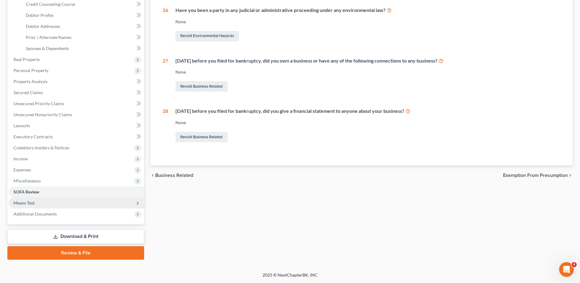
click at [36, 203] on span "Means Test" at bounding box center [77, 203] width 136 height 11
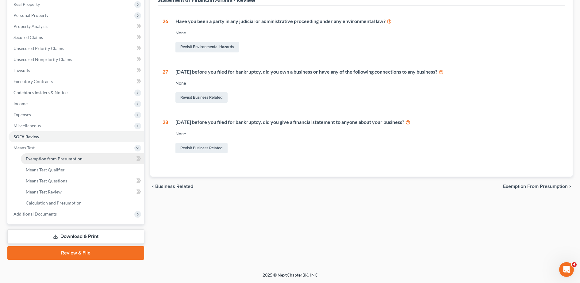
click at [61, 160] on span "Exemption from Presumption" at bounding box center [54, 158] width 57 height 5
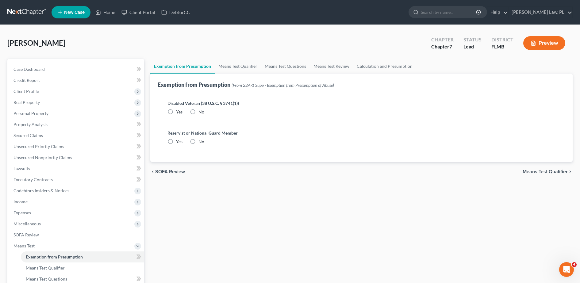
click at [197, 114] on div "No" at bounding box center [197, 112] width 14 height 6
click at [198, 112] on label "No" at bounding box center [201, 112] width 6 height 6
click at [201, 112] on input "No" at bounding box center [203, 111] width 4 height 4
click at [198, 141] on label "No" at bounding box center [201, 142] width 6 height 6
click at [201, 141] on input "No" at bounding box center [203, 141] width 4 height 4
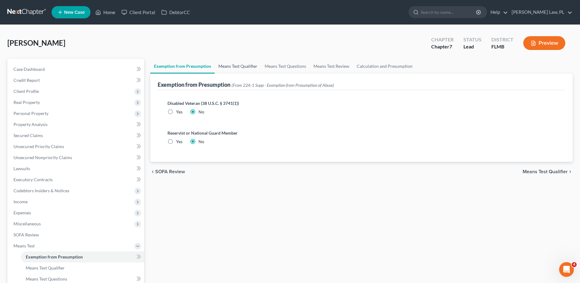
click at [237, 66] on link "Means Test Qualifier" at bounding box center [238, 66] width 46 height 15
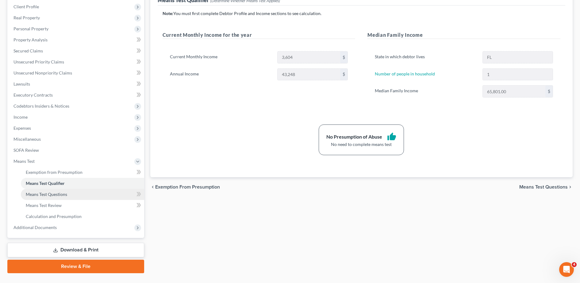
click at [82, 197] on link "Means Test Questions" at bounding box center [82, 194] width 123 height 11
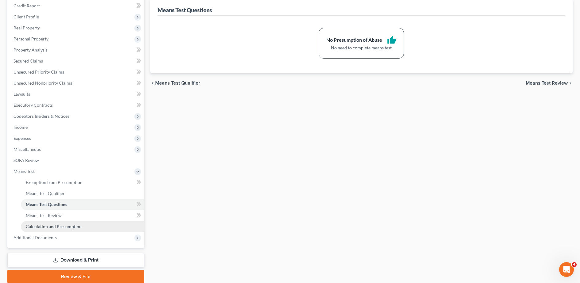
click at [64, 221] on link "Calculation and Presumption" at bounding box center [82, 226] width 123 height 11
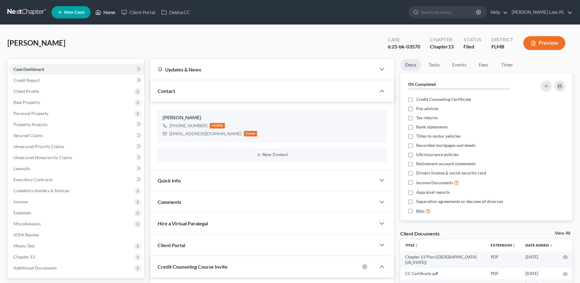
click at [102, 12] on link "Home" at bounding box center [105, 12] width 26 height 11
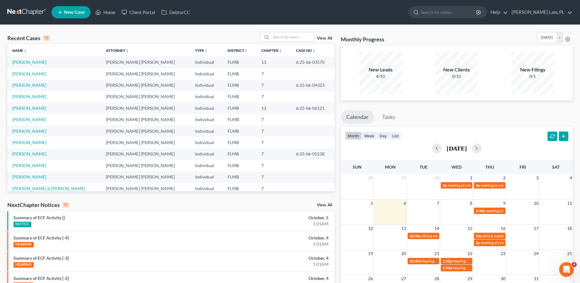
click at [28, 70] on td "[PERSON_NAME]" at bounding box center [54, 73] width 94 height 11
click at [28, 74] on link "[PERSON_NAME]" at bounding box center [29, 73] width 34 height 5
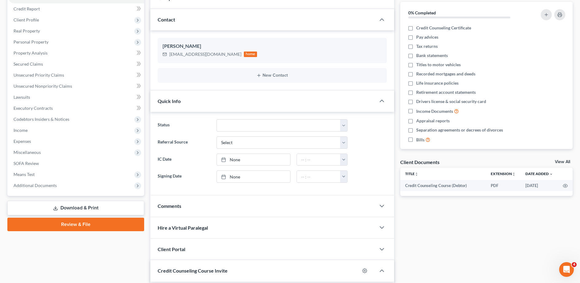
scroll to position [76, 0]
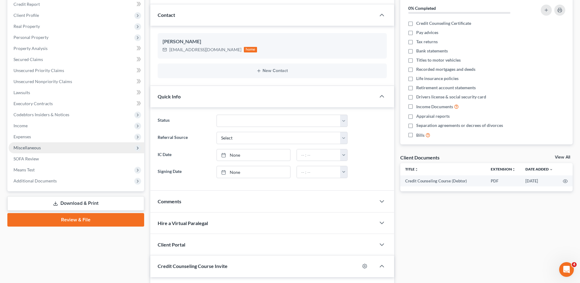
click at [37, 152] on span "Miscellaneous" at bounding box center [77, 147] width 136 height 11
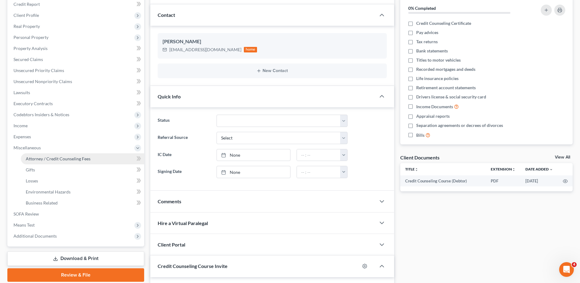
click at [48, 155] on link "Attorney / Credit Counseling Fees" at bounding box center [82, 158] width 123 height 11
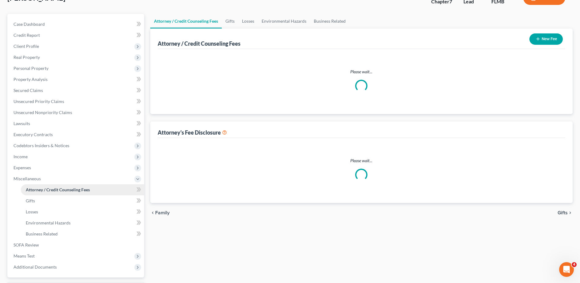
scroll to position [2, 0]
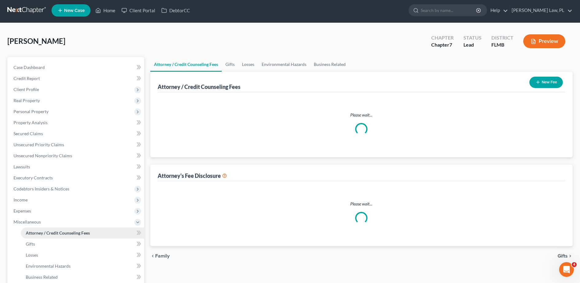
select select "0"
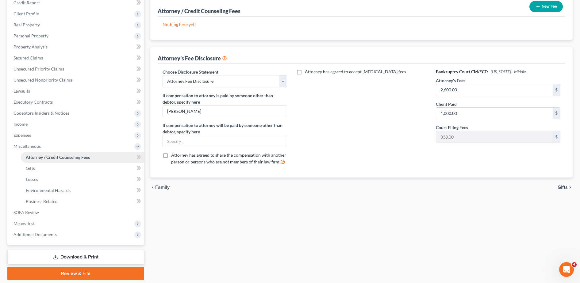
scroll to position [78, 0]
click at [46, 168] on link "Gifts" at bounding box center [82, 168] width 123 height 11
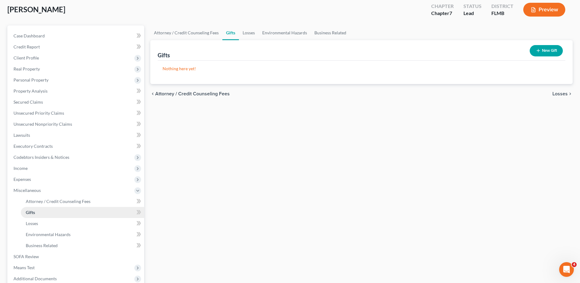
scroll to position [35, 0]
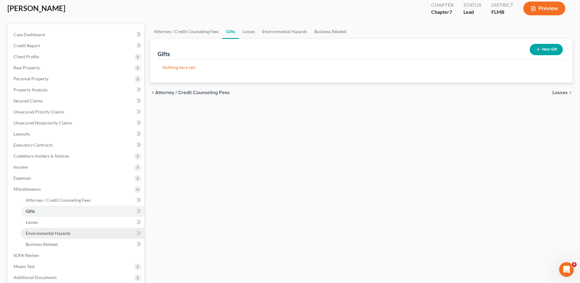
click at [54, 229] on link "Environmental Hazards" at bounding box center [82, 233] width 123 height 11
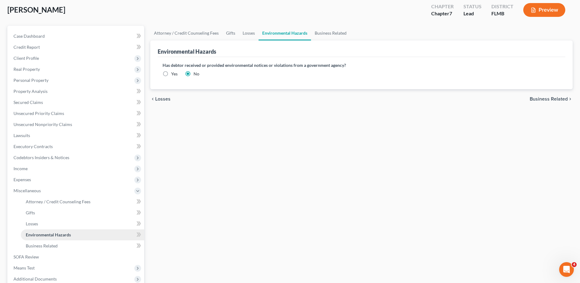
scroll to position [34, 0]
click at [49, 171] on span "Income" at bounding box center [77, 168] width 136 height 11
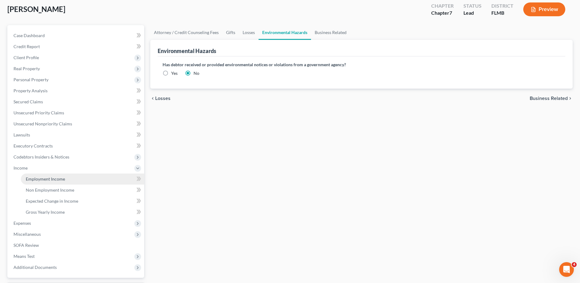
click at [42, 175] on link "Employment Income" at bounding box center [82, 179] width 123 height 11
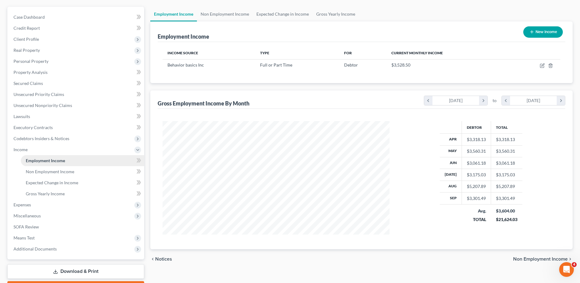
scroll to position [55, 0]
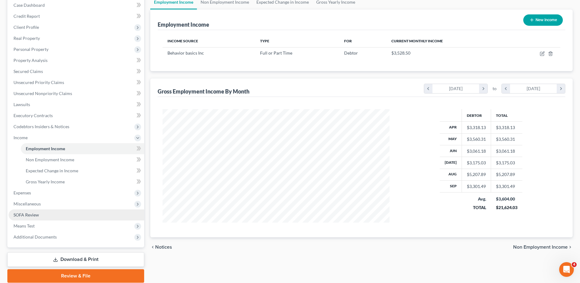
click at [47, 213] on link "SOFA Review" at bounding box center [77, 214] width 136 height 11
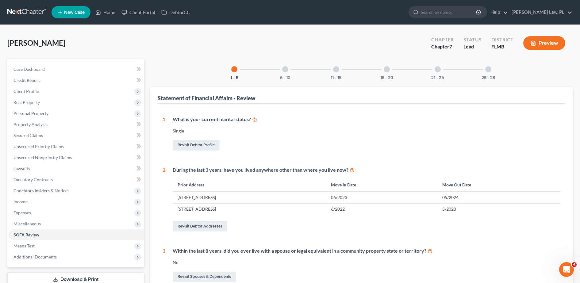
click at [283, 71] on div at bounding box center [285, 69] width 6 height 6
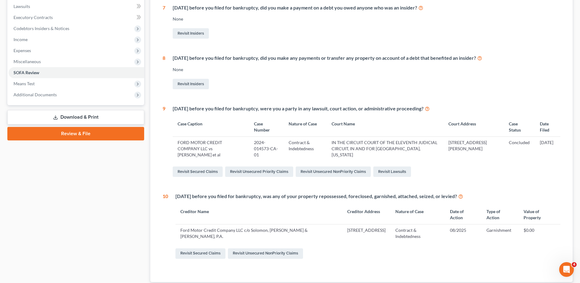
scroll to position [175, 0]
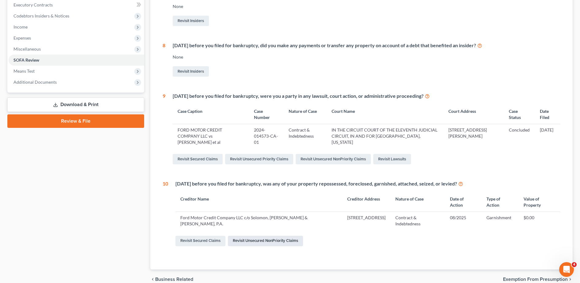
click at [237, 236] on link "Revisit Unsecured NonPriority Claims" at bounding box center [265, 241] width 75 height 10
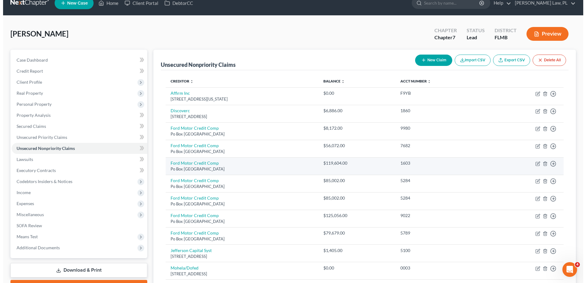
scroll to position [10, 0]
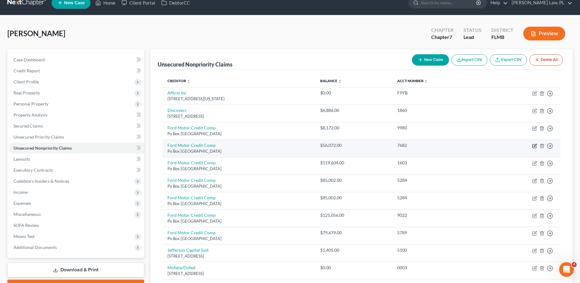
click at [535, 144] on icon "button" at bounding box center [534, 146] width 5 height 5
select select "30"
select select "4"
select select "0"
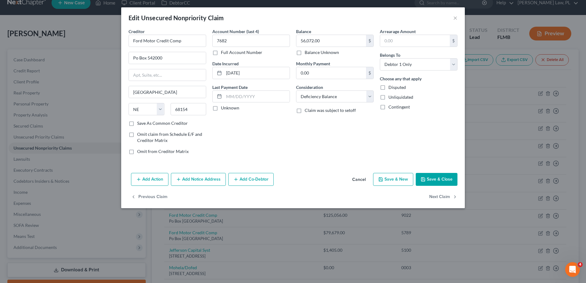
click at [342, 108] on span "Claim was subject to setoff" at bounding box center [330, 110] width 51 height 5
click at [311, 108] on input "Claim was subject to setoff" at bounding box center [309, 109] width 4 height 4
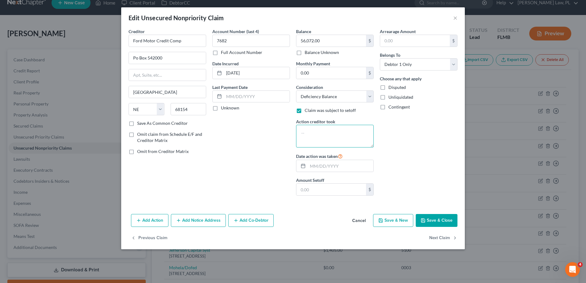
click at [331, 132] on textarea at bounding box center [335, 136] width 78 height 23
click at [313, 109] on span "Claim was subject to setoff" at bounding box center [330, 110] width 51 height 5
click at [311, 109] on input "Claim was subject to setoff" at bounding box center [309, 109] width 4 height 4
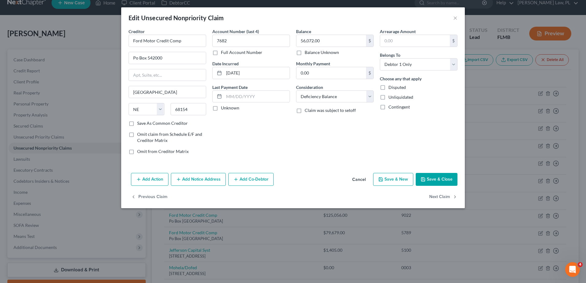
click at [310, 109] on span "Claim was subject to setoff" at bounding box center [330, 110] width 51 height 5
click at [310, 109] on input "Claim was subject to setoff" at bounding box center [309, 109] width 4 height 4
checkbox input "true"
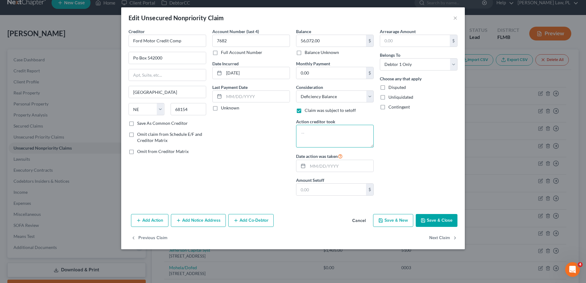
click at [316, 130] on textarea at bounding box center [335, 136] width 78 height 23
type textarea "R"
click at [310, 109] on span "Claim was subject to setoff" at bounding box center [330, 110] width 51 height 5
click at [310, 109] on input "Claim was subject to setoff" at bounding box center [309, 109] width 4 height 4
checkbox input "false"
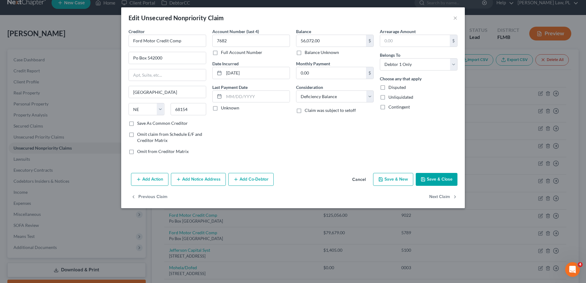
click at [157, 178] on button "Add Action" at bounding box center [149, 179] width 37 height 13
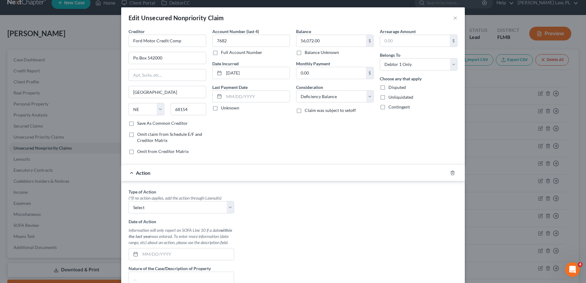
scroll to position [65, 0]
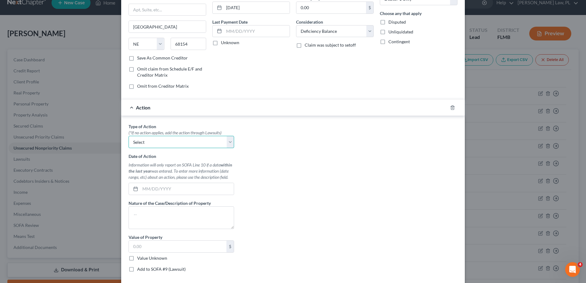
click at [166, 143] on select "Select Repossession Garnishment Foreclosure Personal Injury Attached, Seized, O…" at bounding box center [182, 142] width 106 height 12
select select "0"
click at [129, 136] on select "Select Repossession Garnishment Foreclosure Personal Injury Attached, Seized, O…" at bounding box center [182, 142] width 106 height 12
click at [165, 187] on input "text" at bounding box center [187, 189] width 94 height 12
click at [153, 208] on textarea at bounding box center [182, 217] width 106 height 23
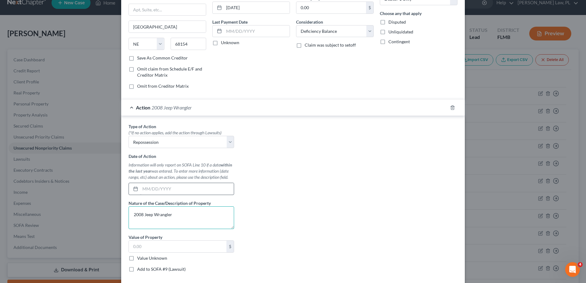
type textarea "2008 Jeep Wrangler"
click at [152, 184] on input "text" at bounding box center [187, 189] width 94 height 12
type input "09/10/2025"
click at [236, 192] on div "Type of Action * (*If no action applies, add the action through Lawsuits) Selec…" at bounding box center [292, 200] width 335 height 154
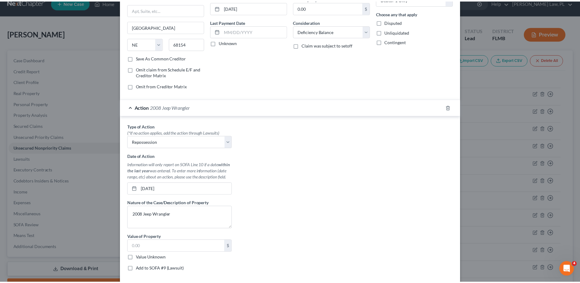
scroll to position [116, 0]
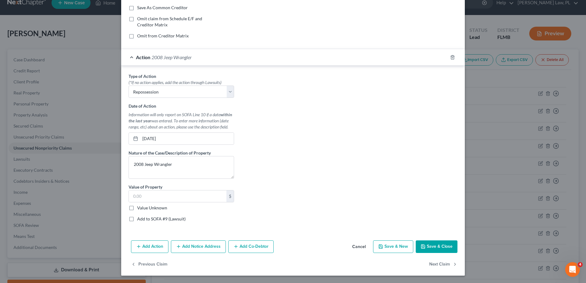
click at [429, 247] on button "Save & Close" at bounding box center [437, 246] width 42 height 13
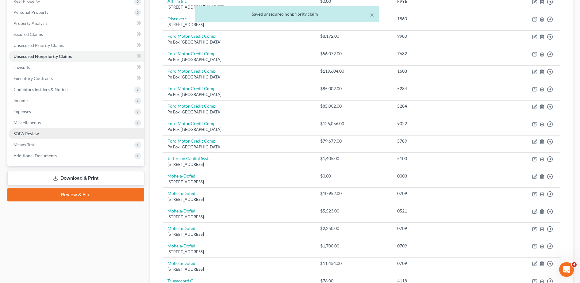
click at [61, 135] on link "SOFA Review" at bounding box center [77, 133] width 136 height 11
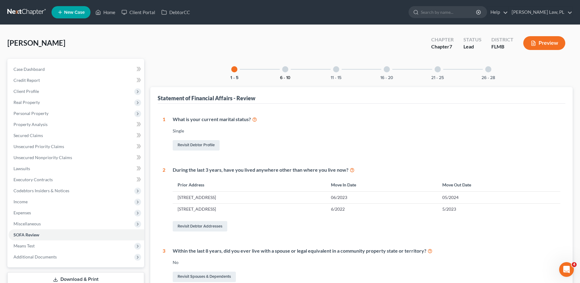
click at [289, 76] on button "6 - 10" at bounding box center [285, 78] width 10 height 4
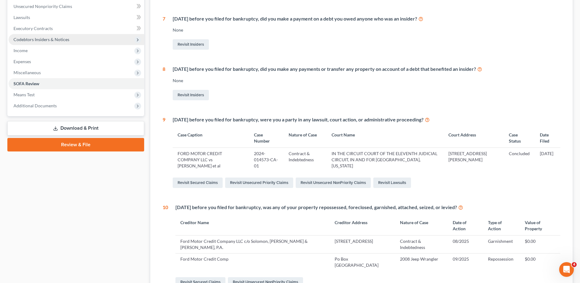
scroll to position [152, 0]
